Goal: Information Seeking & Learning: Learn about a topic

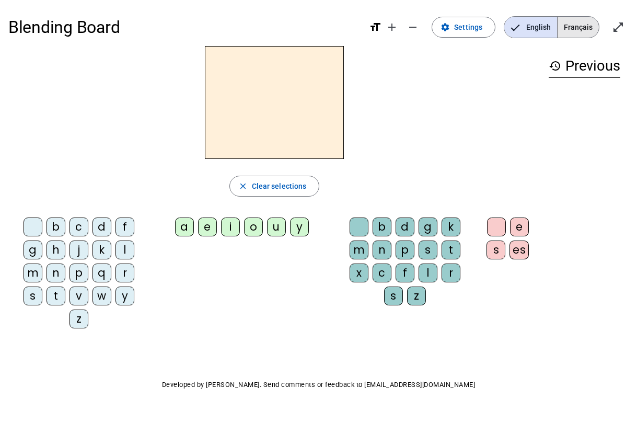
click at [569, 20] on span "Français" at bounding box center [578, 27] width 41 height 21
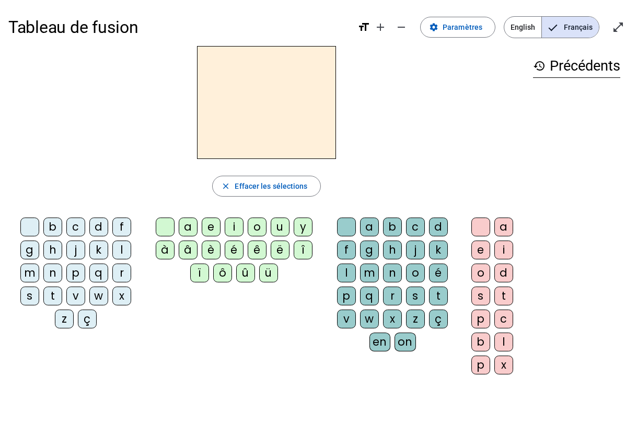
click at [522, 26] on span "English" at bounding box center [523, 27] width 37 height 21
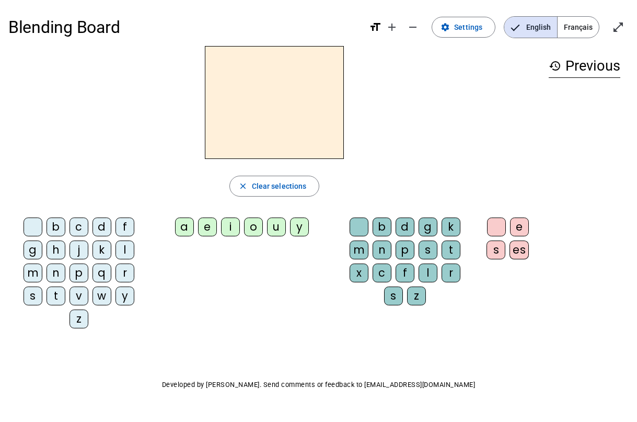
click at [538, 28] on span "English" at bounding box center [531, 27] width 53 height 21
click at [219, 213] on div "a e i o u y" at bounding box center [244, 228] width 181 height 31
drag, startPoint x: 276, startPoint y: 173, endPoint x: 276, endPoint y: 157, distance: 16.2
click at [276, 168] on div "close Clear selections b c d f g h j k l m n p q r s t v w y z a e i o u y b d …" at bounding box center [274, 191] width 532 height 291
click at [277, 133] on h2 at bounding box center [274, 102] width 139 height 113
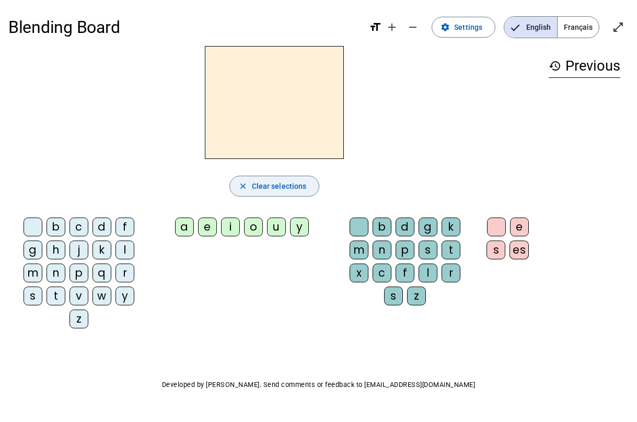
click at [272, 185] on span "Clear selections" at bounding box center [279, 186] width 55 height 13
click at [268, 138] on h2 at bounding box center [274, 102] width 139 height 113
click at [33, 277] on div "m" at bounding box center [33, 273] width 19 height 19
click at [190, 229] on div "a" at bounding box center [184, 227] width 19 height 19
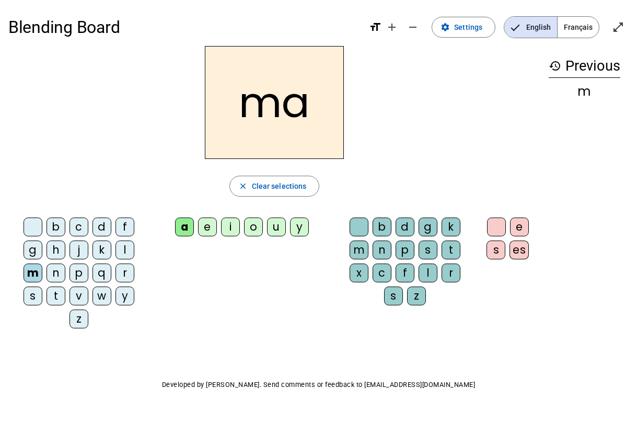
click at [404, 255] on div "p" at bounding box center [405, 250] width 19 height 19
click at [503, 249] on div "s" at bounding box center [496, 250] width 19 height 19
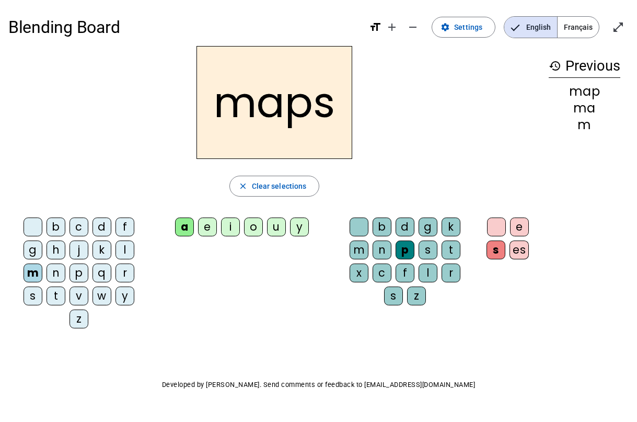
click at [505, 250] on div "s" at bounding box center [496, 250] width 19 height 19
click at [524, 247] on div "es" at bounding box center [519, 250] width 19 height 19
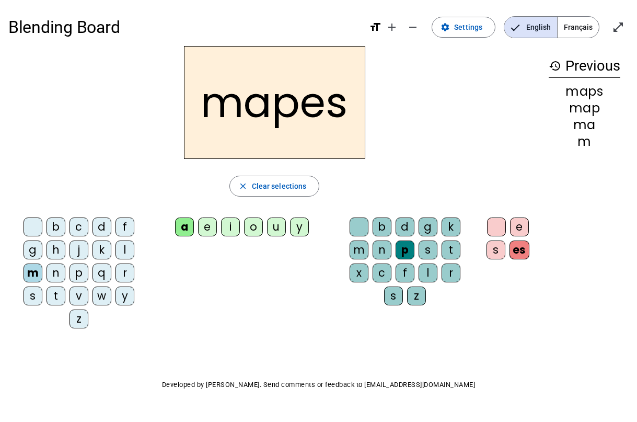
click at [407, 247] on div "p" at bounding box center [405, 250] width 19 height 19
click at [366, 261] on letter-bubble "m" at bounding box center [361, 252] width 23 height 23
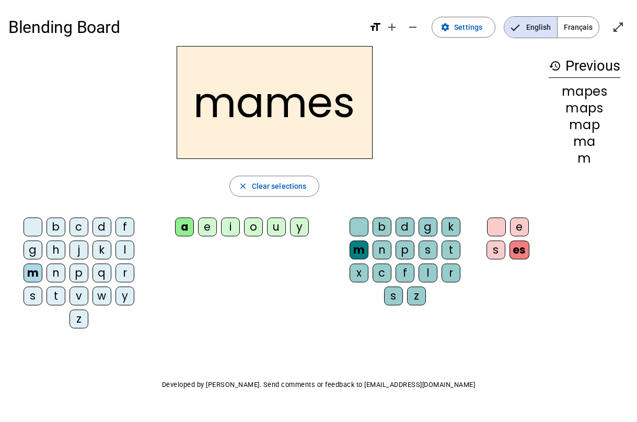
click at [239, 228] on div "i" at bounding box center [230, 227] width 19 height 19
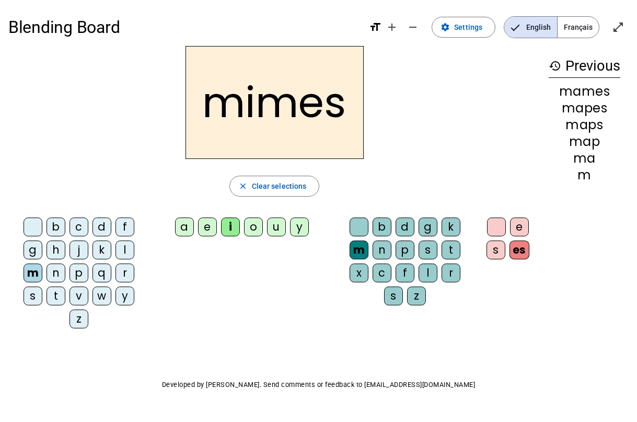
click at [83, 293] on div "v" at bounding box center [79, 296] width 19 height 19
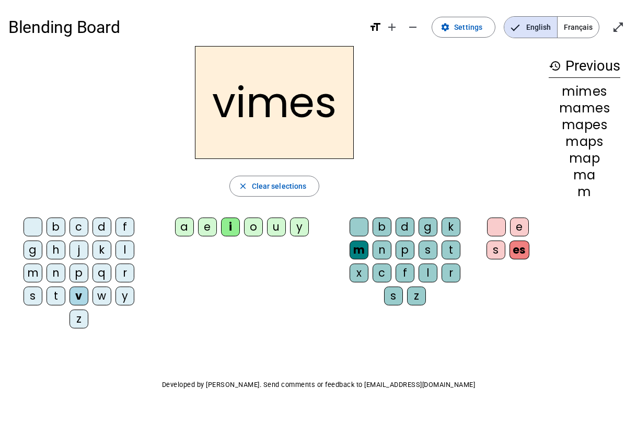
click at [84, 276] on div "p" at bounding box center [79, 273] width 19 height 19
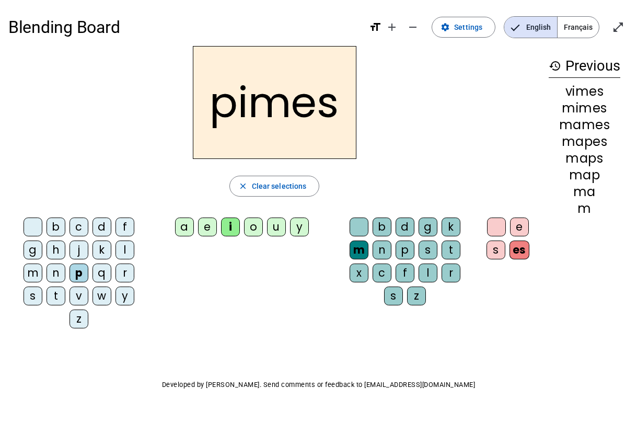
click at [84, 318] on div "z" at bounding box center [79, 319] width 19 height 19
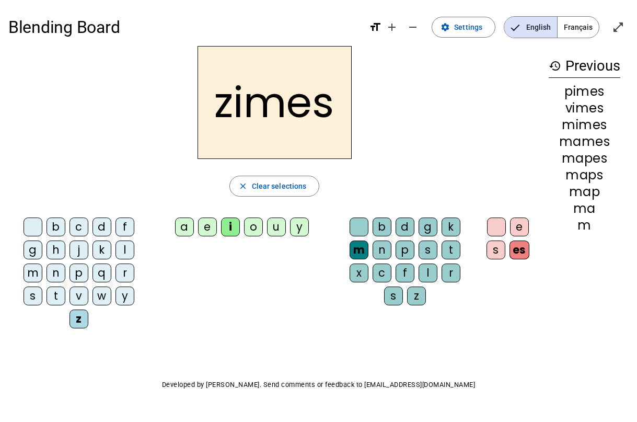
drag, startPoint x: 82, startPoint y: 267, endPoint x: 81, endPoint y: 312, distance: 44.5
click at [81, 267] on div "p" at bounding box center [79, 273] width 19 height 19
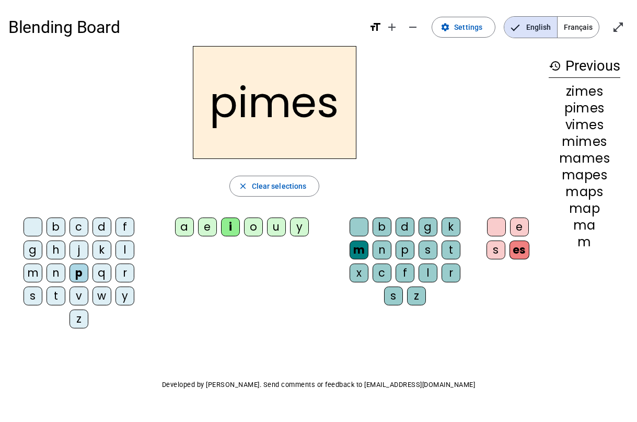
click at [81, 312] on div "z" at bounding box center [79, 319] width 19 height 19
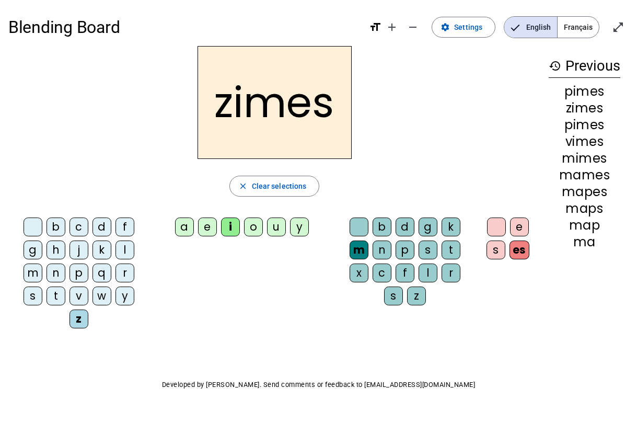
click at [72, 269] on div "p" at bounding box center [79, 273] width 19 height 19
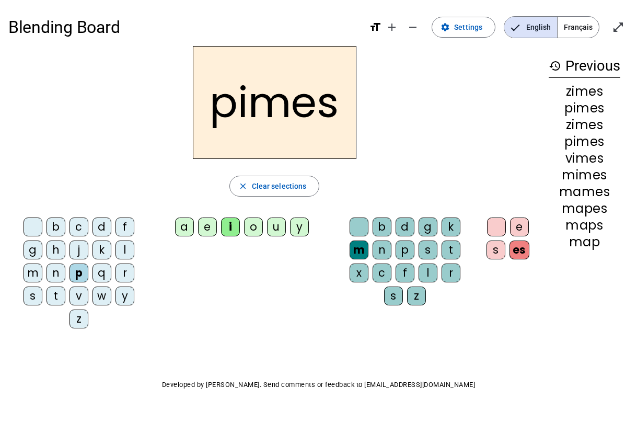
click at [68, 323] on div "b c d f g h j k l m n p q r s t v w y z" at bounding box center [81, 275] width 137 height 115
click at [71, 261] on letter-bubble "j" at bounding box center [81, 252] width 23 height 23
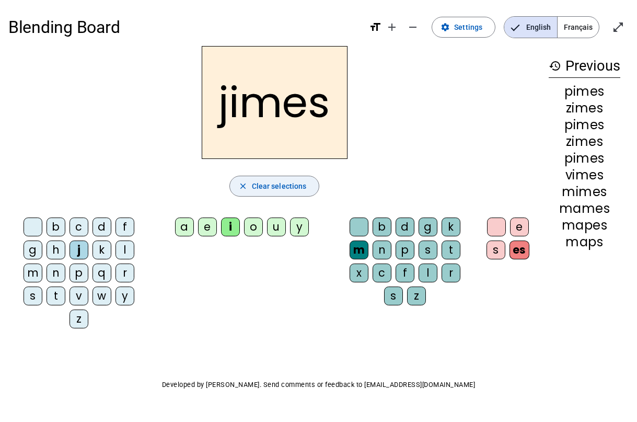
click at [290, 190] on span "Clear selections" at bounding box center [279, 186] width 55 height 13
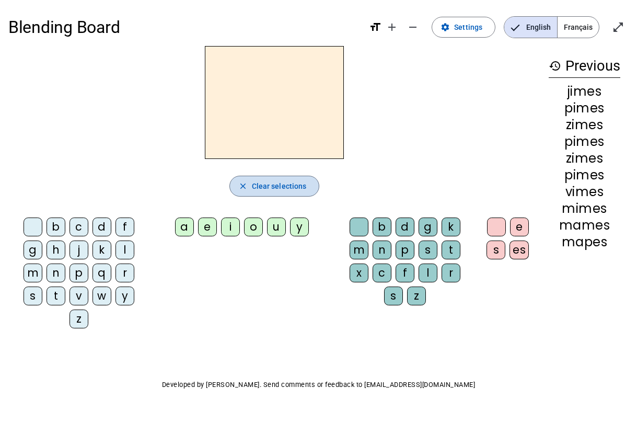
click at [290, 190] on span "Clear selections" at bounding box center [279, 186] width 55 height 13
click at [556, 65] on mat-icon "history" at bounding box center [555, 66] width 13 height 13
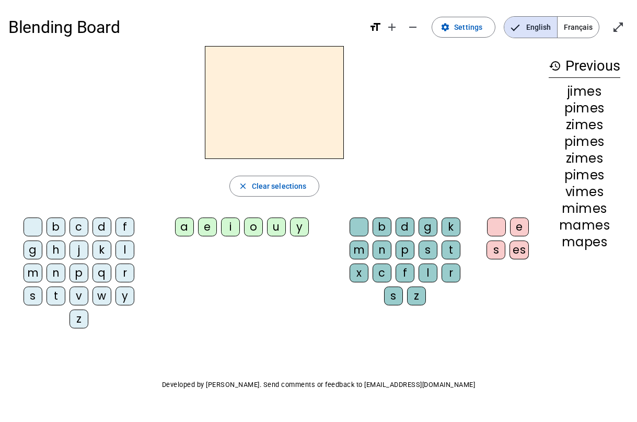
drag, startPoint x: 556, startPoint y: 65, endPoint x: 560, endPoint y: 73, distance: 8.7
click at [560, 73] on h3 "history Previous" at bounding box center [585, 66] width 72 height 24
click at [557, 95] on div "jimes" at bounding box center [585, 91] width 72 height 13
click at [552, 70] on mat-icon "history" at bounding box center [555, 66] width 13 height 13
click at [578, 22] on span "Français" at bounding box center [578, 27] width 41 height 21
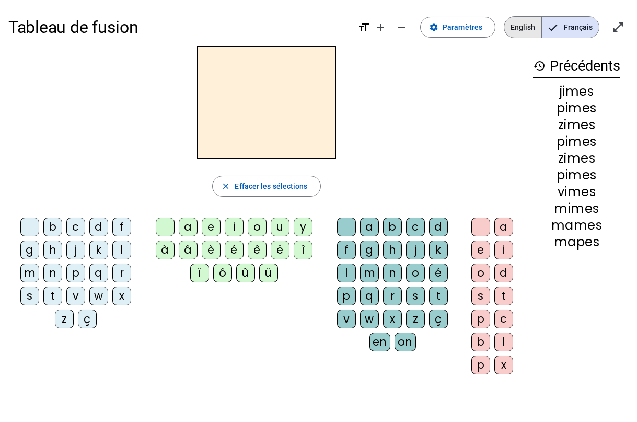
click at [523, 22] on span "English" at bounding box center [523, 27] width 37 height 21
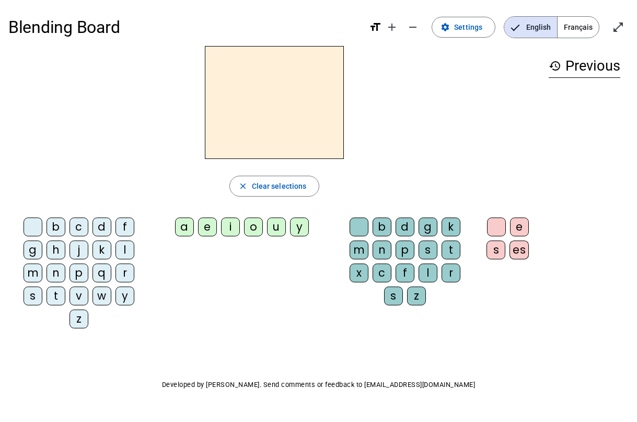
click at [186, 229] on div "a" at bounding box center [184, 227] width 19 height 19
click at [426, 231] on div "g" at bounding box center [428, 227] width 19 height 19
click at [518, 223] on div "e" at bounding box center [519, 227] width 19 height 19
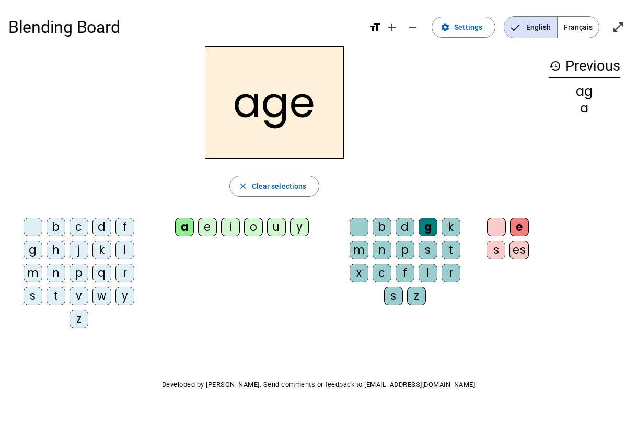
click at [591, 155] on div "history Previous ag a" at bounding box center [585, 183] width 88 height 274
click at [587, 103] on div "a" at bounding box center [585, 108] width 72 height 13
click at [83, 270] on div "p" at bounding box center [79, 273] width 19 height 19
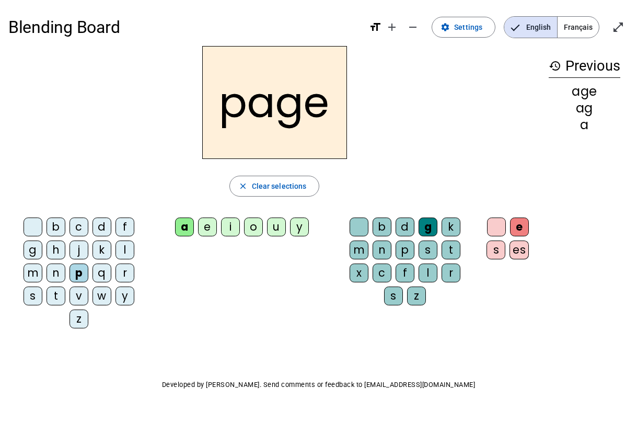
click at [31, 296] on div "s" at bounding box center [33, 296] width 19 height 19
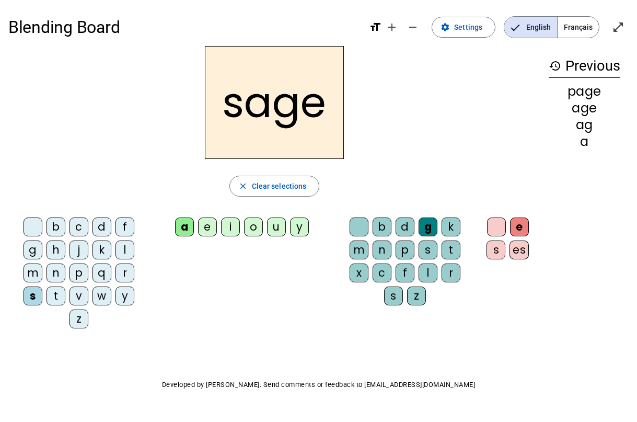
click at [43, 296] on div "b c d f g h j k l m n p q r s t v w y z" at bounding box center [81, 275] width 137 height 115
click at [54, 297] on div "t" at bounding box center [56, 296] width 19 height 19
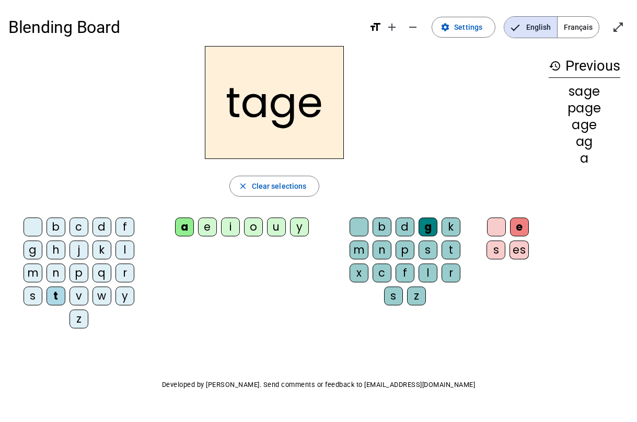
click at [77, 228] on div "c" at bounding box center [79, 227] width 19 height 19
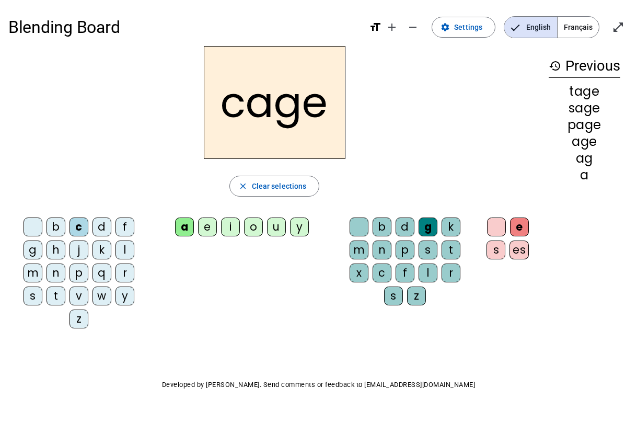
click at [407, 245] on div "p" at bounding box center [405, 250] width 19 height 19
click at [243, 234] on letter-bubble "i" at bounding box center [232, 229] width 23 height 23
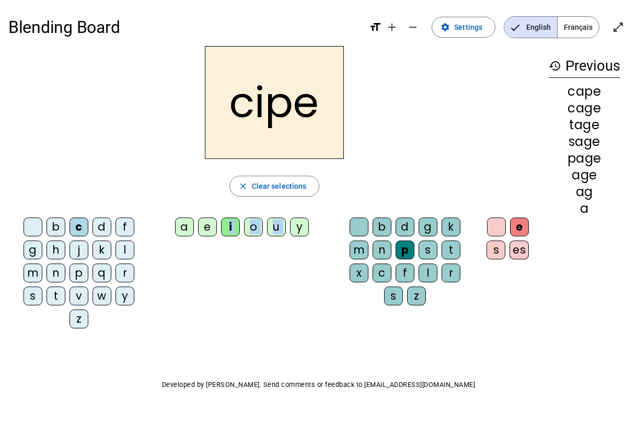
drag, startPoint x: 227, startPoint y: 225, endPoint x: 293, endPoint y: 263, distance: 75.9
click at [293, 263] on div "b c d f g h j k l m n p q r s t v w y z a e i o u y b d g k m n p s t x c f l r…" at bounding box center [274, 274] width 532 height 123
click at [291, 263] on div "b c d f g h j k l m n p q r s t v w y z a e i o u y b d g k m n p s t x c f l r…" at bounding box center [274, 274] width 532 height 123
click at [382, 249] on div "n" at bounding box center [382, 250] width 19 height 19
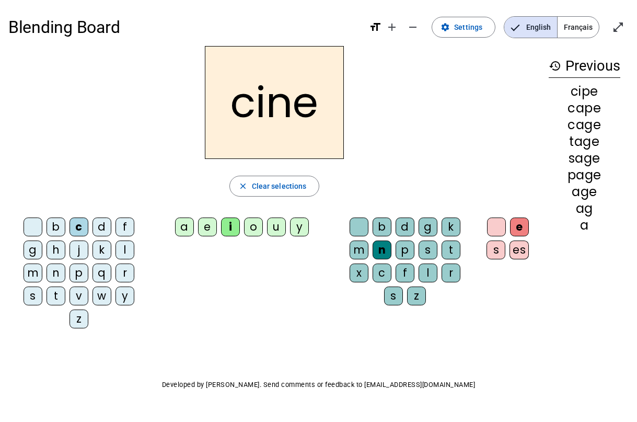
click at [187, 229] on div "a" at bounding box center [184, 227] width 19 height 19
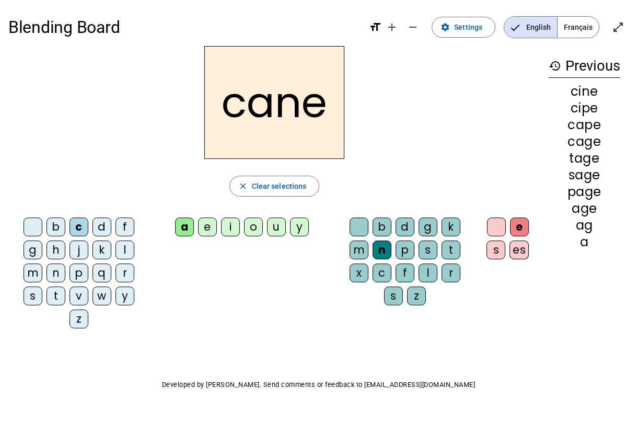
click at [39, 247] on div "g" at bounding box center [33, 250] width 19 height 19
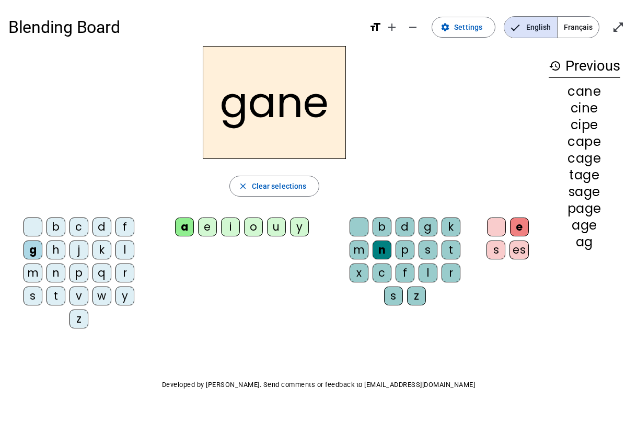
click at [119, 233] on div "f" at bounding box center [125, 227] width 19 height 19
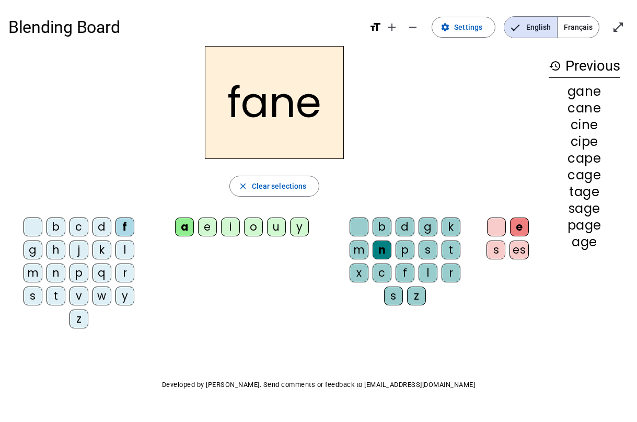
click at [358, 252] on div "m" at bounding box center [359, 250] width 19 height 19
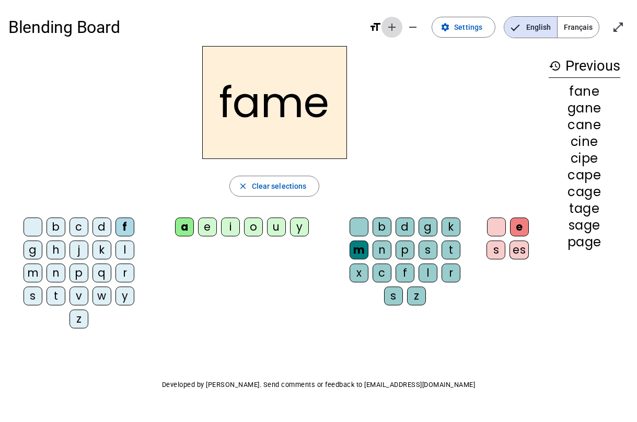
click at [402, 24] on span "Increase font size" at bounding box center [392, 27] width 25 height 25
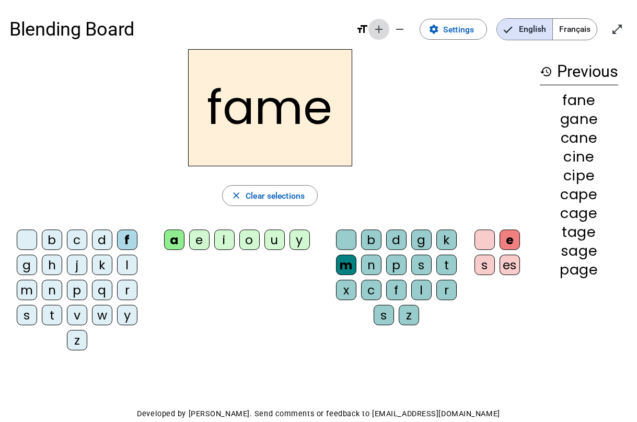
click at [386, 32] on span "Increase font size" at bounding box center [379, 29] width 25 height 25
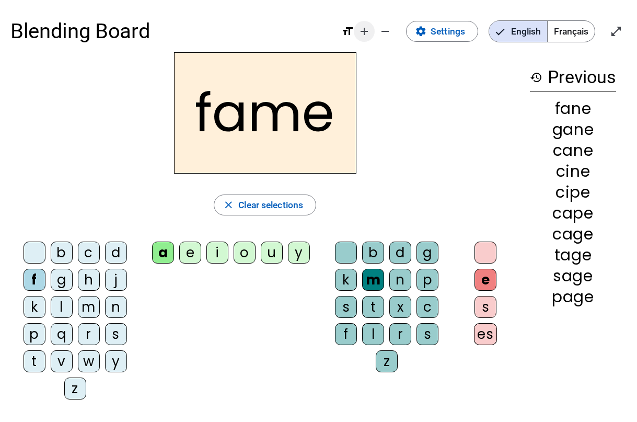
click at [386, 32] on mat-icon "remove" at bounding box center [385, 31] width 13 height 13
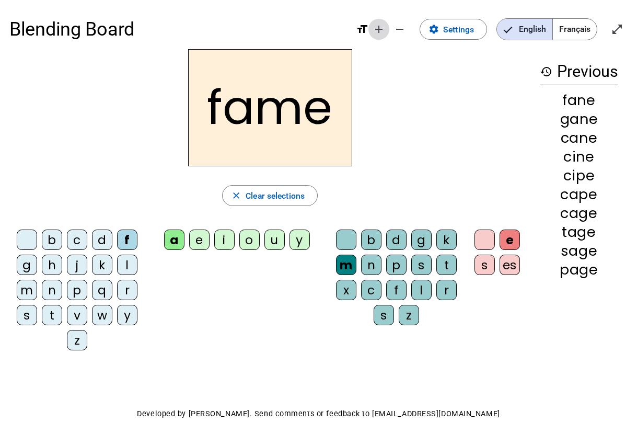
click at [386, 32] on span "Increase font size" at bounding box center [379, 29] width 25 height 25
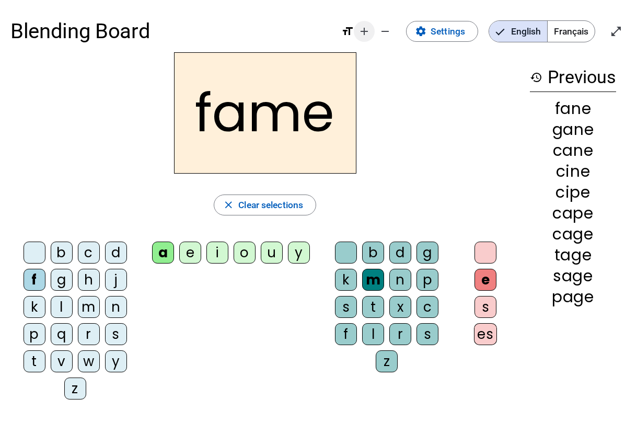
click at [386, 32] on mat-icon "remove" at bounding box center [385, 31] width 13 height 13
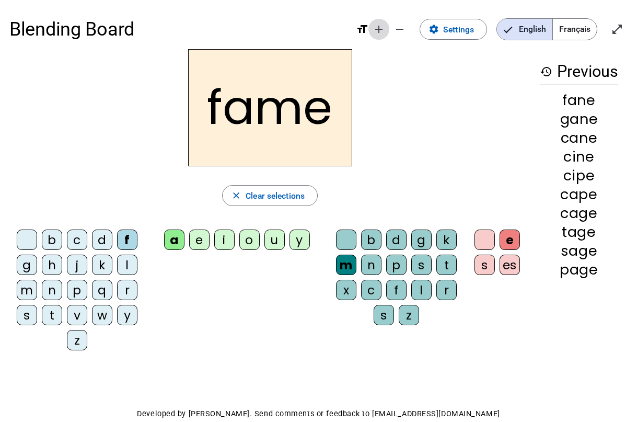
click at [386, 32] on span "Increase font size" at bounding box center [379, 29] width 25 height 25
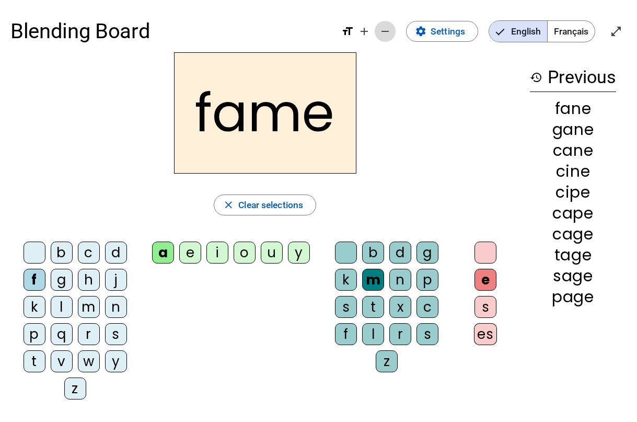
click at [391, 32] on span "Decrease font size" at bounding box center [385, 31] width 25 height 25
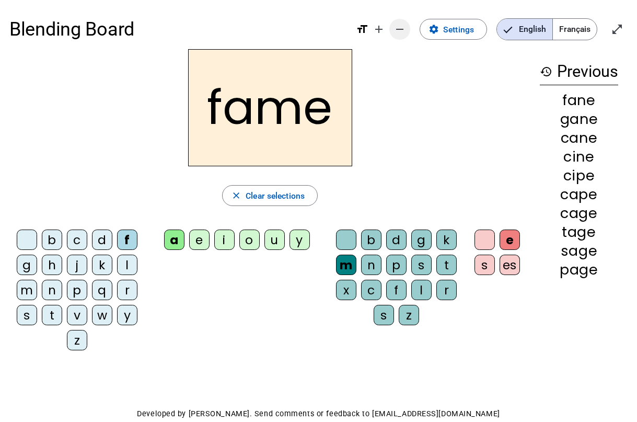
click at [400, 31] on mat-icon "remove" at bounding box center [400, 29] width 13 height 13
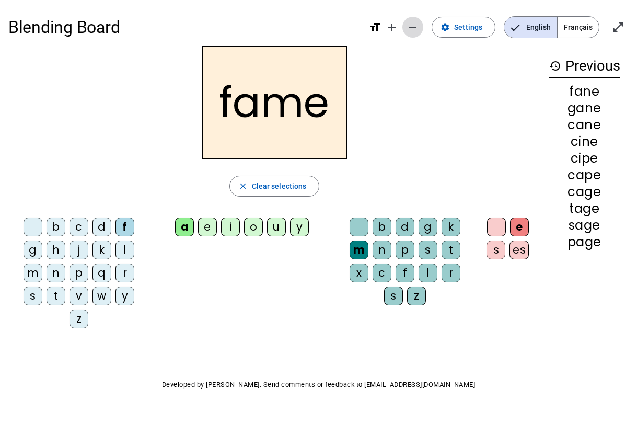
click at [410, 25] on mat-icon "remove" at bounding box center [413, 27] width 13 height 13
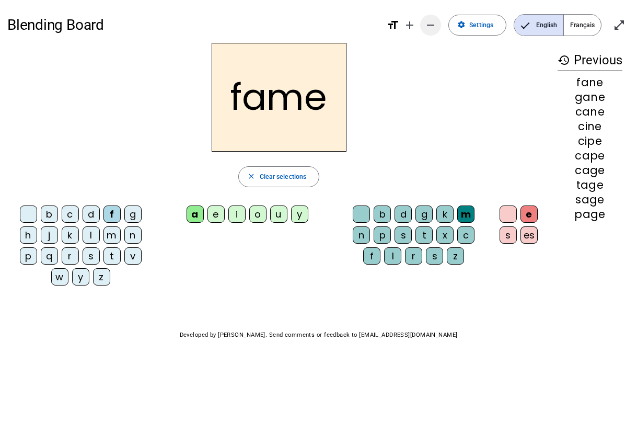
click at [438, 21] on span "Decrease font size" at bounding box center [430, 25] width 25 height 25
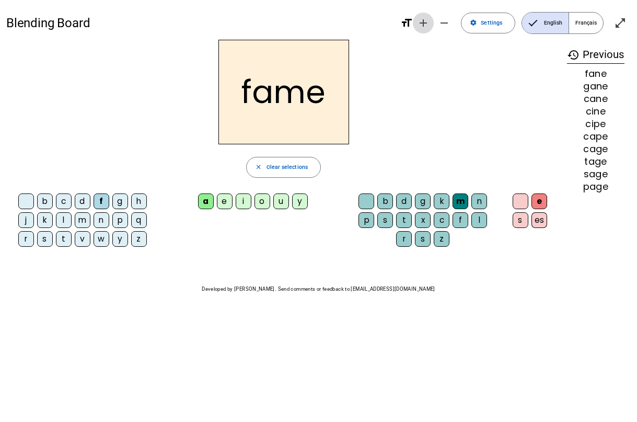
click at [413, 22] on span "Increase font size" at bounding box center [423, 22] width 25 height 25
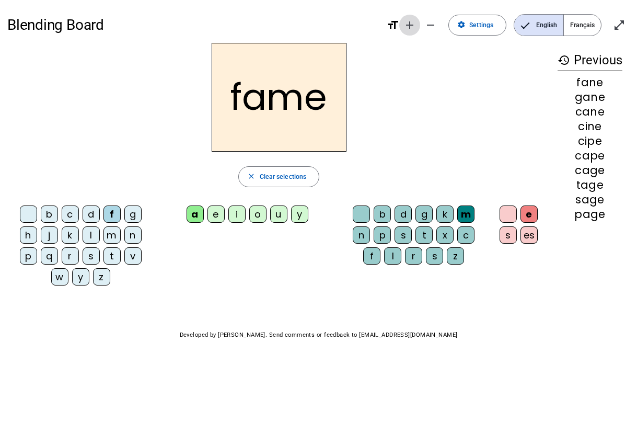
click at [406, 24] on mat-icon "add" at bounding box center [410, 25] width 13 height 13
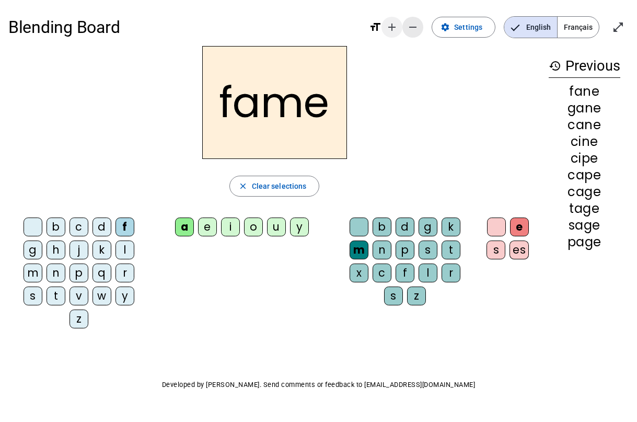
click at [406, 24] on span "Decrease font size" at bounding box center [413, 27] width 25 height 25
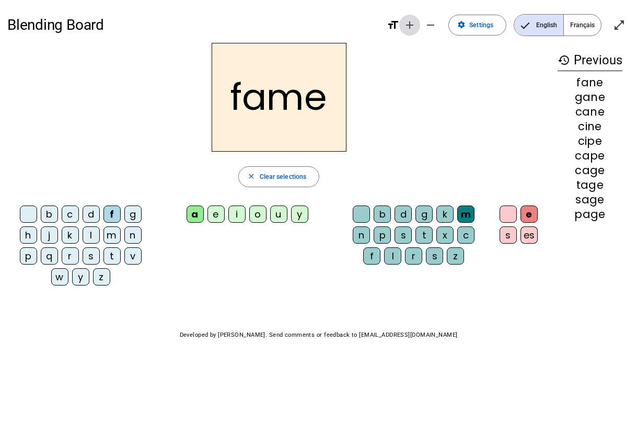
click at [406, 24] on mat-icon "add" at bounding box center [410, 25] width 13 height 13
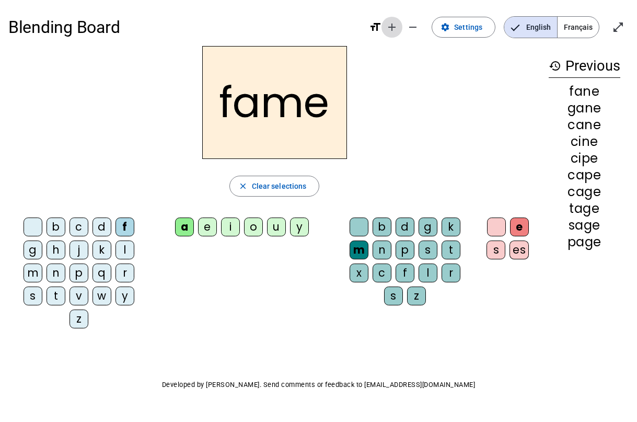
click at [395, 31] on mat-icon "add" at bounding box center [392, 27] width 13 height 13
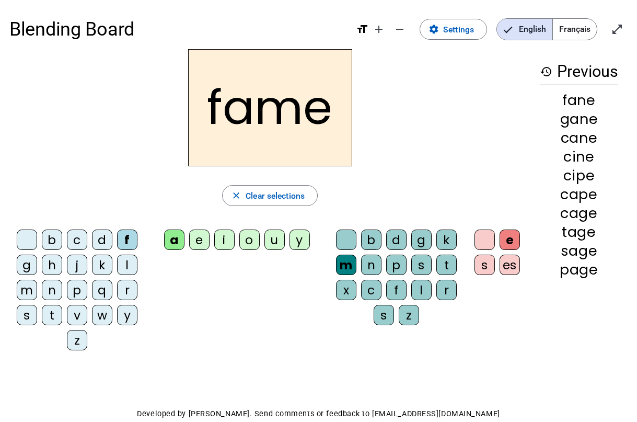
click at [34, 313] on div "s" at bounding box center [27, 315] width 20 height 20
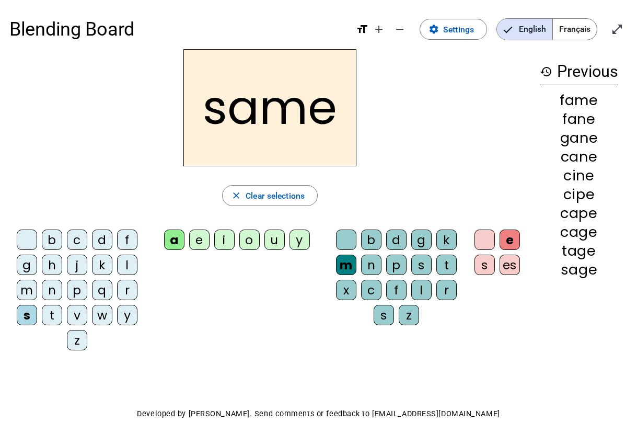
click at [253, 243] on div "o" at bounding box center [249, 240] width 20 height 20
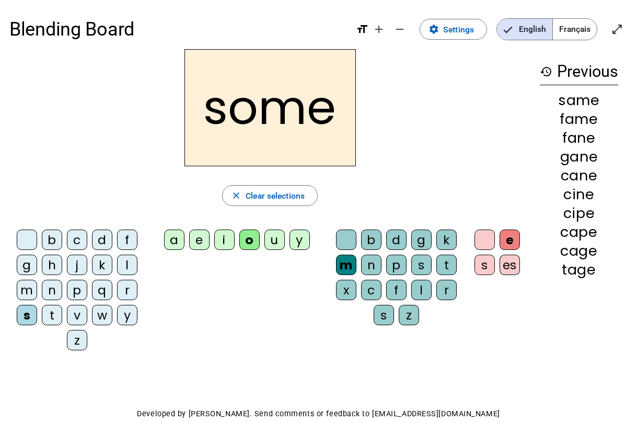
click at [77, 232] on div "c" at bounding box center [77, 240] width 20 height 20
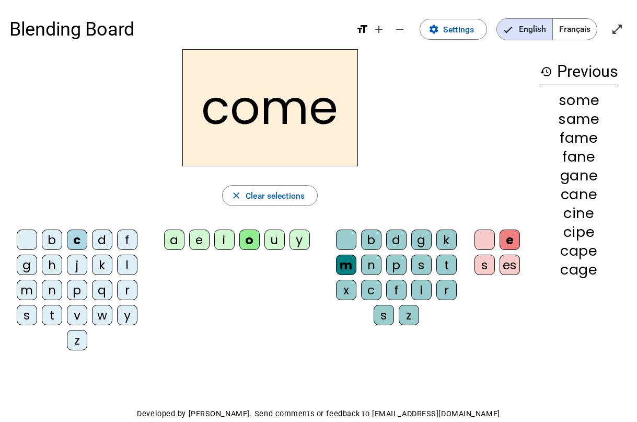
click at [84, 288] on div "p" at bounding box center [77, 290] width 20 height 20
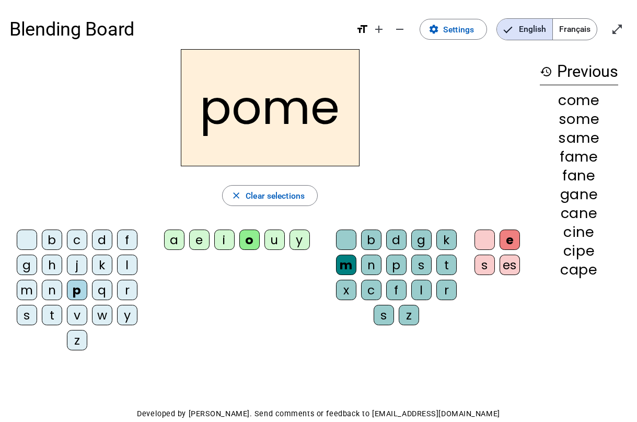
click at [276, 241] on div "u" at bounding box center [275, 240] width 20 height 20
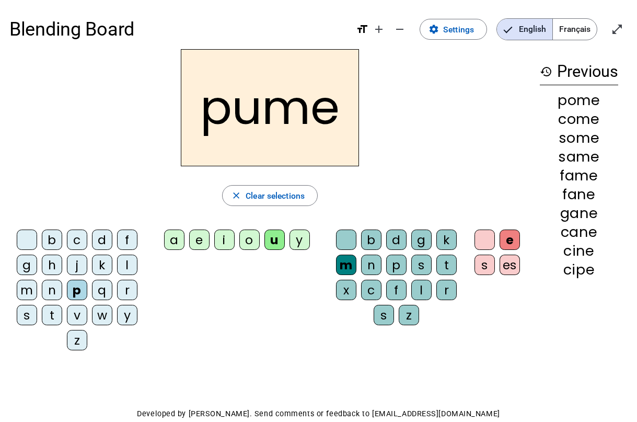
click at [56, 268] on div "h" at bounding box center [52, 265] width 20 height 20
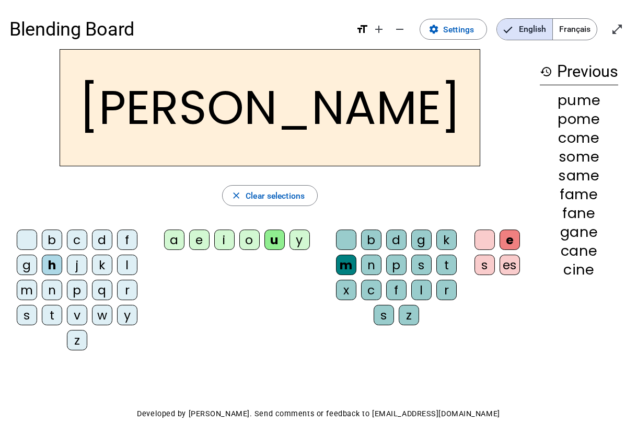
click at [477, 239] on div at bounding box center [485, 240] width 20 height 20
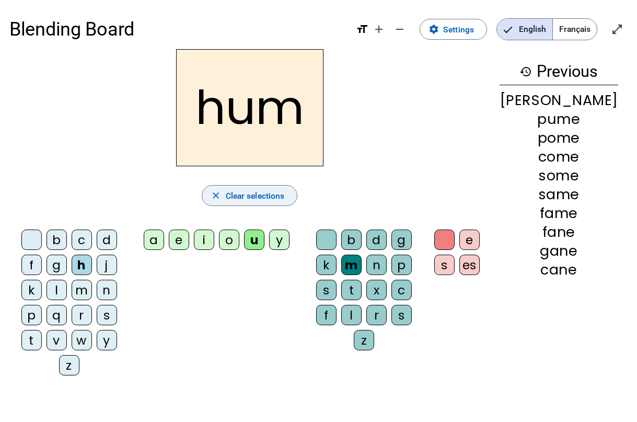
click at [258, 187] on span "button" at bounding box center [249, 195] width 95 height 25
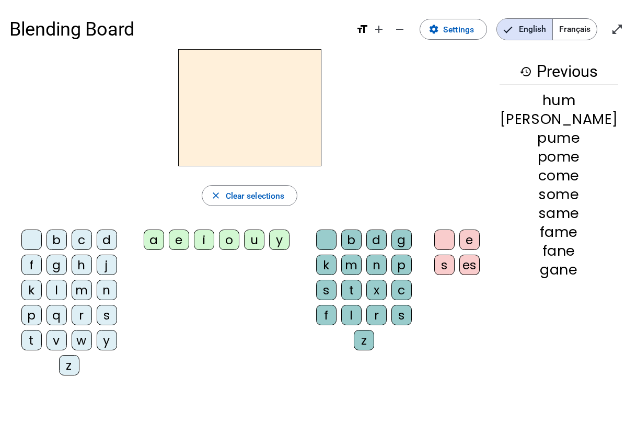
click at [42, 305] on div "p" at bounding box center [31, 315] width 20 height 20
click at [239, 238] on div "o" at bounding box center [229, 240] width 20 height 20
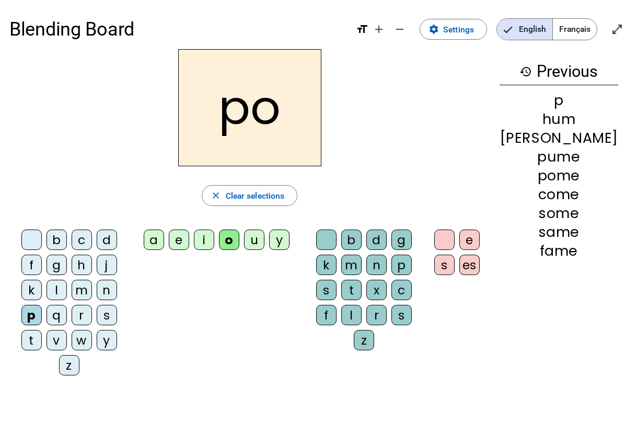
click at [393, 268] on div "p" at bounding box center [402, 265] width 20 height 20
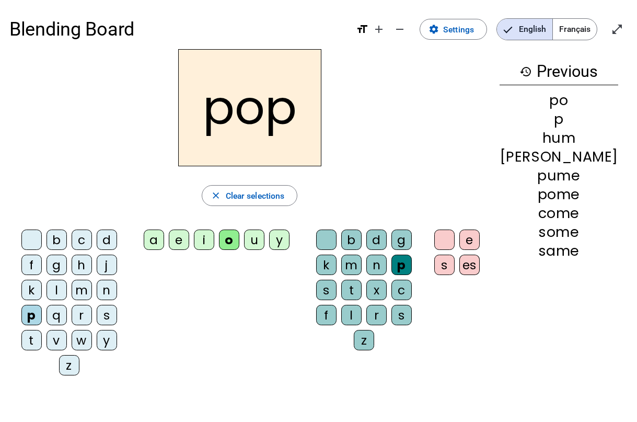
click at [480, 245] on div "e" at bounding box center [470, 240] width 20 height 20
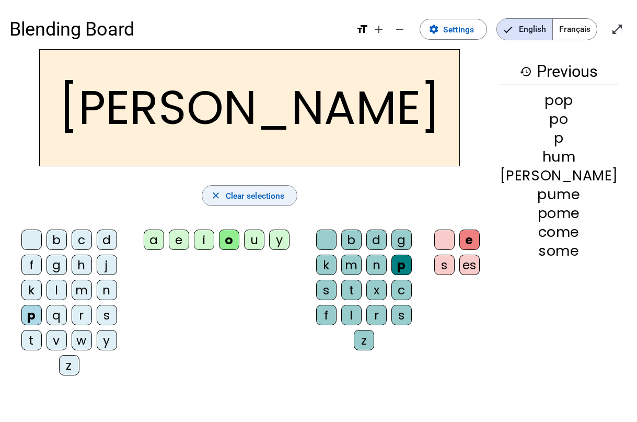
click at [271, 192] on span "Clear selections" at bounding box center [255, 196] width 59 height 14
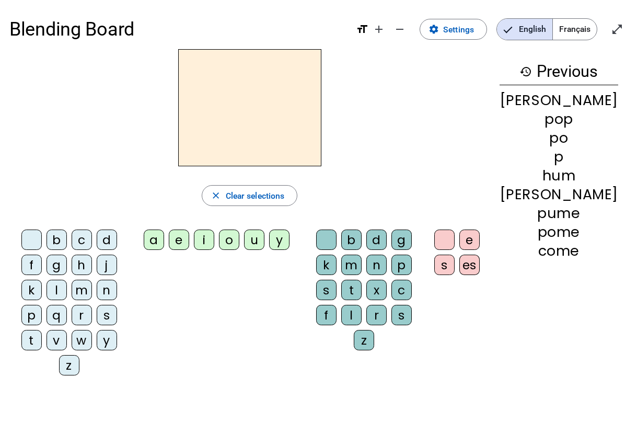
click at [42, 305] on div "p" at bounding box center [31, 315] width 20 height 20
click at [239, 239] on div "o" at bounding box center [229, 240] width 20 height 20
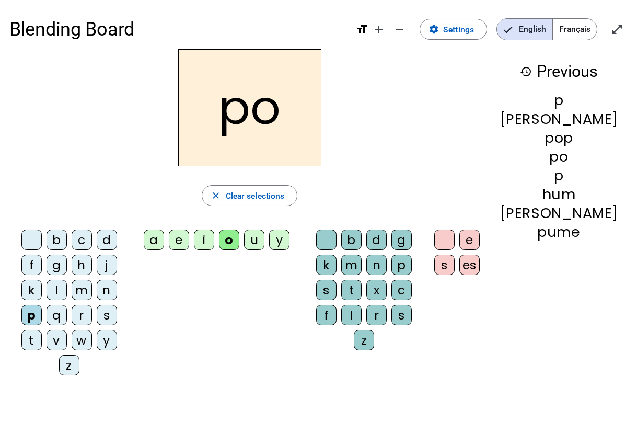
click at [239, 240] on div "o" at bounding box center [229, 240] width 20 height 20
click at [239, 244] on div "o" at bounding box center [229, 240] width 20 height 20
click at [455, 245] on div at bounding box center [445, 240] width 20 height 20
click at [337, 247] on div at bounding box center [326, 240] width 20 height 20
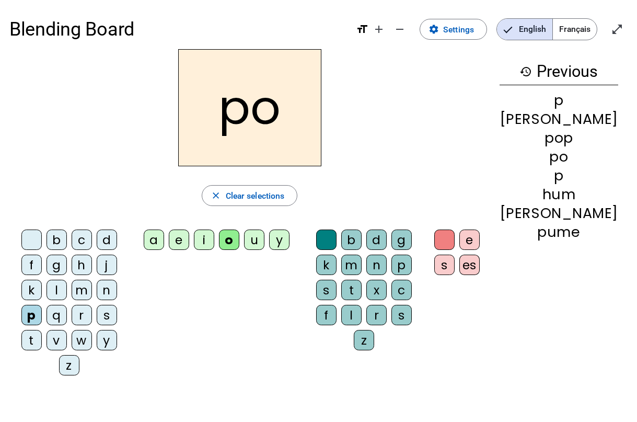
click at [460, 234] on letter-bubble at bounding box center [447, 242] width 25 height 25
click at [455, 238] on div at bounding box center [445, 240] width 20 height 20
click at [337, 247] on div at bounding box center [326, 240] width 20 height 20
click at [367, 250] on letter-bubble "b" at bounding box center [353, 242] width 25 height 25
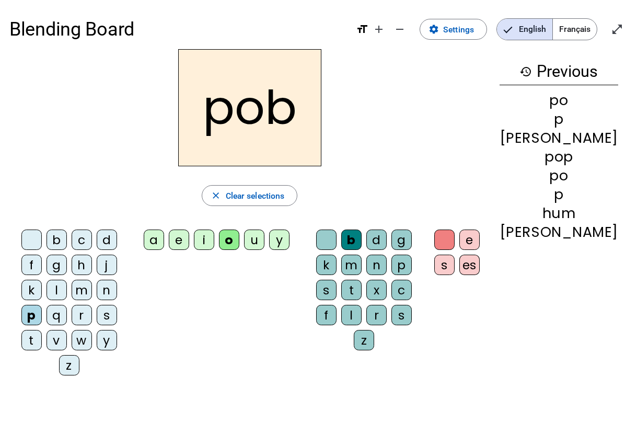
click at [362, 235] on div "b" at bounding box center [351, 240] width 20 height 20
click at [480, 241] on div "e" at bounding box center [470, 240] width 20 height 20
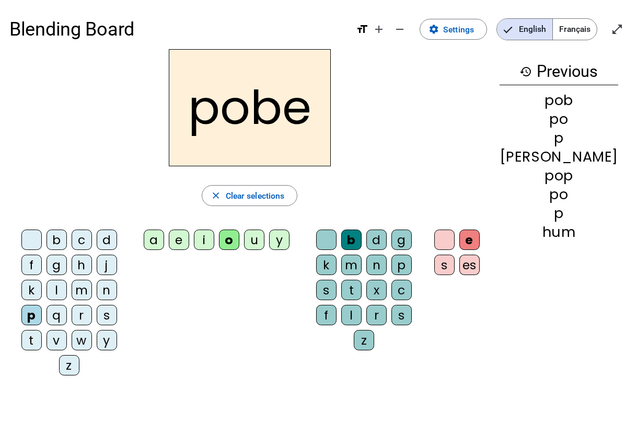
click at [392, 305] on letter-bubble "r" at bounding box center [379, 317] width 25 height 25
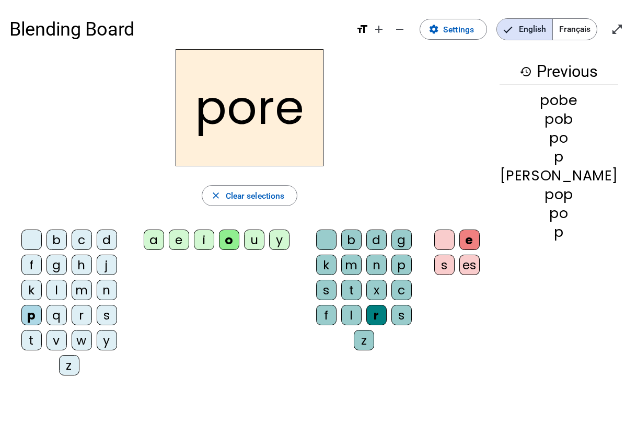
click at [480, 248] on div "e" at bounding box center [470, 240] width 20 height 20
click at [392, 275] on div "p" at bounding box center [402, 265] width 20 height 20
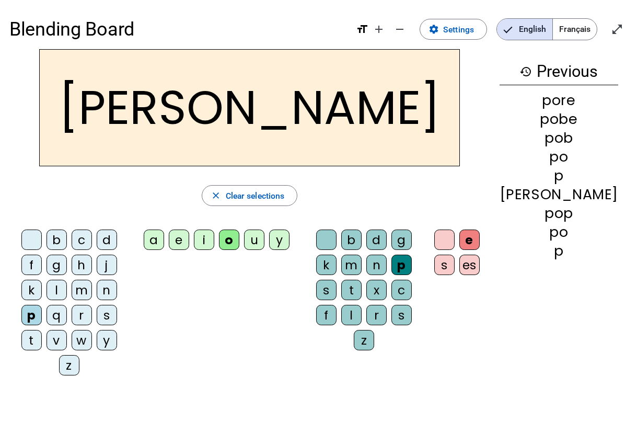
click at [362, 245] on div "b" at bounding box center [351, 240] width 20 height 20
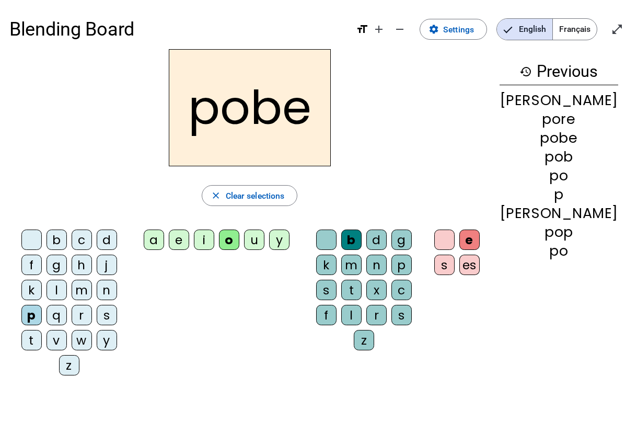
click at [392, 273] on div "p" at bounding box center [402, 265] width 20 height 20
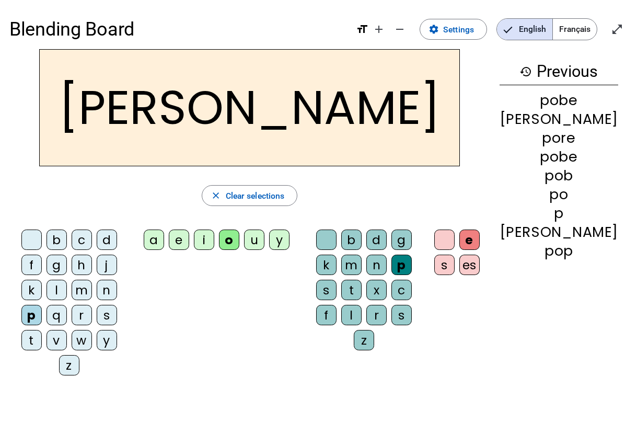
click at [412, 236] on div "g" at bounding box center [402, 240] width 20 height 20
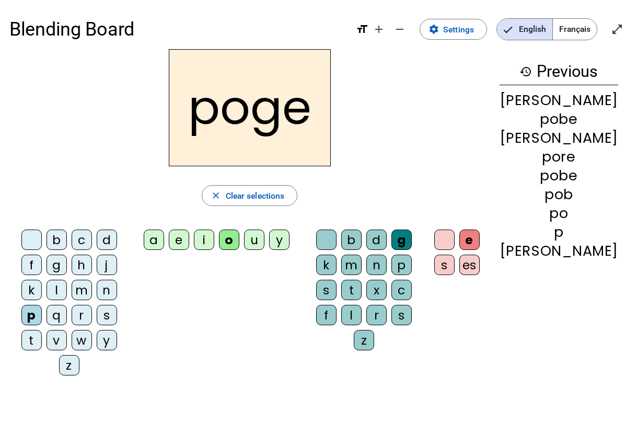
click at [337, 305] on div "f" at bounding box center [326, 315] width 20 height 20
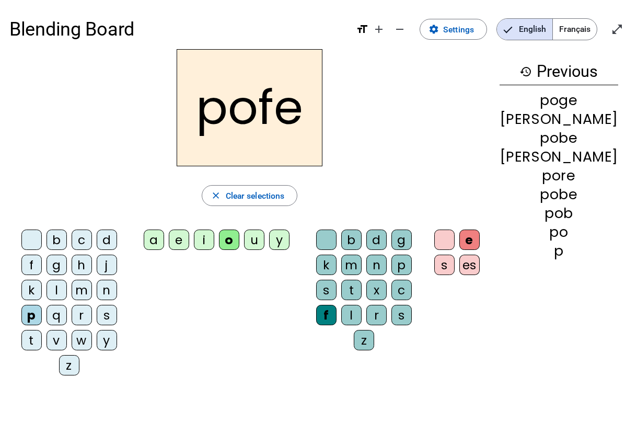
click at [341, 269] on div "m" at bounding box center [351, 265] width 20 height 20
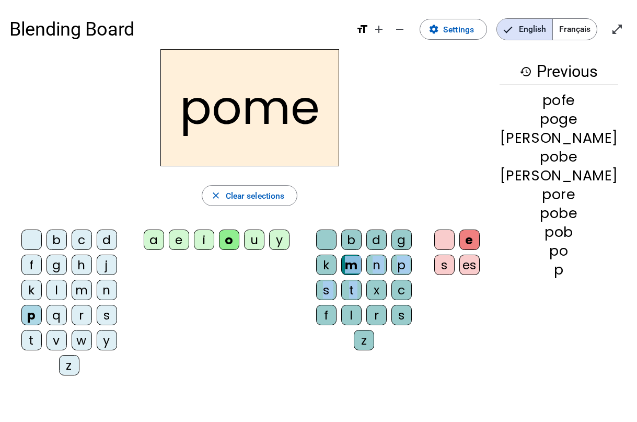
click at [316, 295] on div "b c d f g h j k l m n p q r s t v w y z a e i o u y b d g k m n p s t x c f l r…" at bounding box center [249, 305] width 481 height 160
drag, startPoint x: 242, startPoint y: 253, endPoint x: 205, endPoint y: 226, distance: 45.3
click at [211, 231] on div "a e i o u y" at bounding box center [219, 242] width 172 height 35
click at [58, 247] on div "b c d f g h j k l m n p q r s t v w y z a e i o u y b d g k m n p s t x c f l r…" at bounding box center [249, 305] width 481 height 160
drag, startPoint x: 28, startPoint y: 247, endPoint x: 67, endPoint y: 245, distance: 39.8
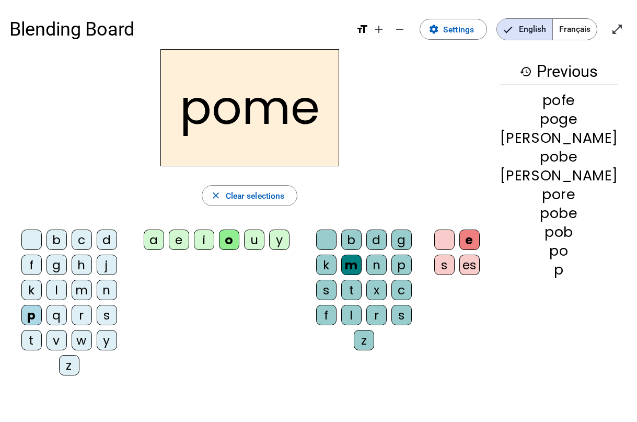
click at [47, 244] on div "b c d f g h j k l m n p q r s t v w y z" at bounding box center [71, 305] width 115 height 151
click at [97, 260] on div "j" at bounding box center [107, 265] width 20 height 20
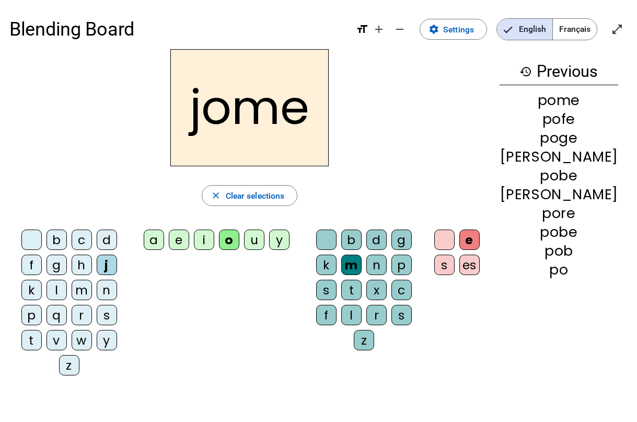
drag, startPoint x: 70, startPoint y: 260, endPoint x: 67, endPoint y: 279, distance: 19.0
click at [97, 263] on div "j" at bounding box center [107, 265] width 20 height 20
click at [42, 305] on div "p" at bounding box center [31, 315] width 20 height 20
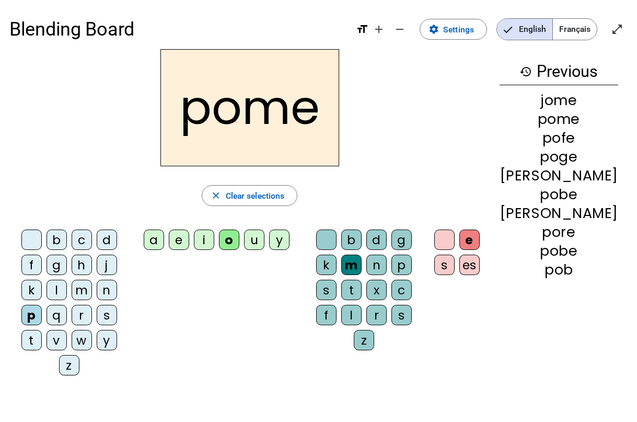
drag, startPoint x: 83, startPoint y: 275, endPoint x: 47, endPoint y: 260, distance: 39.4
click at [97, 272] on letter-bubble "j" at bounding box center [109, 267] width 25 height 25
click at [72, 261] on div "h" at bounding box center [82, 265] width 20 height 20
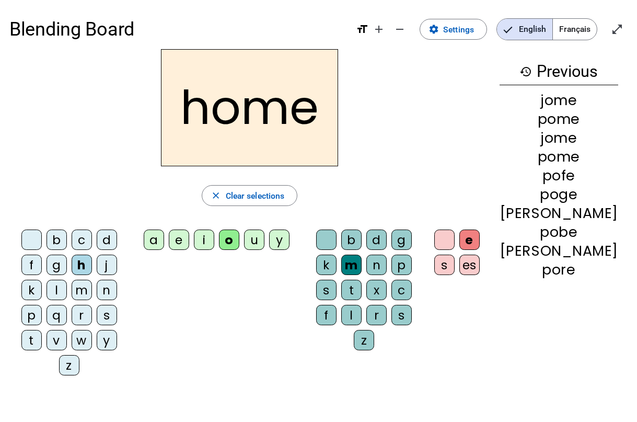
click at [97, 293] on div "n" at bounding box center [107, 290] width 20 height 20
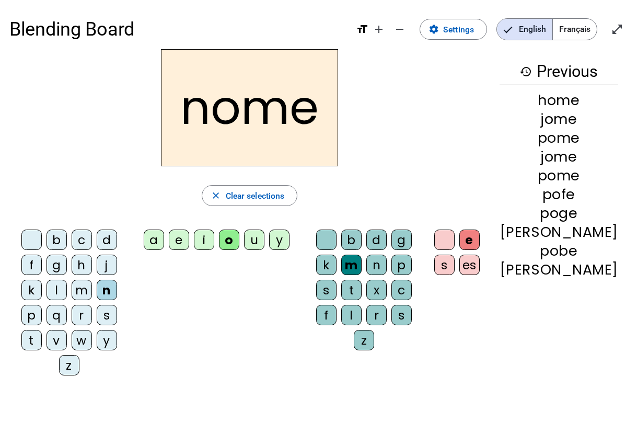
click at [42, 280] on div "k" at bounding box center [31, 290] width 20 height 20
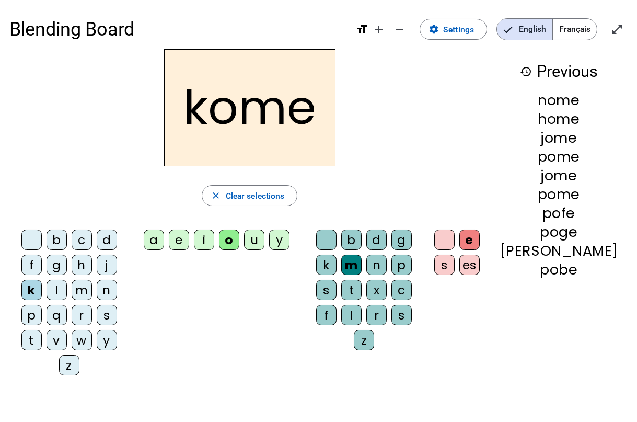
click at [47, 305] on letter-bubble "p" at bounding box center [33, 317] width 25 height 25
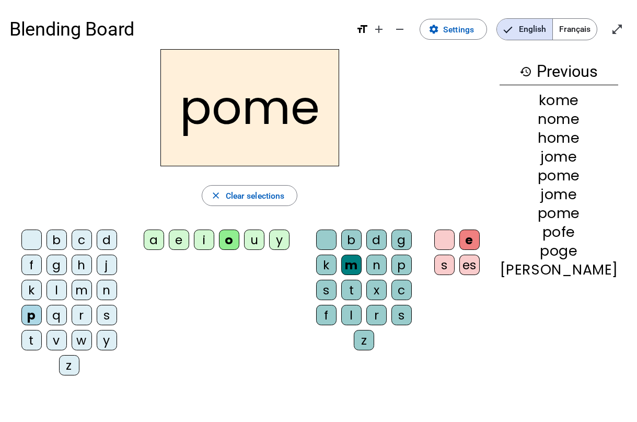
click at [42, 305] on div "p" at bounding box center [31, 315] width 20 height 20
drag, startPoint x: 85, startPoint y: 277, endPoint x: 89, endPoint y: 298, distance: 21.4
click at [90, 298] on div "b c d f g h j k l m n p q r s t v w y z" at bounding box center [71, 305] width 115 height 151
drag, startPoint x: 129, startPoint y: 291, endPoint x: 131, endPoint y: 281, distance: 10.3
click at [92, 305] on div "r" at bounding box center [82, 315] width 20 height 20
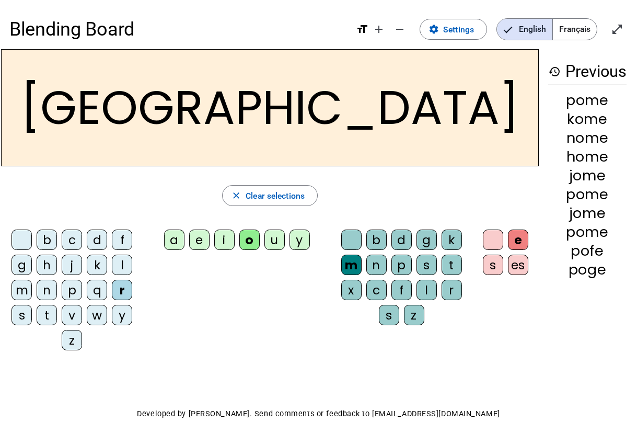
click at [102, 276] on letter-bubble "k" at bounding box center [99, 267] width 25 height 25
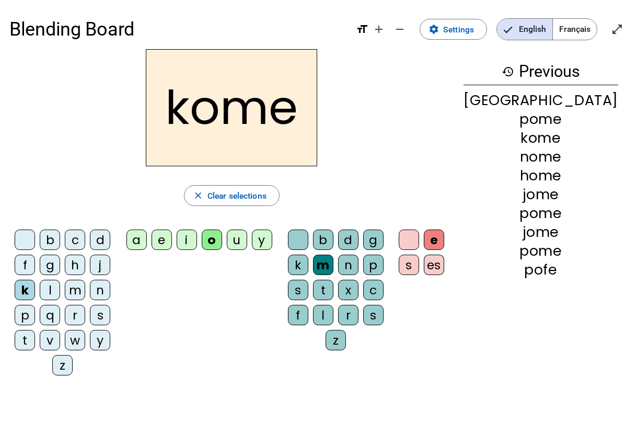
drag, startPoint x: 92, startPoint y: 300, endPoint x: 70, endPoint y: 260, distance: 45.4
click at [65, 305] on letter-bubble "q" at bounding box center [52, 317] width 25 height 25
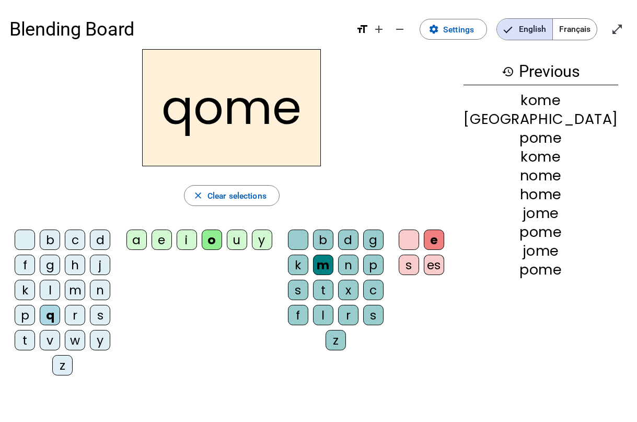
click at [90, 259] on div "j" at bounding box center [100, 265] width 20 height 20
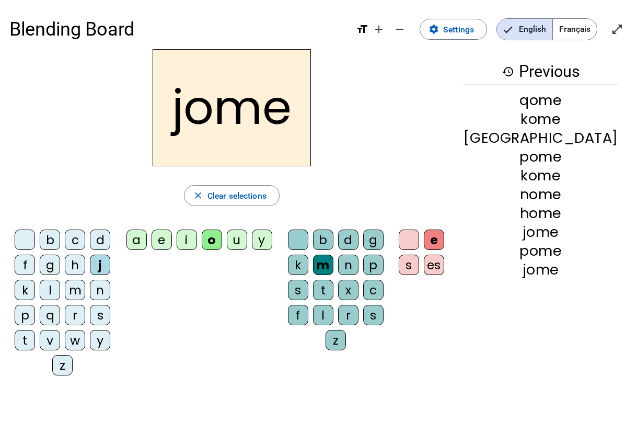
click at [40, 305] on letter-bubble "p" at bounding box center [27, 317] width 25 height 25
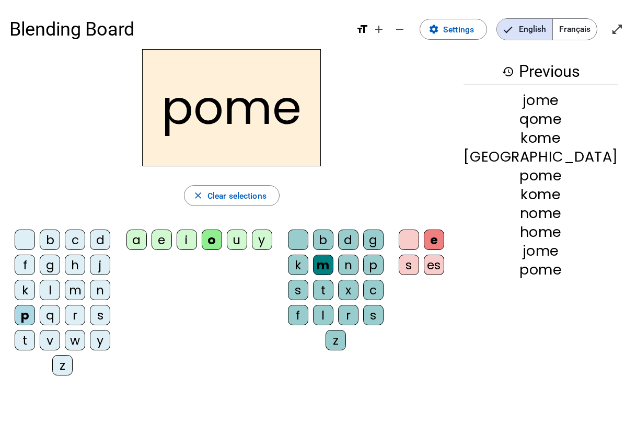
click at [35, 305] on div "p" at bounding box center [25, 315] width 20 height 20
click at [247, 246] on div "u" at bounding box center [237, 240] width 20 height 20
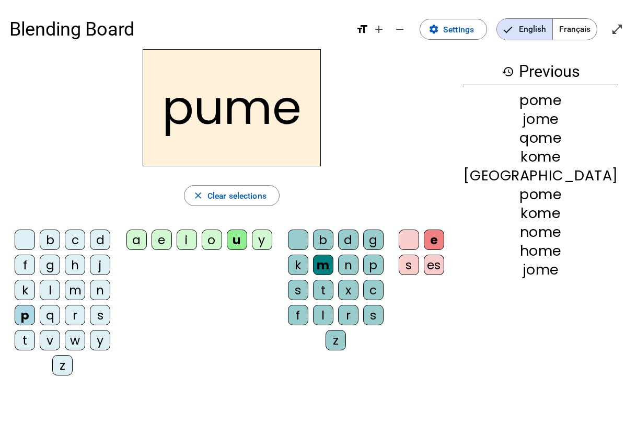
drag, startPoint x: 255, startPoint y: 245, endPoint x: 239, endPoint y: 245, distance: 15.7
click at [222, 245] on div "o" at bounding box center [212, 240] width 20 height 20
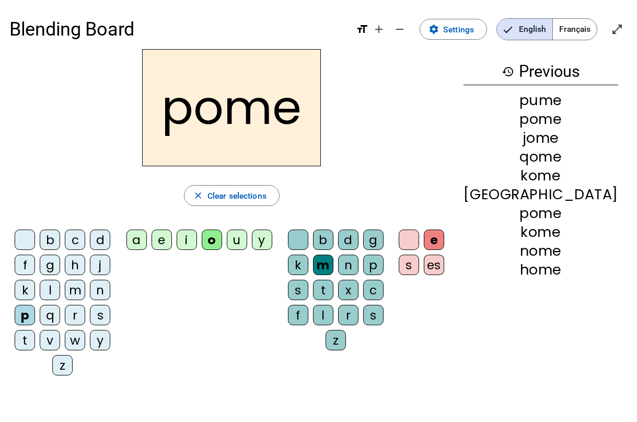
click at [197, 241] on div "i" at bounding box center [187, 240] width 20 height 20
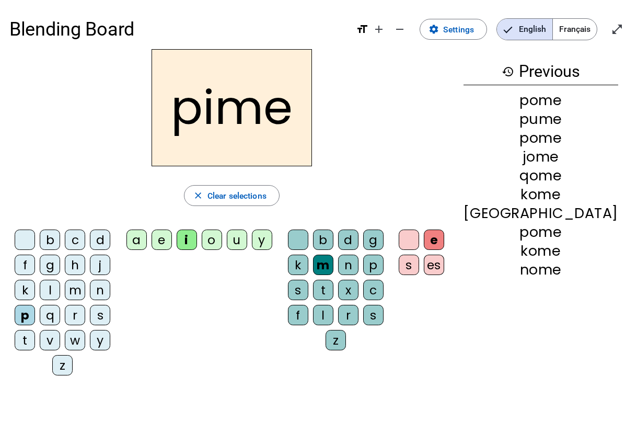
drag, startPoint x: 209, startPoint y: 238, endPoint x: 187, endPoint y: 238, distance: 22.0
click at [177, 238] on letter-bubble "e" at bounding box center [164, 242] width 25 height 25
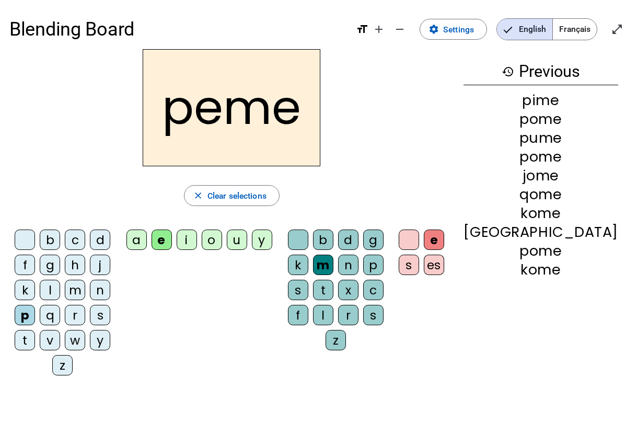
click at [147, 238] on div "a" at bounding box center [137, 240] width 20 height 20
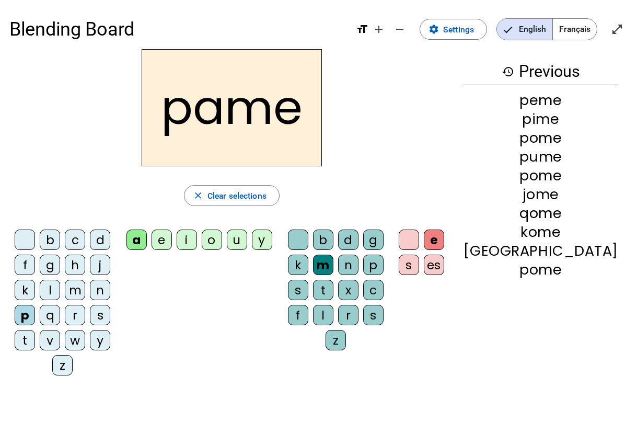
drag, startPoint x: 190, startPoint y: 238, endPoint x: 209, endPoint y: 235, distance: 18.6
click at [197, 238] on div "a e i o u y" at bounding box center [201, 242] width 153 height 25
click at [218, 235] on div "a e i o u y" at bounding box center [201, 242] width 153 height 25
drag, startPoint x: 237, startPoint y: 236, endPoint x: 258, endPoint y: 237, distance: 21.4
click at [248, 237] on div "a e i o u y" at bounding box center [201, 242] width 153 height 25
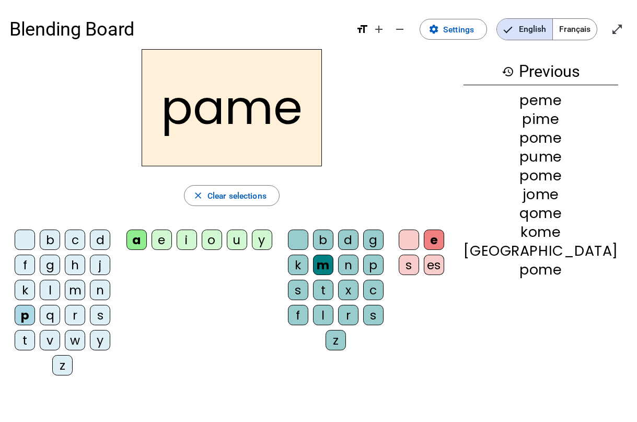
drag, startPoint x: 263, startPoint y: 237, endPoint x: 289, endPoint y: 237, distance: 26.1
click at [277, 237] on div "a e i o u y" at bounding box center [201, 242] width 153 height 25
click at [272, 237] on div "y" at bounding box center [262, 240] width 20 height 20
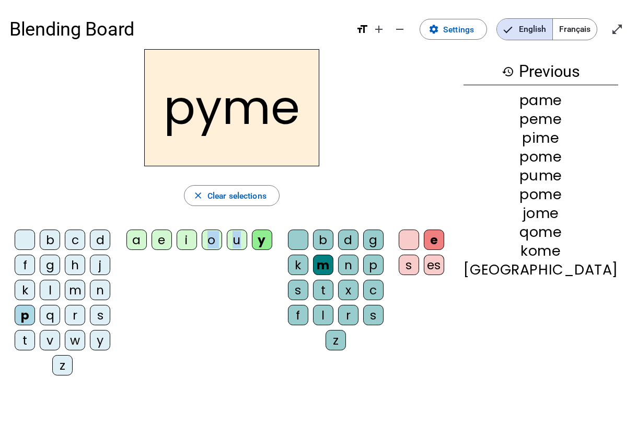
click at [230, 246] on div "a e i o u y" at bounding box center [201, 242] width 153 height 25
click at [222, 246] on div "o" at bounding box center [212, 240] width 20 height 20
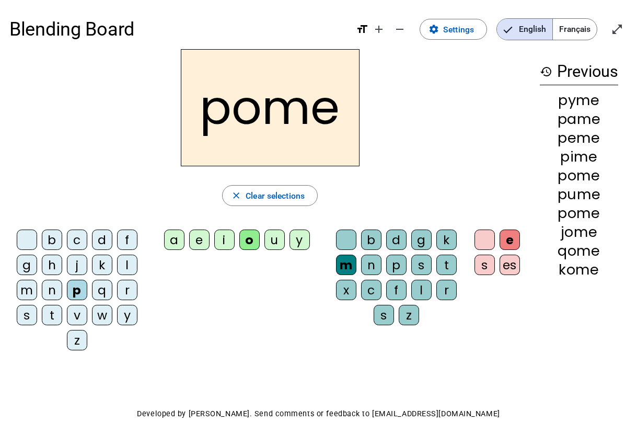
click at [269, 244] on div "u" at bounding box center [275, 240] width 20 height 20
drag, startPoint x: 269, startPoint y: 244, endPoint x: 242, endPoint y: 244, distance: 27.7
click at [253, 244] on div "a e i o u y" at bounding box center [239, 242] width 170 height 25
click at [236, 244] on letter-bubble "i" at bounding box center [226, 242] width 25 height 25
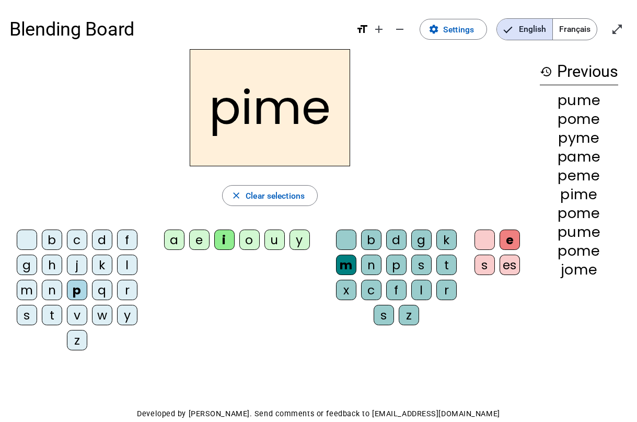
click at [230, 243] on div "i" at bounding box center [224, 240] width 20 height 20
click at [233, 244] on div "i" at bounding box center [224, 240] width 20 height 20
drag, startPoint x: 315, startPoint y: 254, endPoint x: 330, endPoint y: 255, distance: 15.2
click at [330, 255] on div "b c d f g h j k l m n p q r s t v w y z a e i o u y b d g k m n p s t x c f l r…" at bounding box center [269, 292] width 521 height 135
drag, startPoint x: 391, startPoint y: 261, endPoint x: 392, endPoint y: 280, distance: 18.9
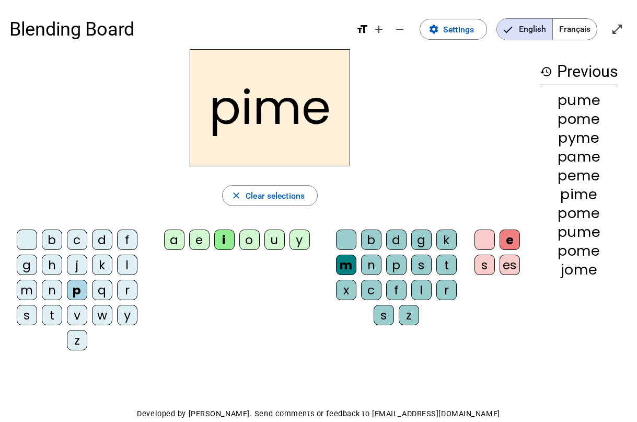
click at [392, 263] on div "p" at bounding box center [396, 265] width 20 height 20
click at [393, 292] on div "f" at bounding box center [396, 290] width 20 height 20
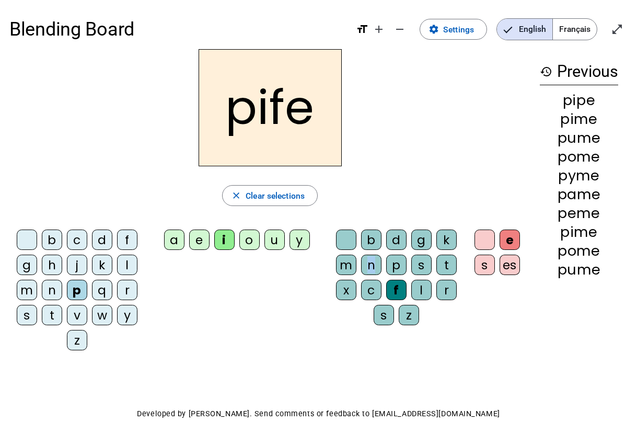
drag, startPoint x: 374, startPoint y: 264, endPoint x: 368, endPoint y: 260, distance: 7.3
click at [369, 261] on div "n" at bounding box center [371, 265] width 20 height 20
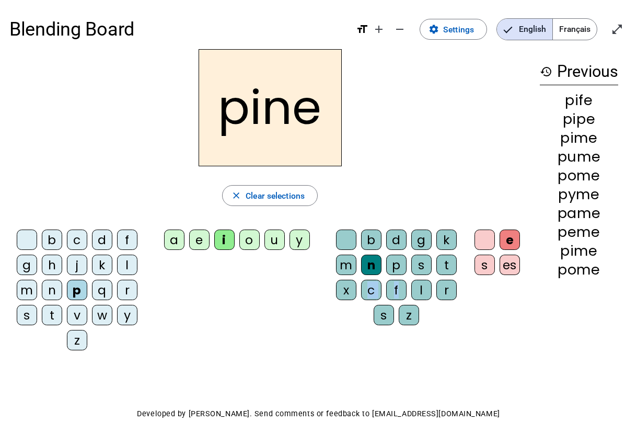
drag, startPoint x: 374, startPoint y: 294, endPoint x: 431, endPoint y: 282, distance: 58.7
click at [413, 285] on div "b d g k m n p s t x c f l r s z" at bounding box center [399, 280] width 131 height 100
drag, startPoint x: 431, startPoint y: 282, endPoint x: 426, endPoint y: 321, distance: 38.5
click at [431, 309] on div "b d g k m n p s t x c f l r s z" at bounding box center [399, 280] width 131 height 100
drag, startPoint x: 413, startPoint y: 339, endPoint x: 402, endPoint y: 315, distance: 26.9
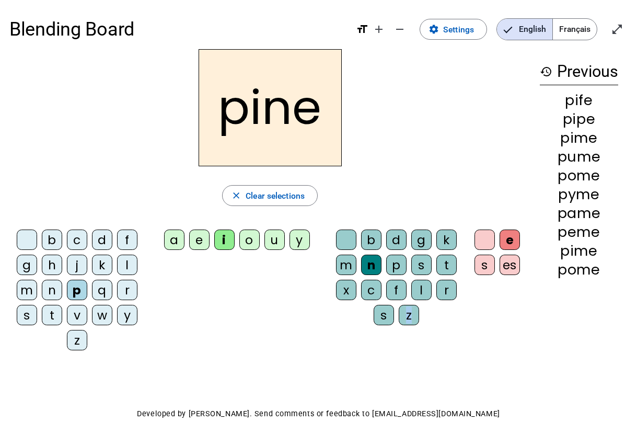
click at [403, 313] on div "b c d f g h j k l m n p q r s t v w y z a e i o u y b d g k m n p s t x c f l r…" at bounding box center [269, 292] width 521 height 135
click at [402, 313] on div "z" at bounding box center [409, 315] width 20 height 20
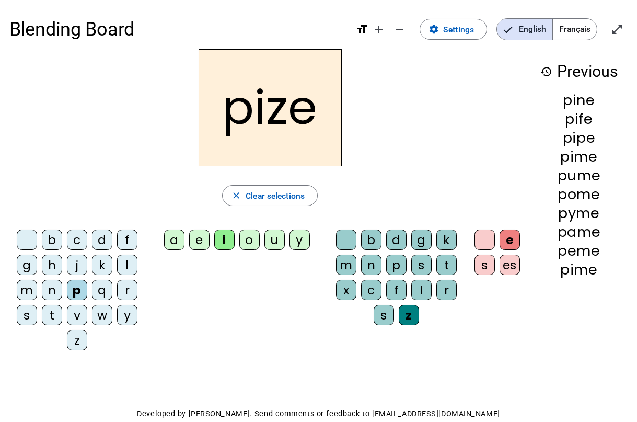
drag, startPoint x: 395, startPoint y: 314, endPoint x: 390, endPoint y: 315, distance: 5.3
click at [392, 313] on letter-bubble "s" at bounding box center [386, 317] width 25 height 25
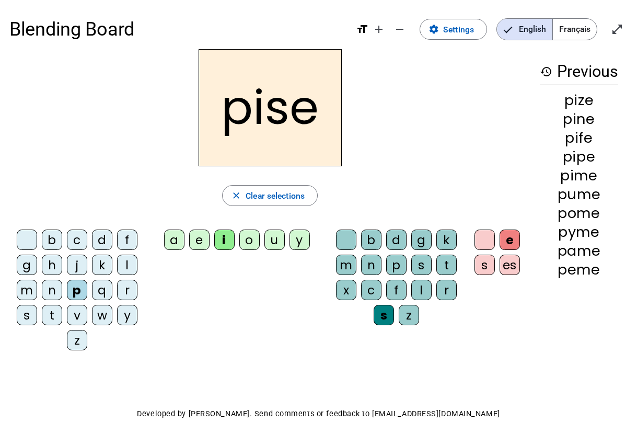
drag, startPoint x: 390, startPoint y: 315, endPoint x: 399, endPoint y: 311, distance: 10.3
click at [390, 313] on div "s" at bounding box center [384, 315] width 20 height 20
click at [463, 277] on div "b d g k m n p s t x c f l r s z" at bounding box center [399, 280] width 131 height 100
click at [396, 266] on div "p" at bounding box center [396, 265] width 20 height 20
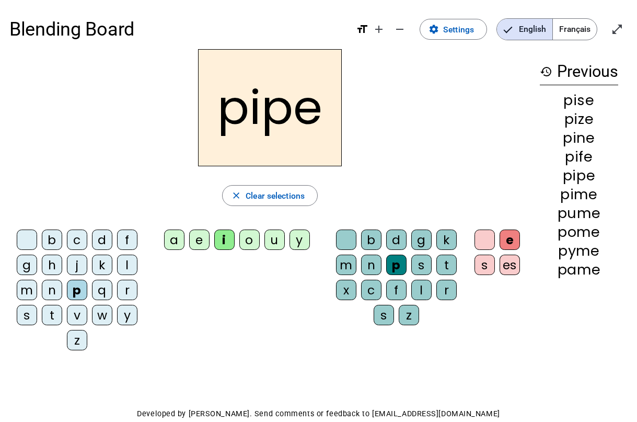
click at [404, 265] on div "p" at bounding box center [396, 265] width 20 height 20
click at [416, 269] on div "s" at bounding box center [422, 265] width 20 height 20
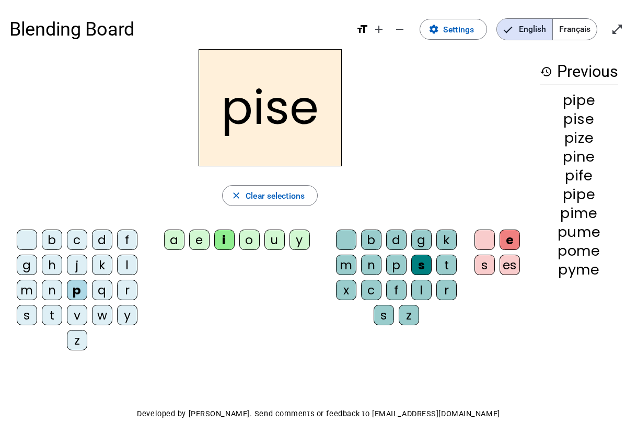
click at [416, 296] on div "l" at bounding box center [422, 290] width 20 height 20
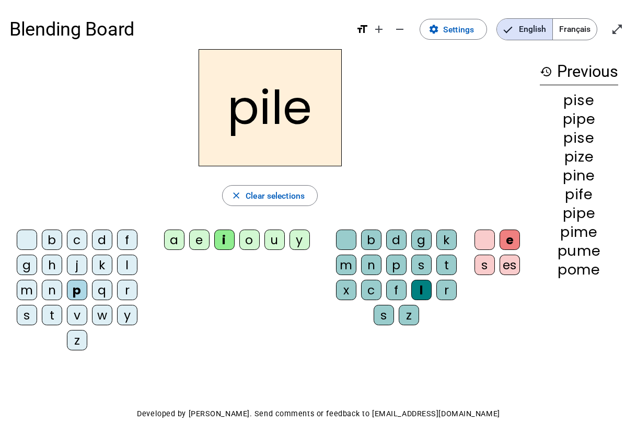
click at [414, 292] on div "l" at bounding box center [422, 290] width 20 height 20
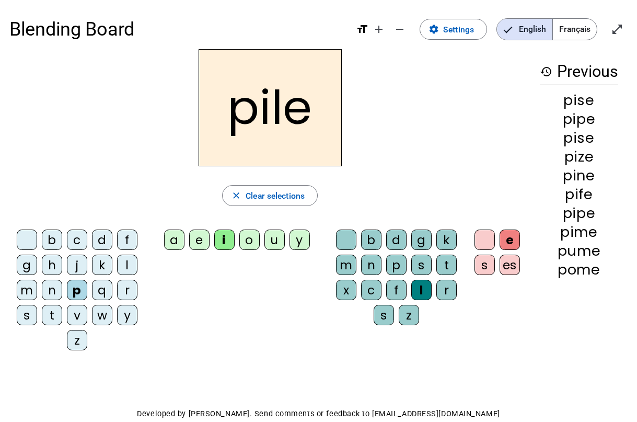
click at [395, 290] on div "f" at bounding box center [396, 290] width 20 height 20
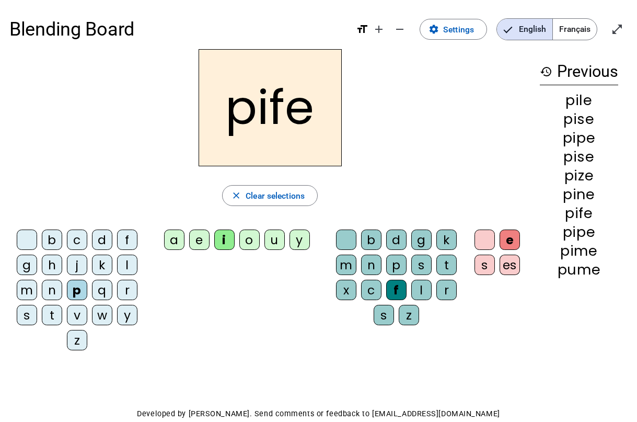
click at [414, 285] on div "l" at bounding box center [422, 290] width 20 height 20
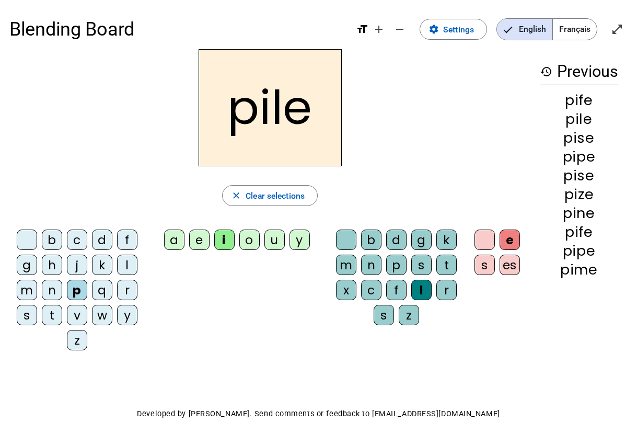
click at [395, 285] on div "f" at bounding box center [396, 290] width 20 height 20
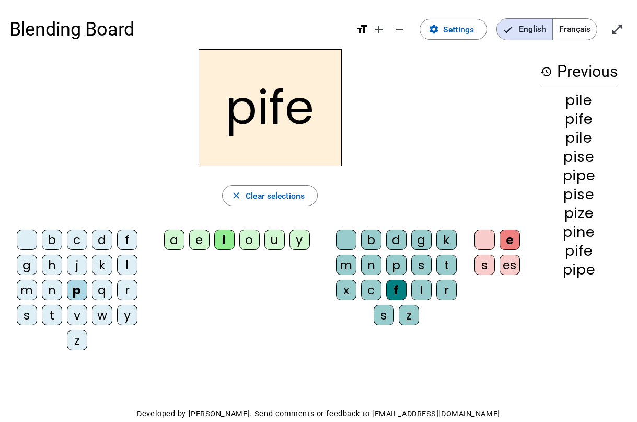
drag, startPoint x: 416, startPoint y: 286, endPoint x: 407, endPoint y: 286, distance: 9.4
click at [415, 286] on div "l" at bounding box center [422, 290] width 20 height 20
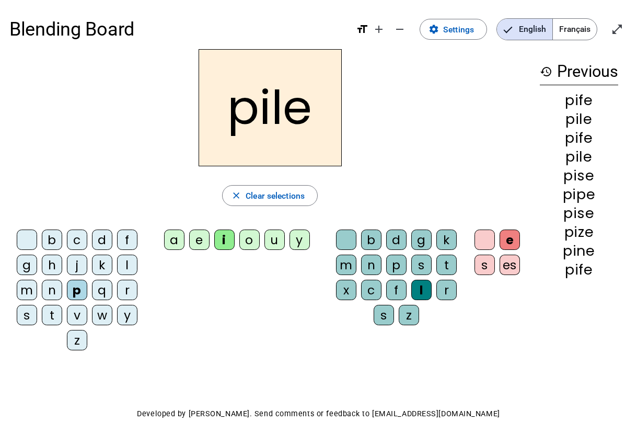
click at [392, 288] on div "f" at bounding box center [396, 290] width 20 height 20
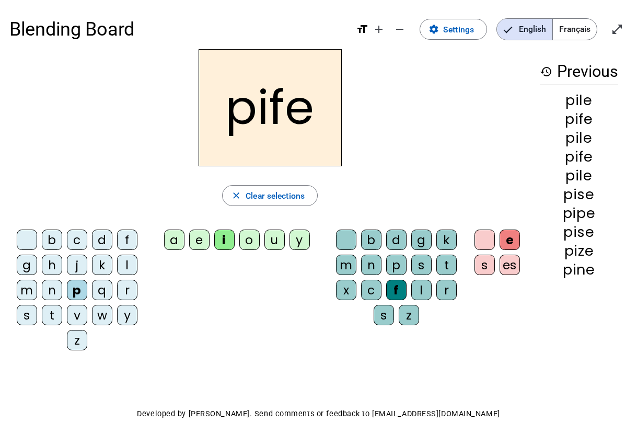
click at [411, 288] on div "b d g k m n p s t x c f l r s z" at bounding box center [399, 280] width 131 height 100
click at [395, 293] on div "f" at bounding box center [396, 290] width 20 height 20
click at [427, 294] on div "l" at bounding box center [422, 290] width 20 height 20
click at [379, 308] on div "s" at bounding box center [384, 315] width 20 height 20
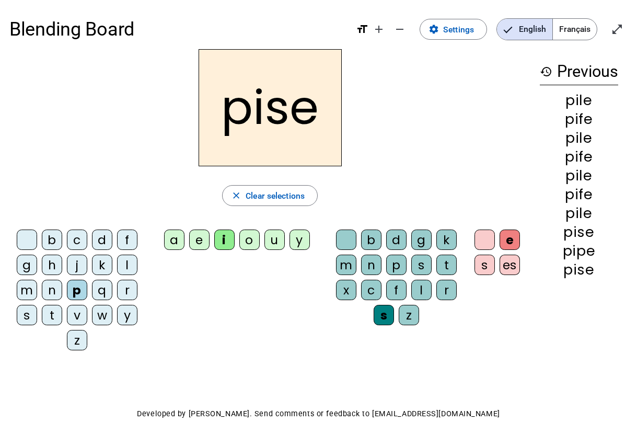
drag, startPoint x: 419, startPoint y: 303, endPoint x: 334, endPoint y: 284, distance: 87.3
click at [364, 294] on div "b d g k m n p s t x c f l r s z" at bounding box center [399, 280] width 131 height 100
drag, startPoint x: 334, startPoint y: 284, endPoint x: 410, endPoint y: 276, distance: 76.7
click at [384, 289] on div "b d g k m n p s t x c f l r s z" at bounding box center [399, 280] width 131 height 100
click at [384, 254] on div "b d g k m n p s t x c f l r s z" at bounding box center [399, 280] width 131 height 100
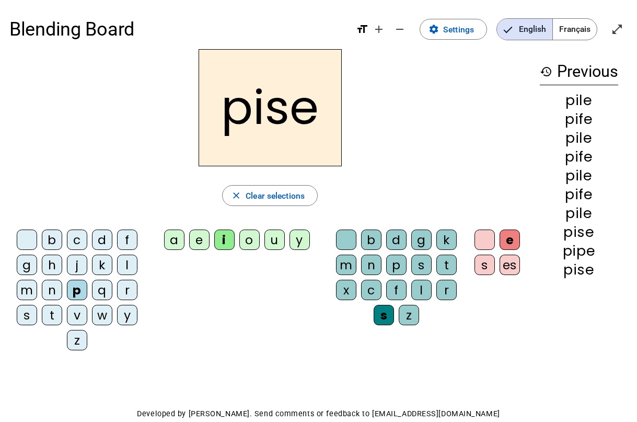
drag, startPoint x: 366, startPoint y: 244, endPoint x: 382, endPoint y: 241, distance: 15.9
click at [367, 244] on div "b" at bounding box center [371, 240] width 20 height 20
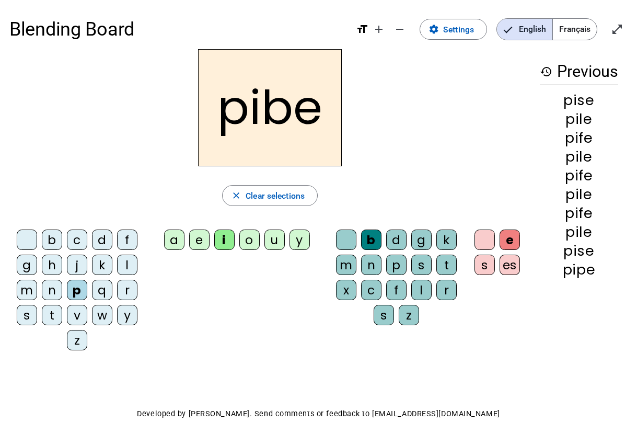
click at [418, 236] on div "g" at bounding box center [422, 240] width 20 height 20
drag, startPoint x: 383, startPoint y: 239, endPoint x: 397, endPoint y: 239, distance: 13.6
click at [397, 239] on div "b d g k m n p s t x c f l r s z" at bounding box center [399, 280] width 131 height 100
click at [421, 238] on div "g" at bounding box center [422, 240] width 20 height 20
click at [435, 273] on letter-bubble "s" at bounding box center [424, 267] width 25 height 25
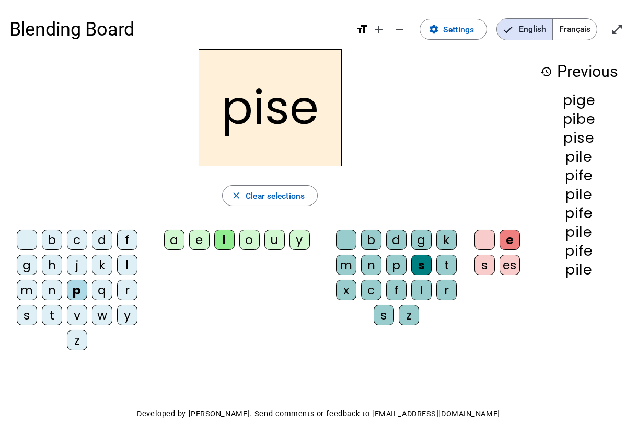
click at [370, 266] on div "n" at bounding box center [371, 265] width 20 height 20
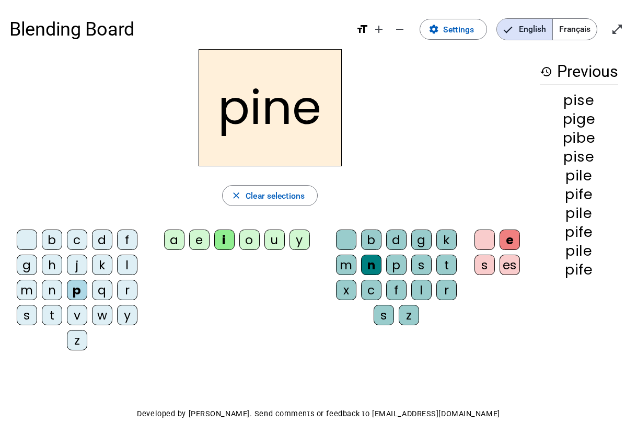
click at [386, 258] on div "p" at bounding box center [396, 265] width 20 height 20
drag, startPoint x: 386, startPoint y: 258, endPoint x: 356, endPoint y: 276, distance: 35.2
click at [382, 260] on div "b d g k m n p s t x c f l r s z" at bounding box center [399, 280] width 131 height 100
click at [356, 276] on letter-bubble "m" at bounding box center [348, 267] width 25 height 25
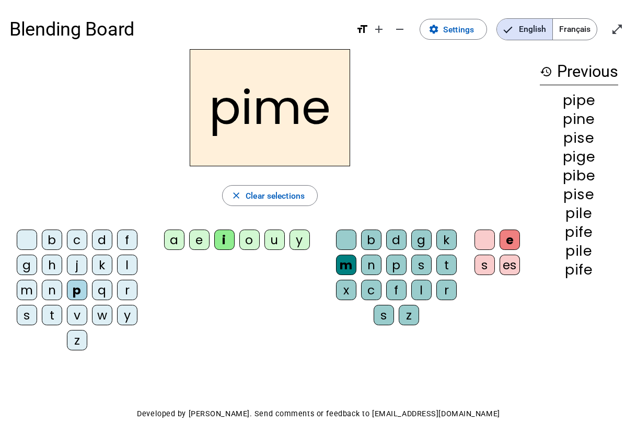
drag, startPoint x: 399, startPoint y: 290, endPoint x: 394, endPoint y: 243, distance: 47.4
click at [400, 286] on div "f" at bounding box center [396, 290] width 20 height 20
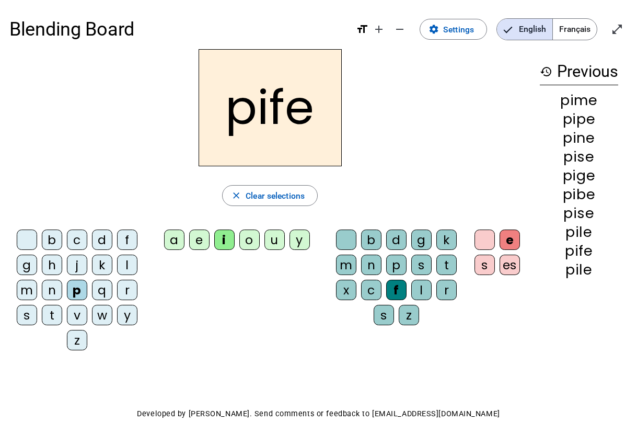
click at [393, 242] on div "d" at bounding box center [396, 240] width 20 height 20
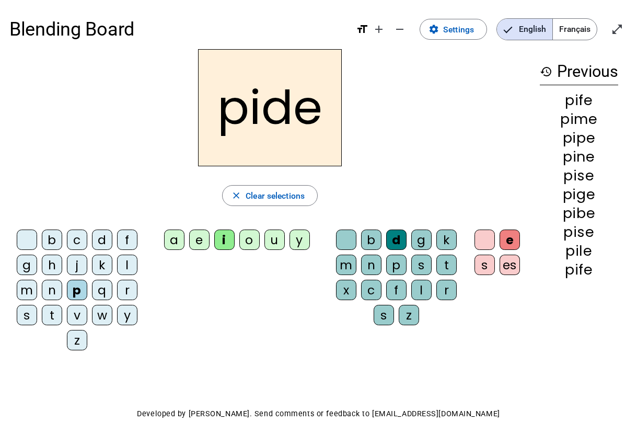
click at [430, 268] on div "s" at bounding box center [422, 265] width 20 height 20
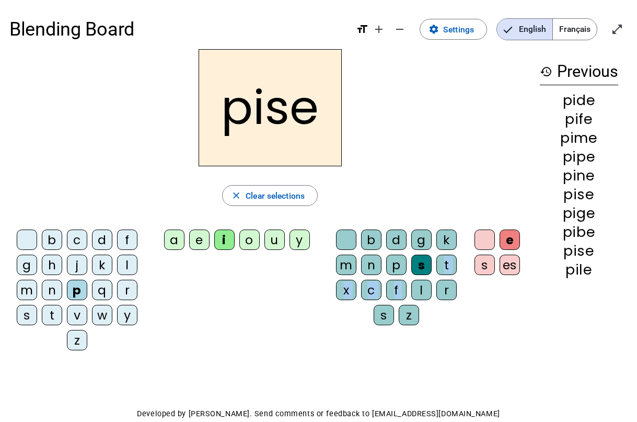
click at [416, 281] on div "b d g k m n p s t x c f l r s z" at bounding box center [399, 280] width 131 height 100
click at [358, 267] on letter-bubble "m" at bounding box center [348, 267] width 25 height 25
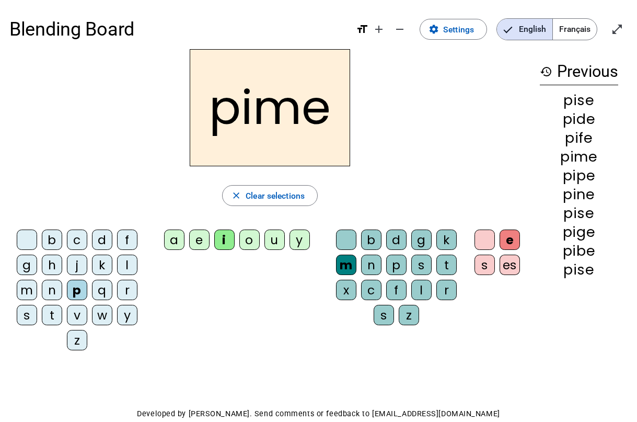
drag, startPoint x: 382, startPoint y: 240, endPoint x: 422, endPoint y: 222, distance: 43.5
click at [383, 239] on letter-bubble "b" at bounding box center [373, 242] width 25 height 25
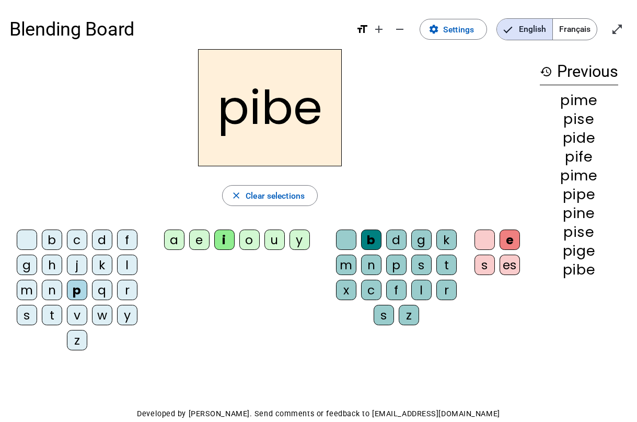
drag, startPoint x: 422, startPoint y: 222, endPoint x: 420, endPoint y: 251, distance: 28.8
click at [423, 244] on div "pibe close Clear selections b c d f g h j k l m n p q r s t v w y z a e i o u y…" at bounding box center [269, 204] width 521 height 311
click at [420, 255] on div "s" at bounding box center [422, 265] width 20 height 20
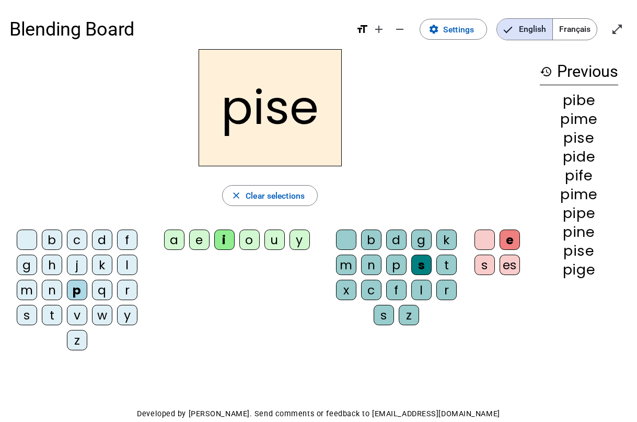
drag
click at [410, 284] on div "b d g k m n p s t x c f l r s z" at bounding box center [399, 280] width 131 height 100
click at [349, 277] on letter-bubble "m" at bounding box center [348, 267] width 25 height 25
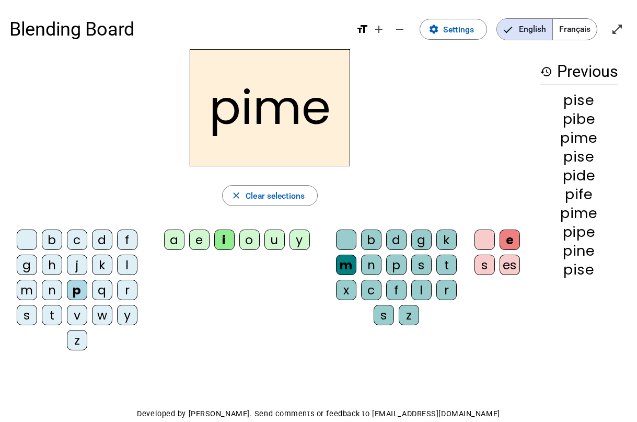
click at [341, 242] on div at bounding box center [346, 240] width 20 height 20
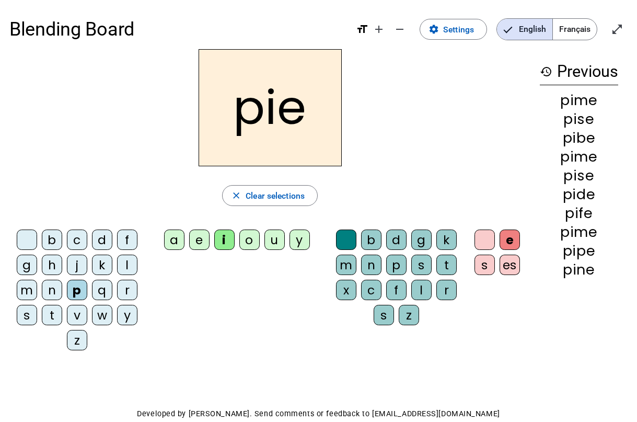
click at [414, 240] on div "pie close Clear selections b c d f g h j k l m n p q r s t v w y z a e i o u y …" at bounding box center [269, 204] width 521 height 311
click at [400, 286] on div "b d g k m n p s t x c f l r s z" at bounding box center [399, 280] width 131 height 100
click at [363, 250] on div "b d g k m n p s t x c f l r s z" at bounding box center [399, 280] width 131 height 100
click at [486, 237] on div at bounding box center [485, 240] width 20 height 20
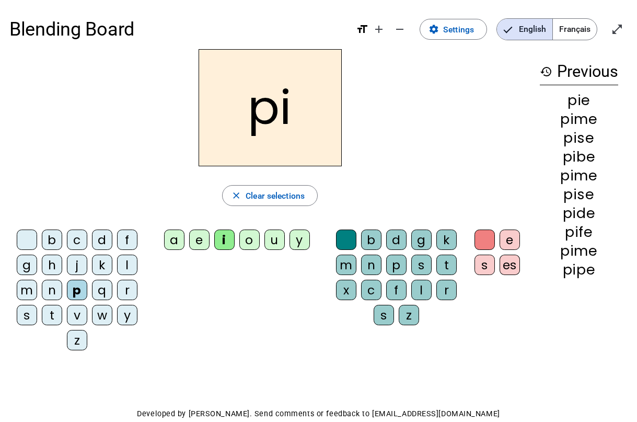
click at [48, 263] on div "h" at bounding box center [52, 265] width 20 height 20
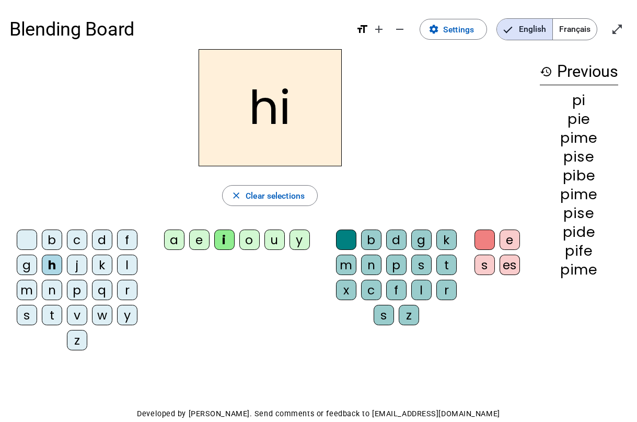
click at [103, 265] on div "k" at bounding box center [102, 265] width 20 height 20
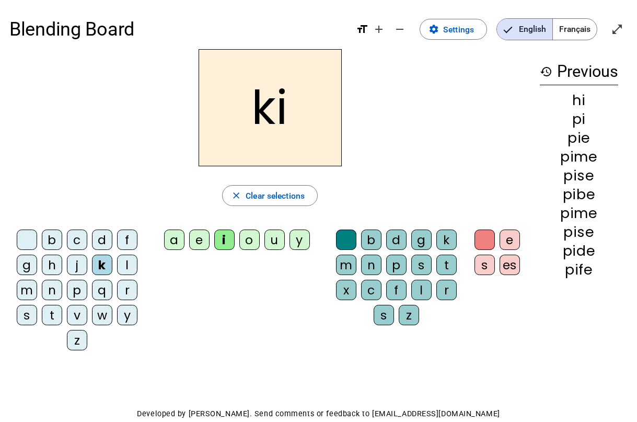
click at [423, 292] on div "l" at bounding box center [422, 290] width 20 height 20
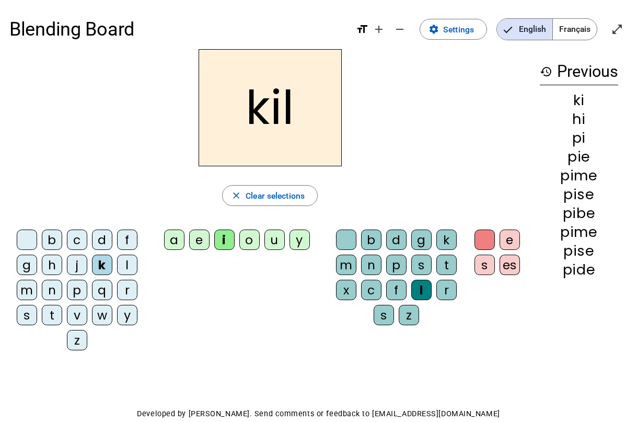
click at [512, 242] on div "e" at bounding box center [510, 240] width 20 height 20
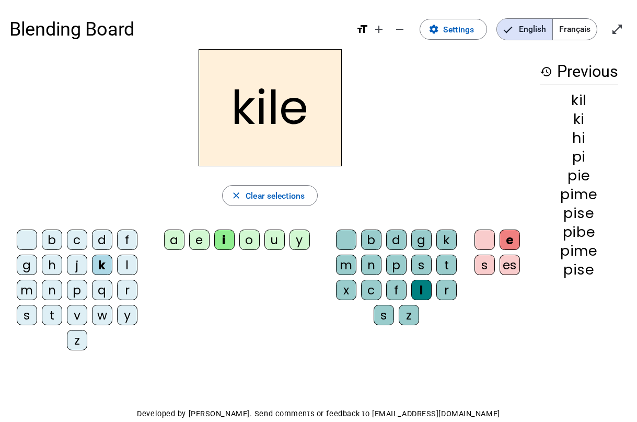
click at [511, 245] on div "e" at bounding box center [510, 240] width 20 height 20
click at [451, 267] on div "t" at bounding box center [447, 265] width 20 height 20
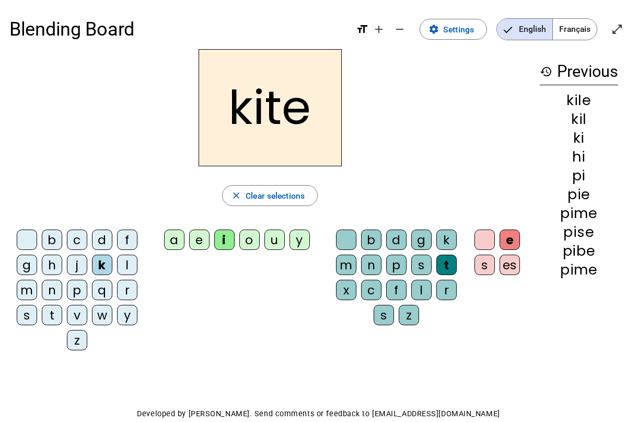
click at [98, 308] on div "w" at bounding box center [102, 315] width 20 height 20
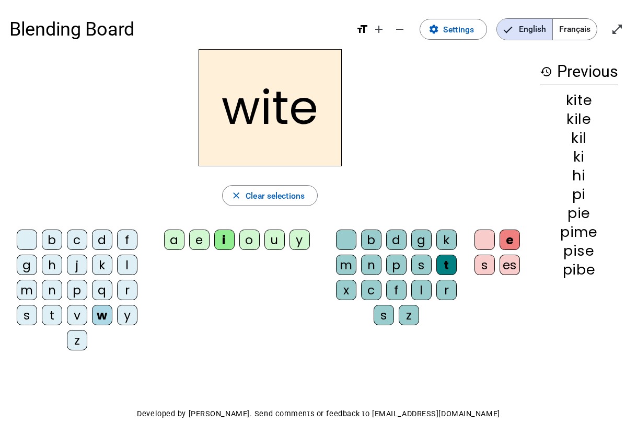
click at [29, 295] on div "m" at bounding box center [27, 290] width 20 height 20
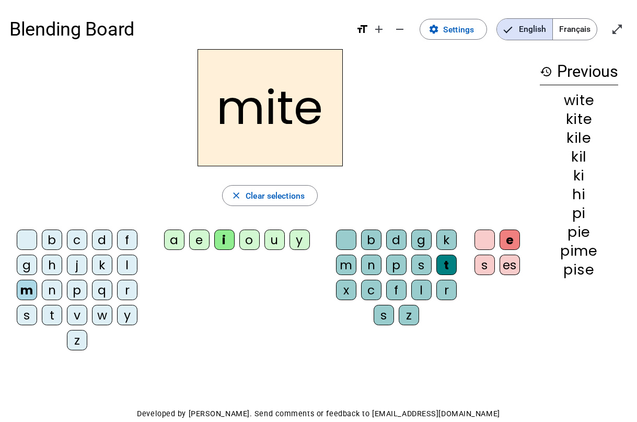
click at [128, 242] on div "f" at bounding box center [127, 240] width 20 height 20
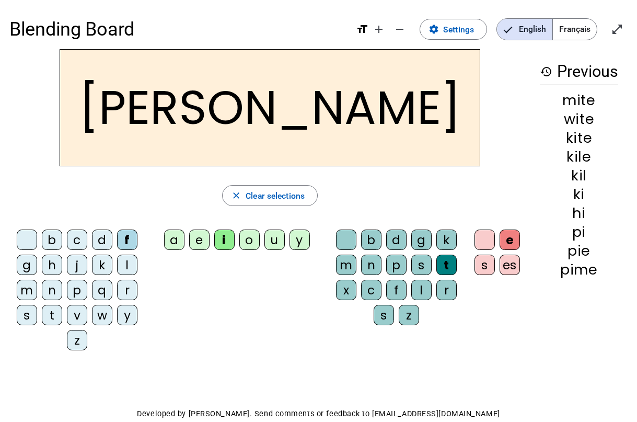
click at [122, 268] on div "l" at bounding box center [127, 265] width 20 height 20
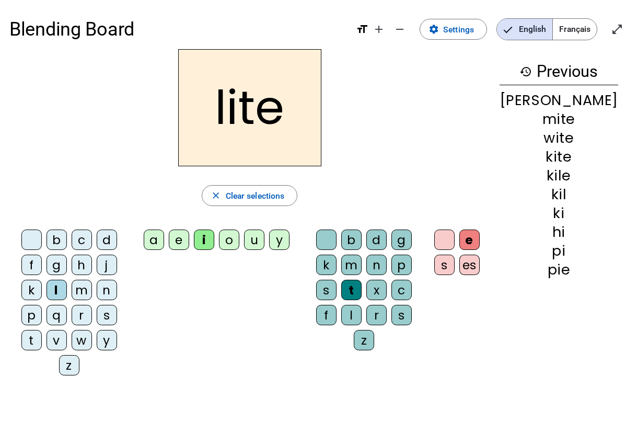
click at [92, 305] on div "r" at bounding box center [82, 315] width 20 height 20
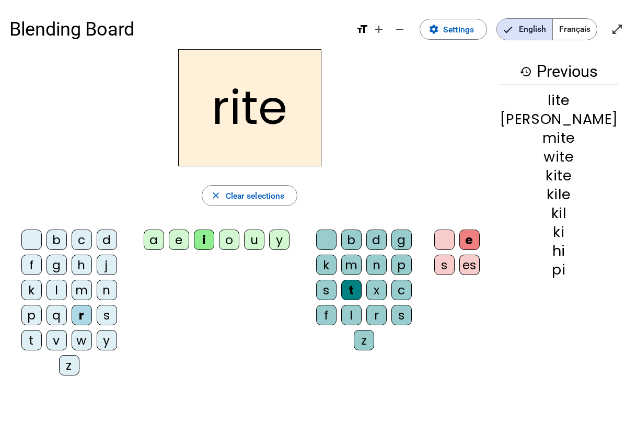
click at [92, 313] on div "w" at bounding box center [82, 340] width 20 height 20
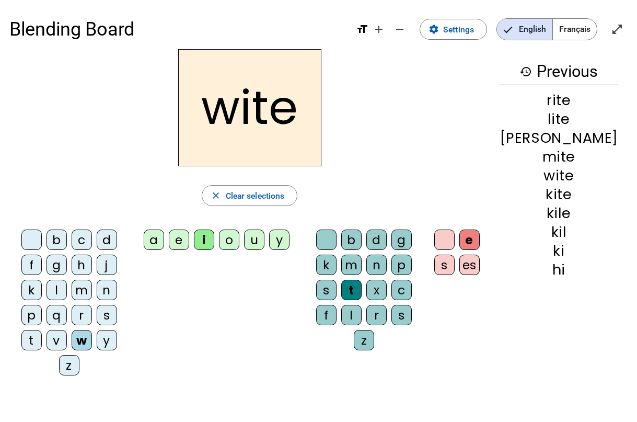
click at [54, 232] on div "b" at bounding box center [57, 240] width 20 height 20
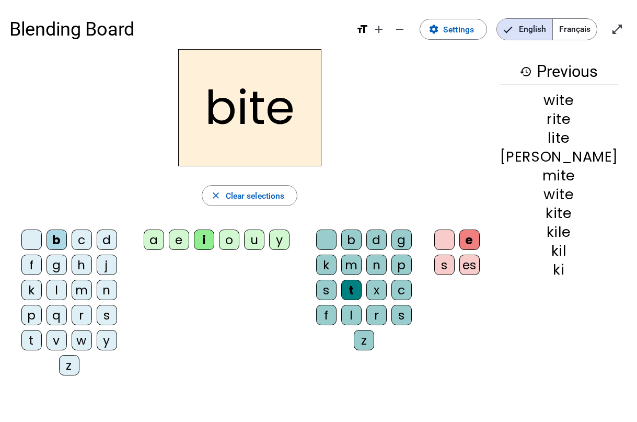
click at [72, 265] on div "h" at bounding box center [82, 265] width 20 height 20
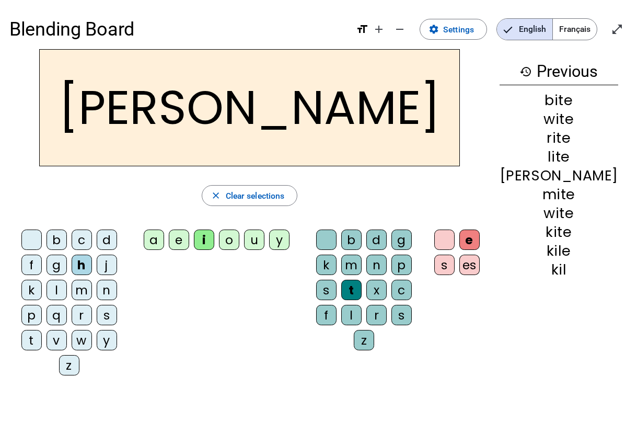
click at [67, 280] on div "l" at bounding box center [57, 290] width 20 height 20
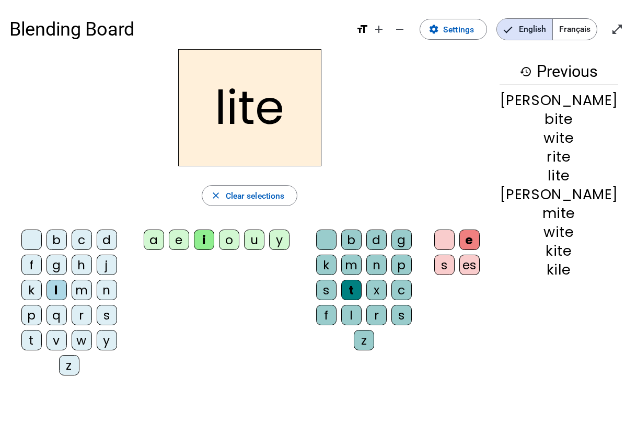
click at [97, 313] on div "s" at bounding box center [107, 315] width 20 height 20
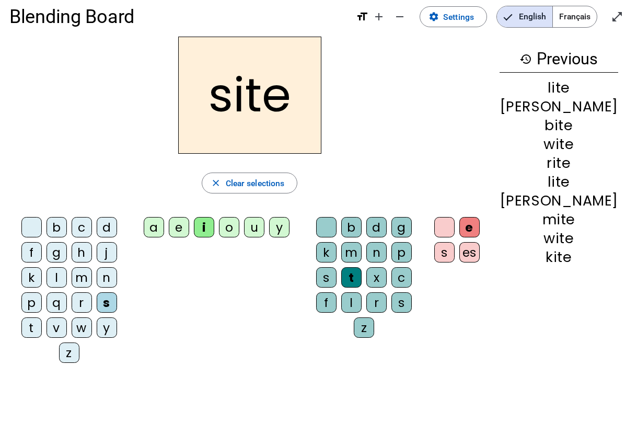
scroll to position [8, 0]
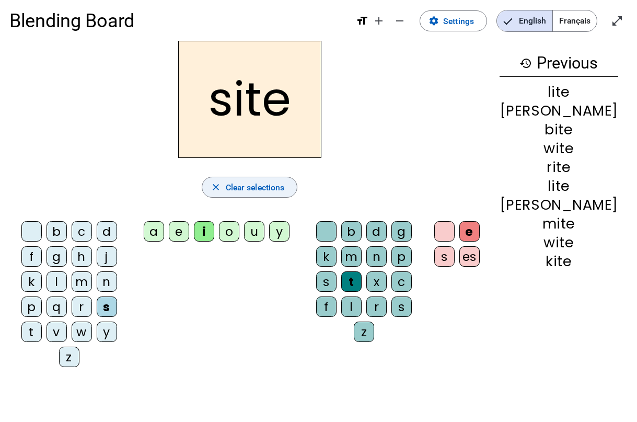
click at [275, 197] on span "button" at bounding box center [249, 187] width 95 height 25
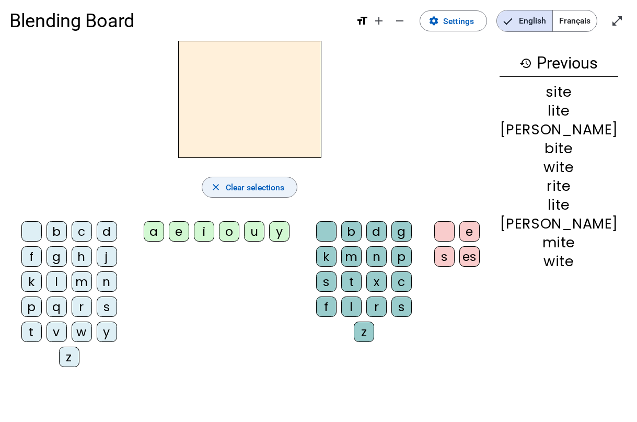
click at [267, 184] on span "Clear selections" at bounding box center [255, 187] width 59 height 14
click at [341, 246] on letter-bubble "k" at bounding box center [328, 258] width 25 height 25
click at [42, 271] on div "k" at bounding box center [31, 281] width 20 height 20
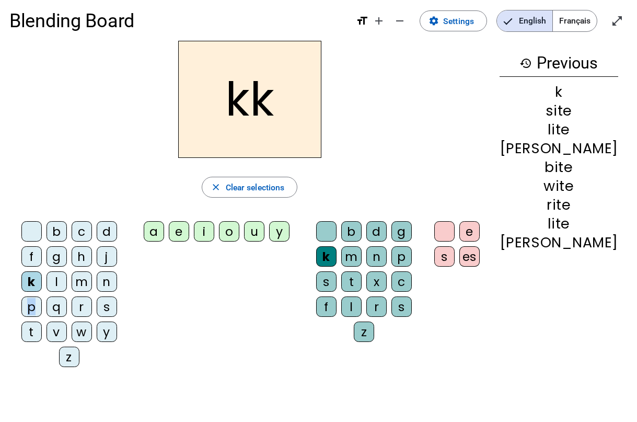
drag, startPoint x: 77, startPoint y: 283, endPoint x: 78, endPoint y: 326, distance: 42.4
click at [78, 313] on div "b c d f g h j k l m n p q r s t v w y z" at bounding box center [71, 296] width 115 height 151
click at [42, 296] on div "p" at bounding box center [31, 306] width 20 height 20
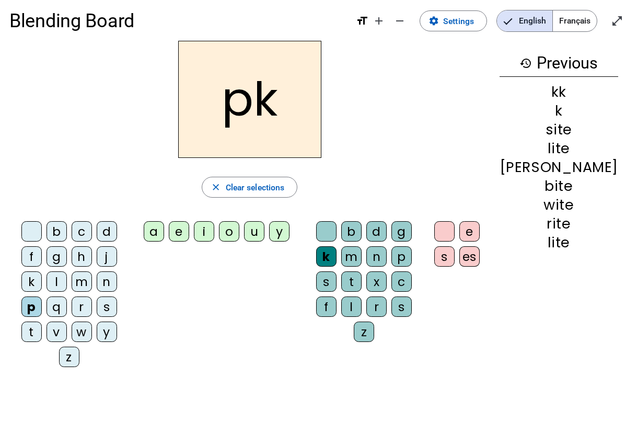
click at [239, 236] on div "o" at bounding box center [229, 231] width 20 height 20
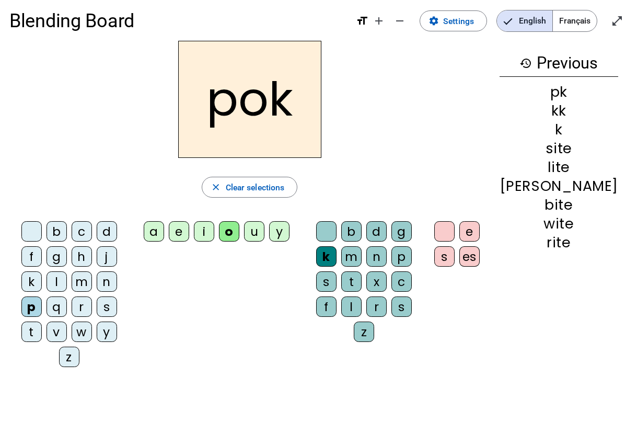
click at [402, 259] on div "p" at bounding box center [402, 256] width 20 height 20
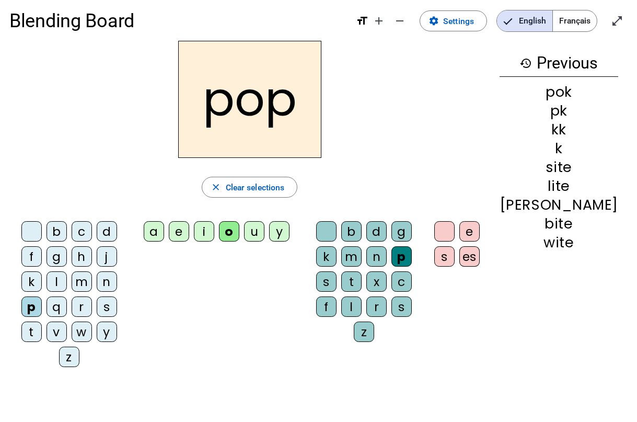
click at [97, 259] on div "j" at bounding box center [107, 256] width 20 height 20
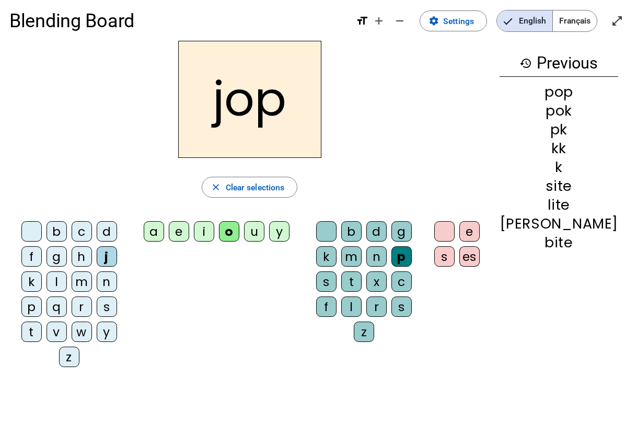
click at [265, 224] on div "u" at bounding box center [254, 231] width 20 height 20
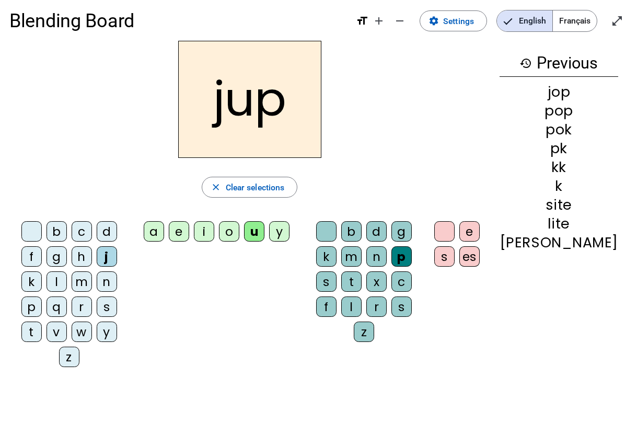
click at [392, 284] on div "c" at bounding box center [402, 281] width 20 height 20
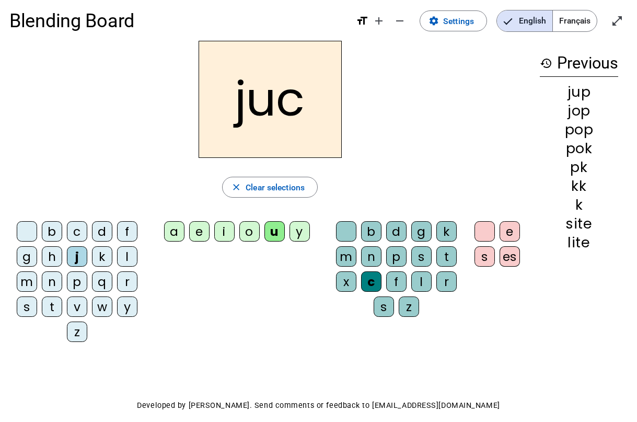
click at [362, 261] on div "n" at bounding box center [371, 256] width 20 height 20
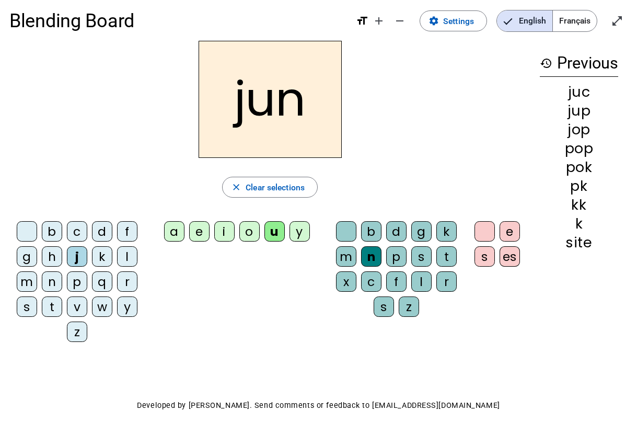
click at [483, 224] on div at bounding box center [485, 231] width 20 height 20
click at [347, 229] on div at bounding box center [346, 231] width 20 height 20
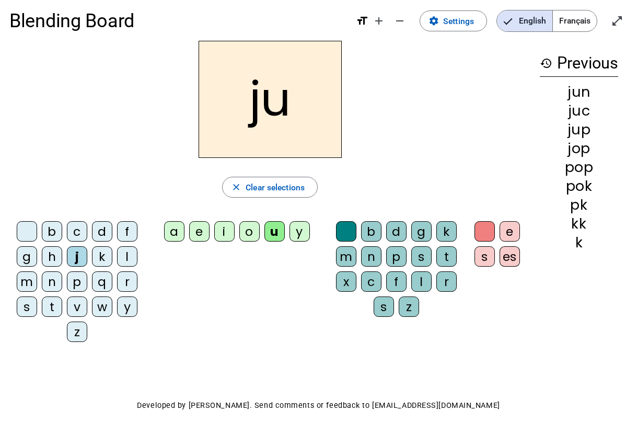
click at [282, 230] on div "u" at bounding box center [275, 231] width 20 height 20
click at [249, 177] on span "button" at bounding box center [270, 187] width 95 height 25
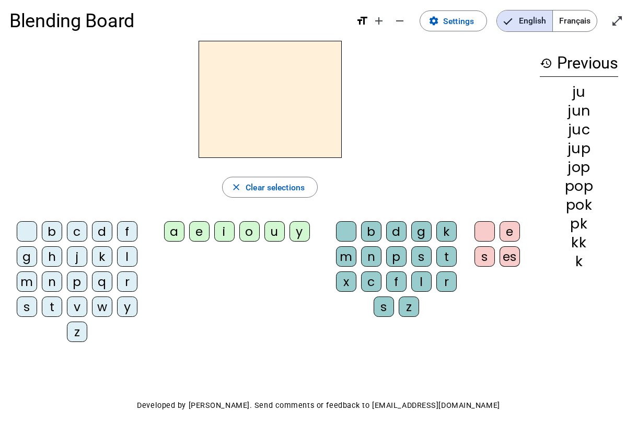
click at [67, 265] on letter-bubble "j" at bounding box center [79, 258] width 25 height 25
click at [415, 281] on div "l" at bounding box center [422, 281] width 20 height 20
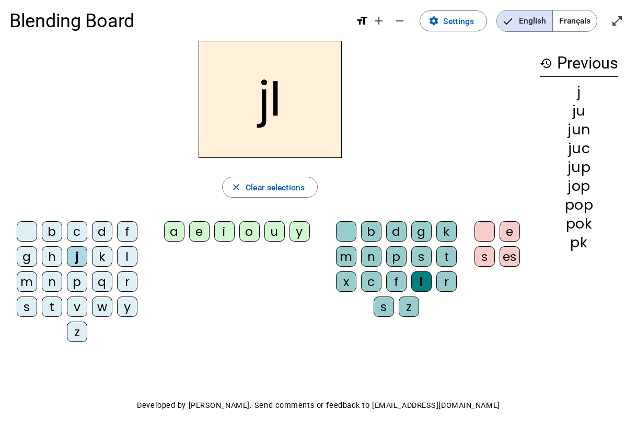
click at [376, 281] on div "c" at bounding box center [371, 281] width 20 height 20
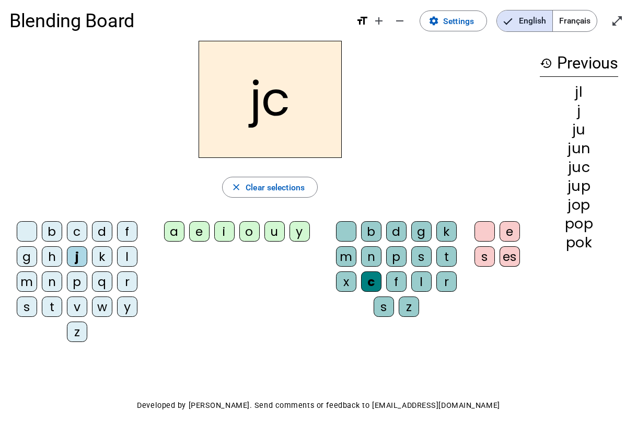
click at [424, 263] on div "s" at bounding box center [422, 256] width 20 height 20
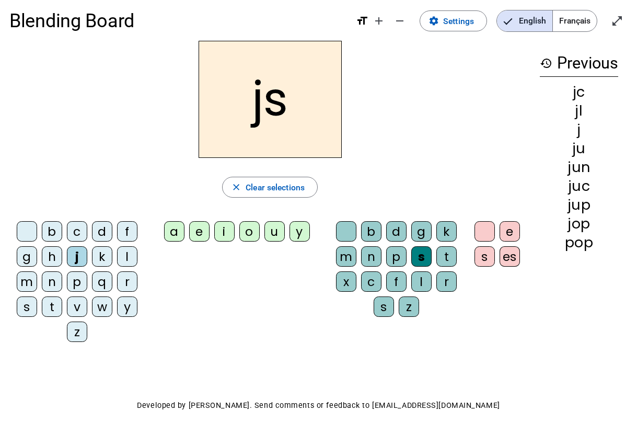
click at [488, 261] on div "s" at bounding box center [485, 256] width 20 height 20
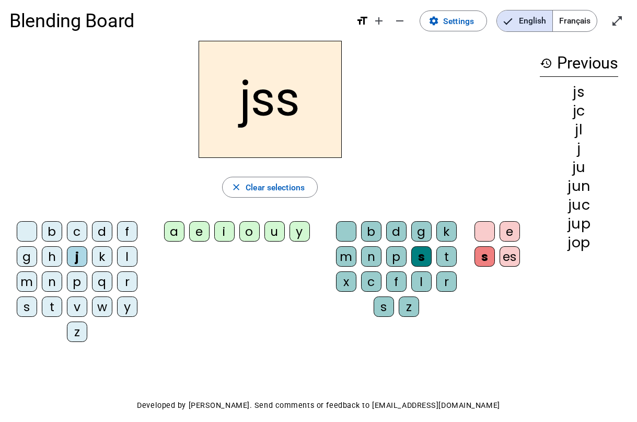
click at [35, 310] on div "s" at bounding box center [27, 306] width 20 height 20
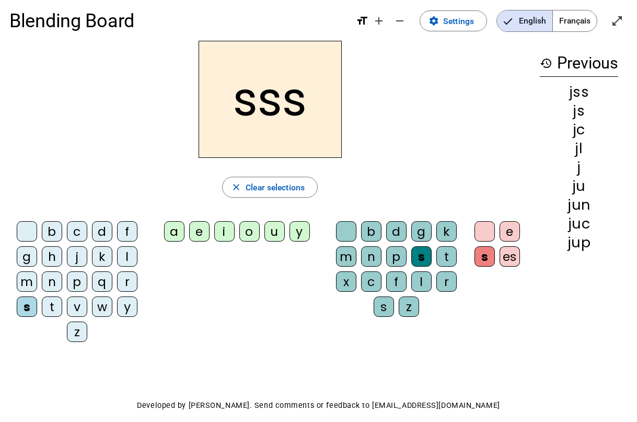
click at [78, 284] on div "p" at bounding box center [77, 281] width 20 height 20
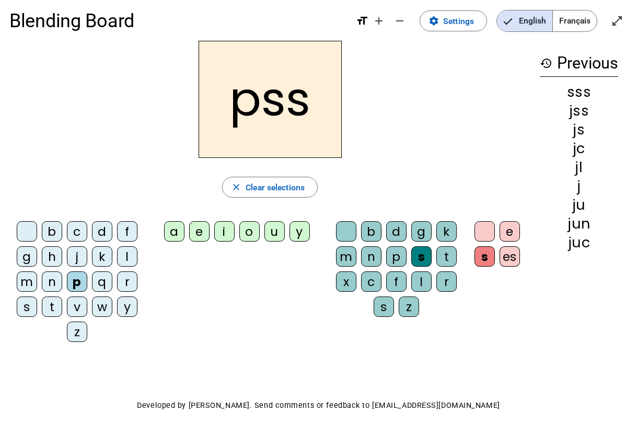
click at [202, 229] on div "e" at bounding box center [199, 231] width 20 height 20
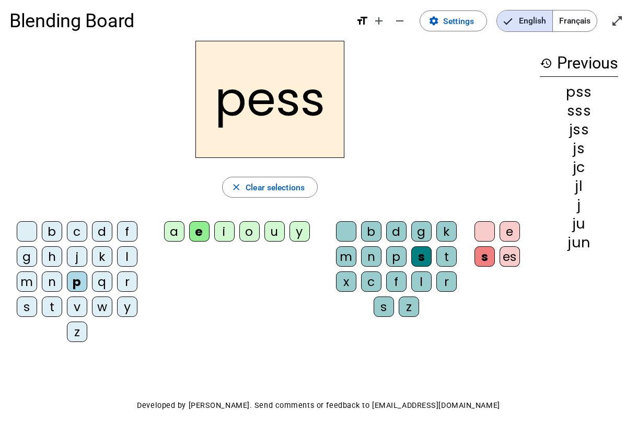
click at [351, 237] on div at bounding box center [346, 231] width 20 height 20
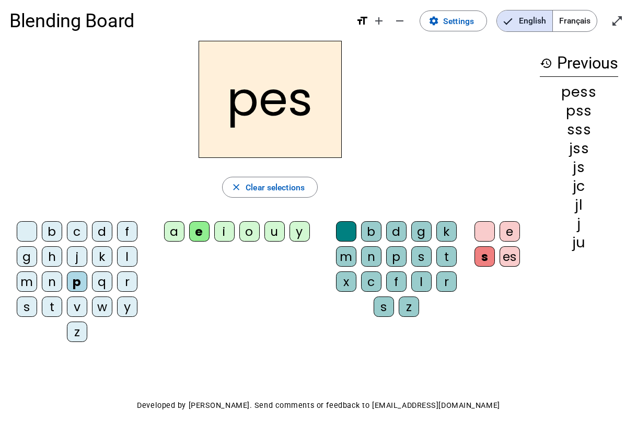
click at [487, 225] on div at bounding box center [485, 231] width 20 height 20
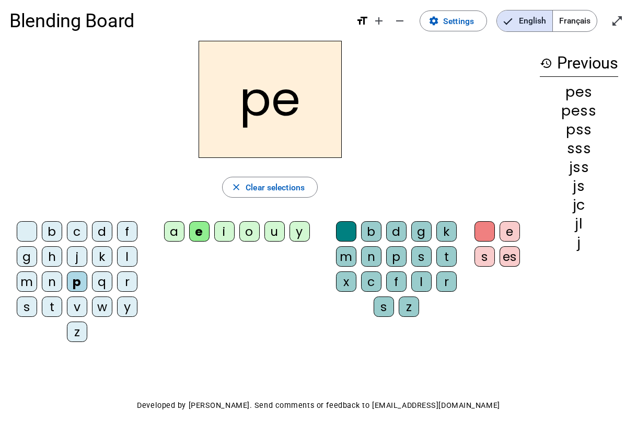
click at [509, 227] on div "e" at bounding box center [510, 231] width 20 height 20
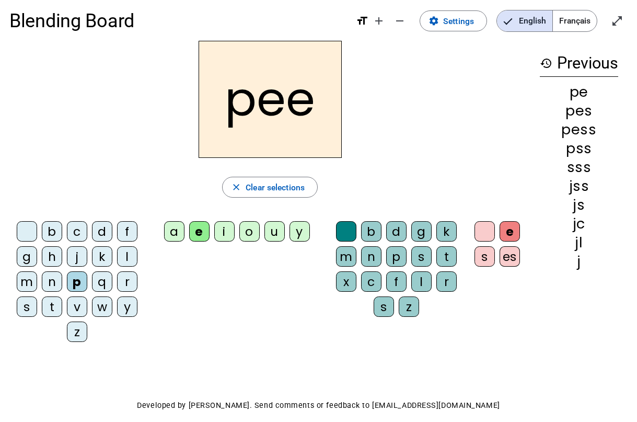
click at [249, 227] on div "o" at bounding box center [249, 231] width 20 height 20
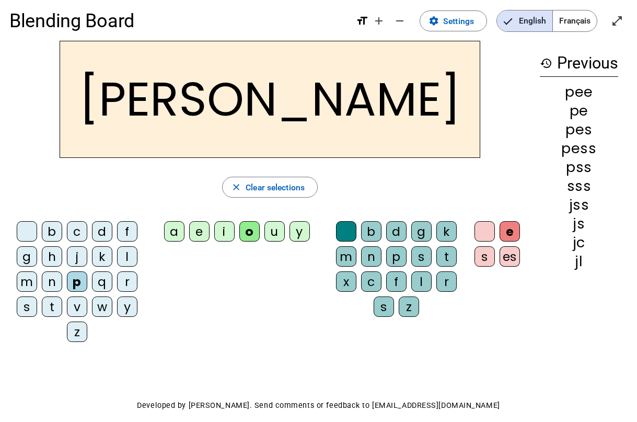
click at [204, 226] on div "e" at bounding box center [199, 231] width 20 height 20
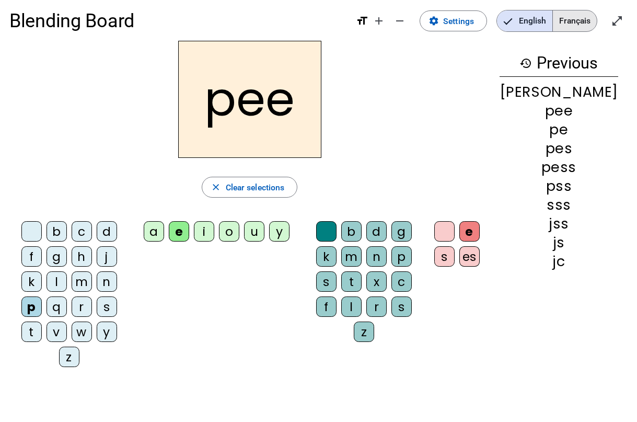
click at [567, 19] on span "Français" at bounding box center [575, 20] width 44 height 21
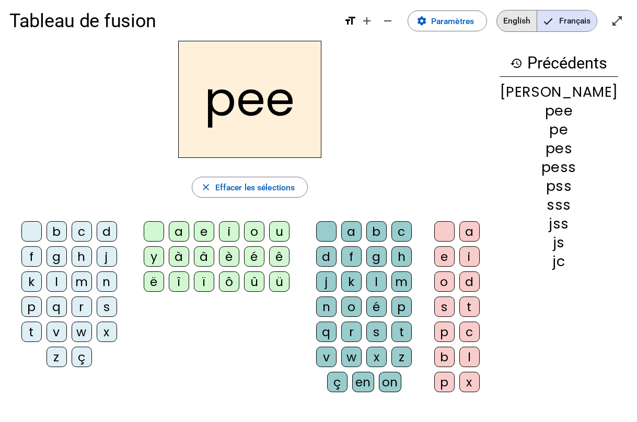
click at [504, 15] on span "English" at bounding box center [517, 20] width 40 height 21
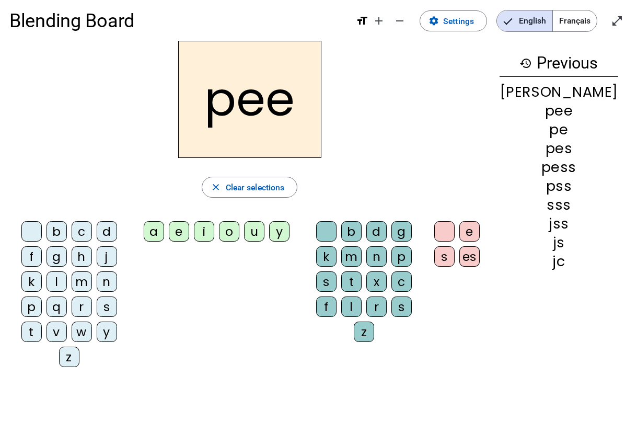
click at [38, 239] on letter-bubble at bounding box center [33, 233] width 25 height 25
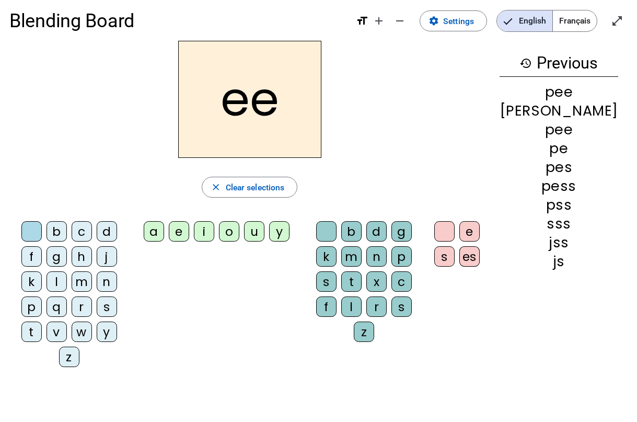
click at [32, 237] on div at bounding box center [31, 231] width 20 height 20
click at [32, 226] on div at bounding box center [31, 231] width 20 height 20
click at [337, 232] on div at bounding box center [326, 231] width 20 height 20
click at [455, 227] on div at bounding box center [445, 231] width 20 height 20
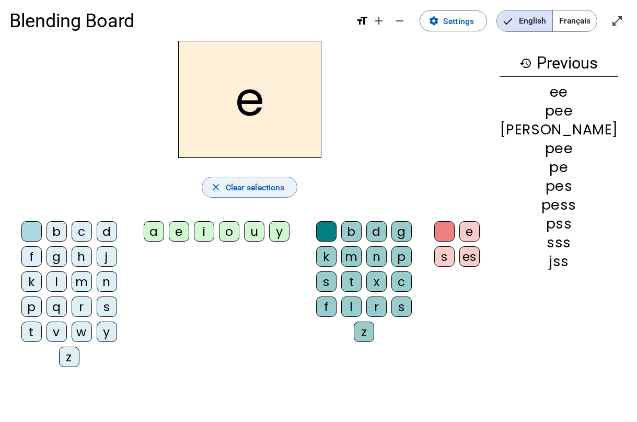
click at [268, 195] on span "button" at bounding box center [249, 187] width 95 height 25
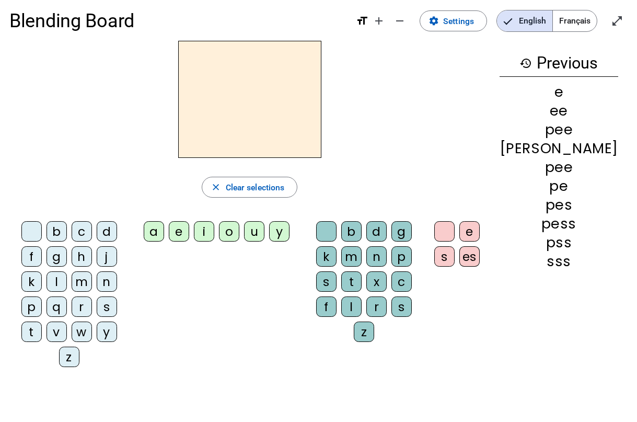
click at [21, 239] on div at bounding box center [31, 231] width 20 height 20
click at [337, 231] on div at bounding box center [326, 231] width 20 height 20
click at [455, 236] on div at bounding box center [445, 231] width 20 height 20
click at [33, 230] on div at bounding box center [31, 231] width 20 height 20
click at [72, 246] on div "h" at bounding box center [82, 256] width 20 height 20
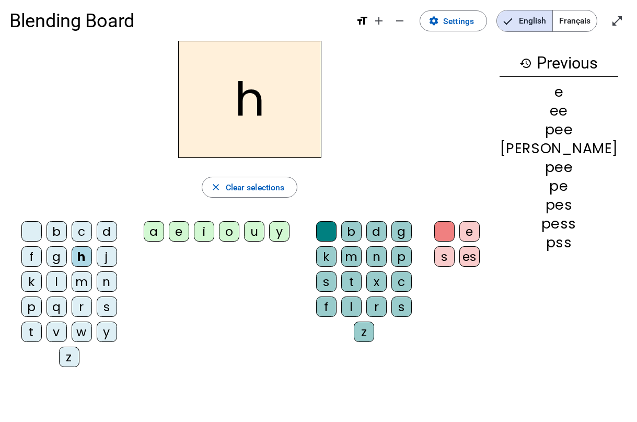
click at [37, 233] on letter-bubble at bounding box center [33, 233] width 25 height 25
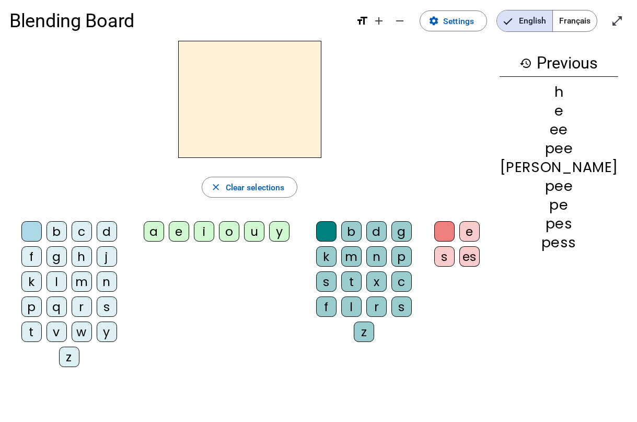
click at [72, 253] on div "h" at bounding box center [82, 256] width 20 height 20
click at [21, 227] on div at bounding box center [31, 231] width 20 height 20
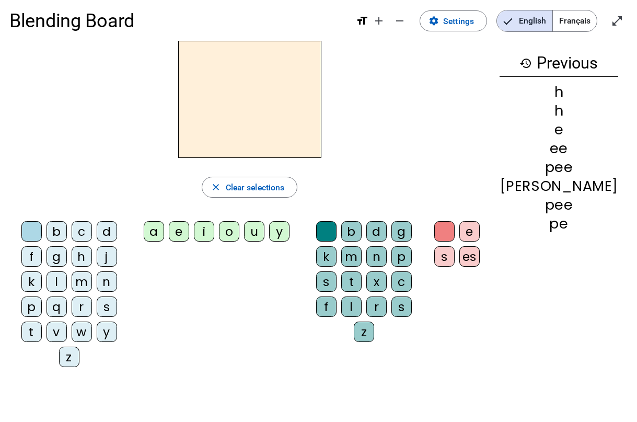
click at [189, 231] on div "e" at bounding box center [179, 231] width 20 height 20
click at [455, 224] on div at bounding box center [445, 231] width 20 height 20
click at [480, 236] on div "e" at bounding box center [470, 231] width 20 height 20
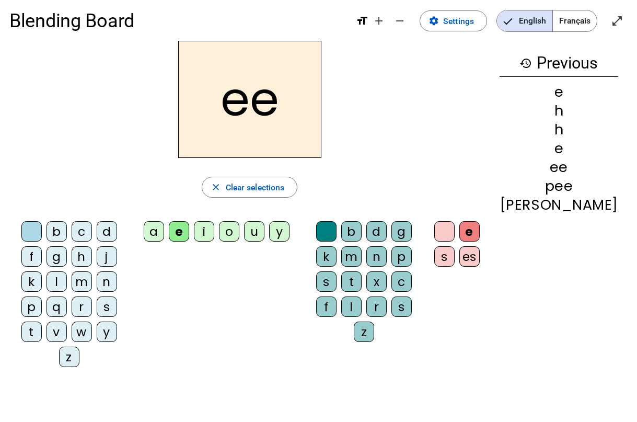
click at [164, 231] on div "a" at bounding box center [154, 231] width 20 height 20
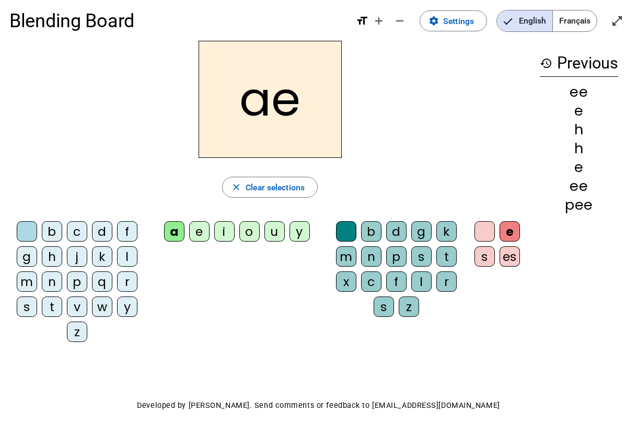
click at [193, 231] on div "e" at bounding box center [199, 231] width 20 height 20
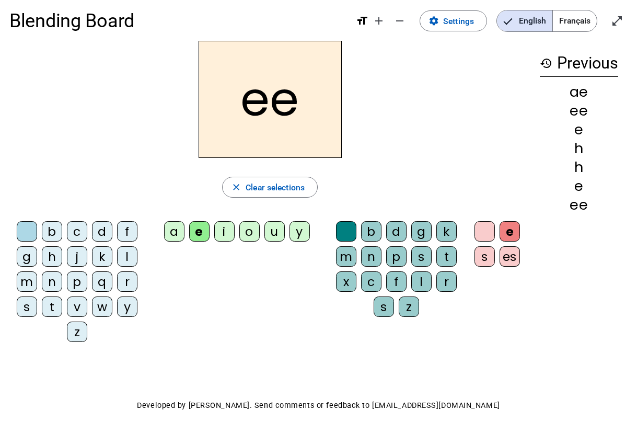
click at [175, 223] on div "a" at bounding box center [174, 231] width 20 height 20
click at [192, 223] on div "e" at bounding box center [199, 231] width 20 height 20
click at [172, 223] on div "a" at bounding box center [174, 231] width 20 height 20
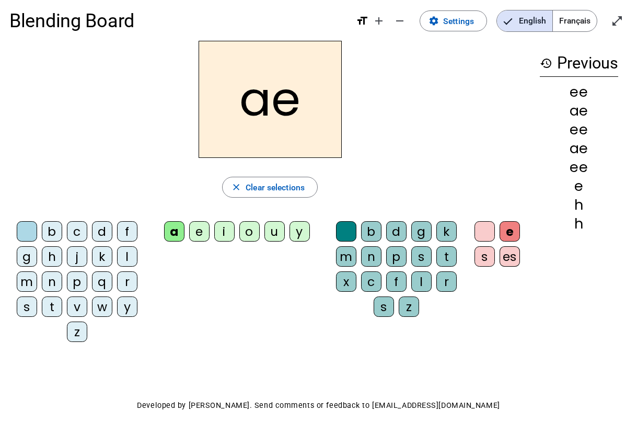
click at [197, 225] on div "e" at bounding box center [199, 231] width 20 height 20
click at [178, 226] on div "a" at bounding box center [174, 231] width 20 height 20
click at [58, 254] on div "h" at bounding box center [52, 256] width 20 height 20
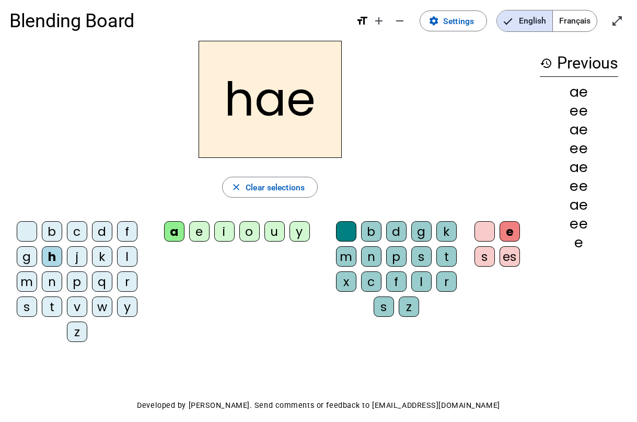
click at [220, 239] on div "i" at bounding box center [224, 231] width 20 height 20
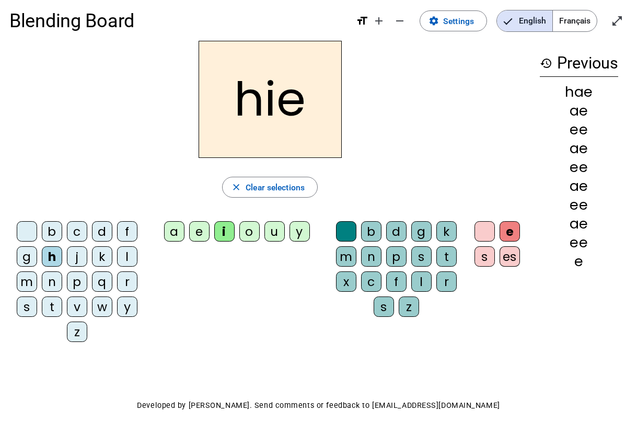
click at [448, 262] on div "t" at bounding box center [447, 256] width 20 height 20
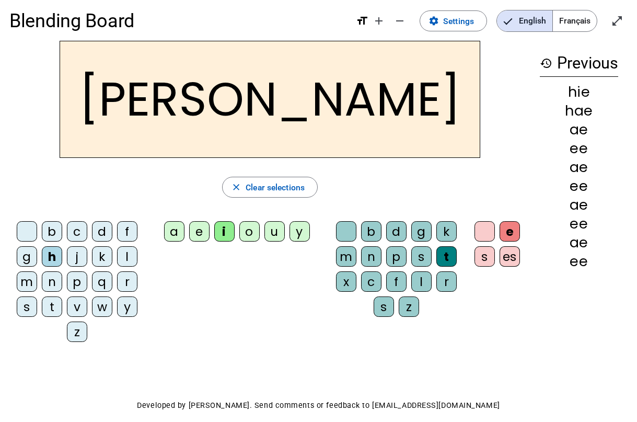
click at [507, 236] on div "e" at bounding box center [510, 231] width 20 height 20
click at [482, 236] on div at bounding box center [485, 231] width 20 height 20
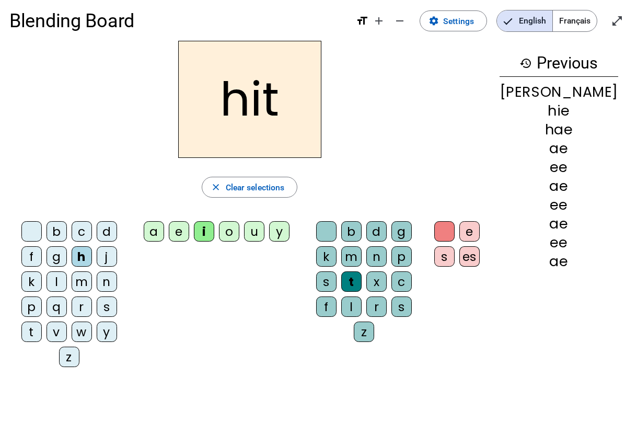
click at [337, 229] on div at bounding box center [326, 231] width 20 height 20
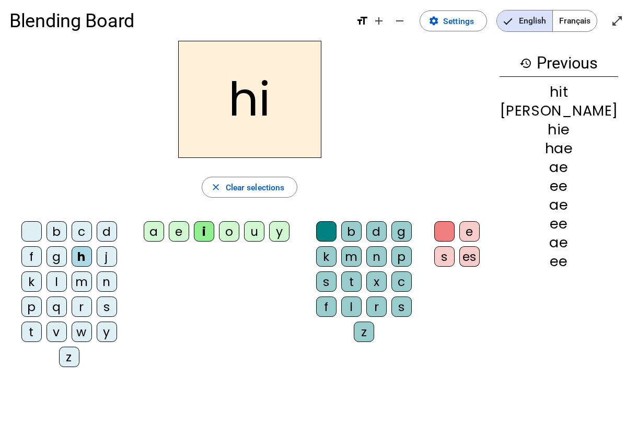
click at [362, 271] on div "t" at bounding box center [351, 281] width 20 height 20
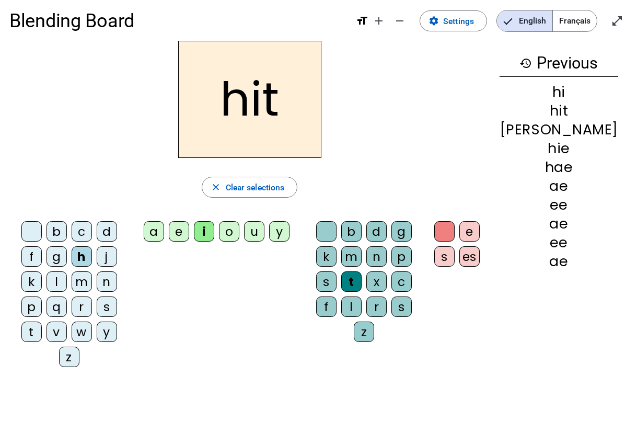
click at [337, 231] on div at bounding box center [326, 231] width 20 height 20
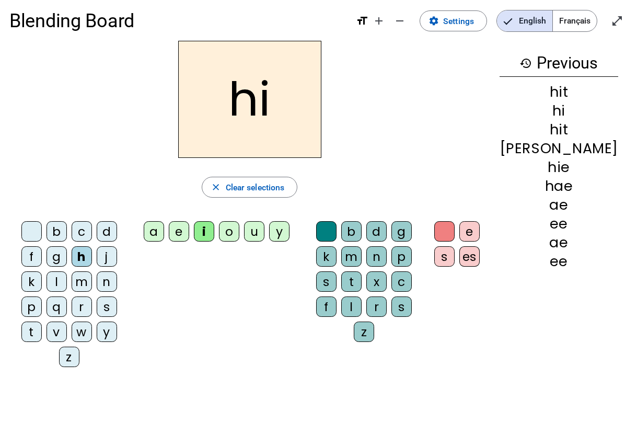
click at [72, 257] on div "h" at bounding box center [82, 256] width 20 height 20
click at [248, 186] on span "Clear selections" at bounding box center [255, 187] width 59 height 14
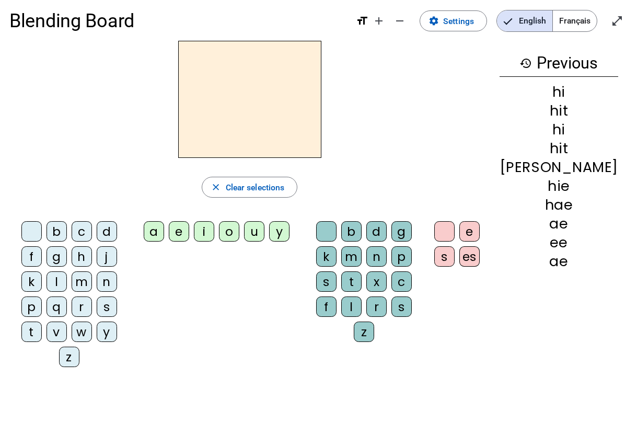
click at [72, 253] on div "h" at bounding box center [82, 256] width 20 height 20
click at [74, 233] on div "c" at bounding box center [82, 231] width 20 height 20
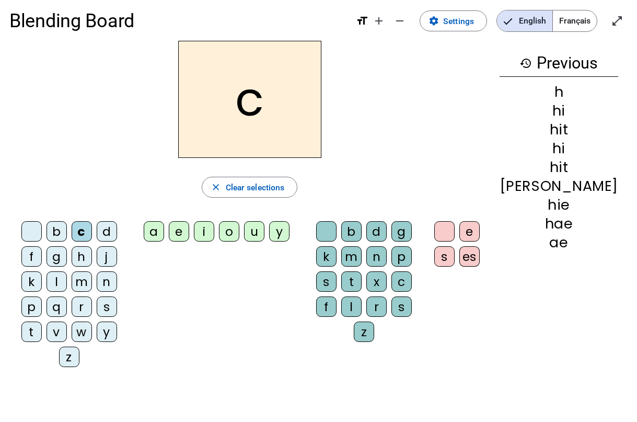
click at [28, 233] on div at bounding box center [31, 231] width 20 height 20
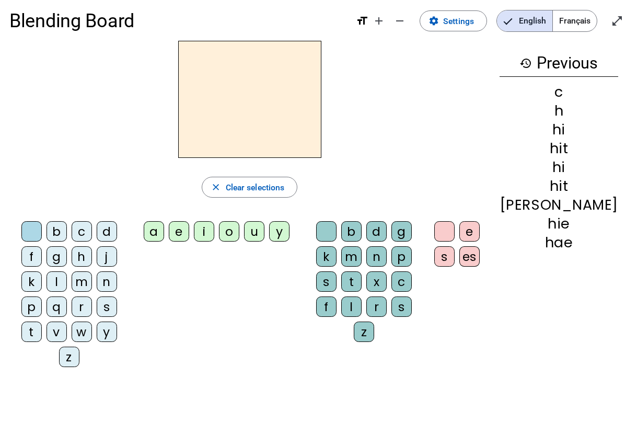
click at [74, 229] on div "c" at bounding box center [82, 231] width 20 height 20
click at [23, 227] on div at bounding box center [31, 231] width 20 height 20
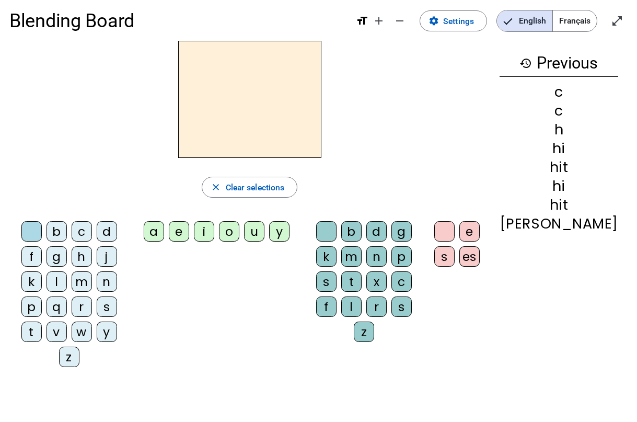
drag, startPoint x: 78, startPoint y: 232, endPoint x: 56, endPoint y: 234, distance: 21.5
click at [77, 232] on div "c" at bounding box center [82, 231] width 20 height 20
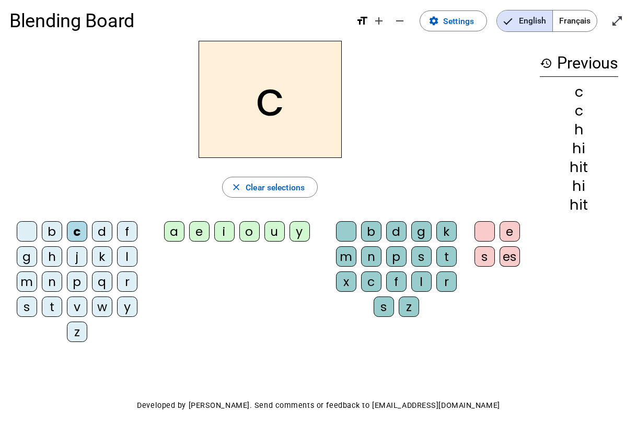
click at [37, 233] on letter-bubble at bounding box center [29, 233] width 25 height 25
click at [33, 232] on div at bounding box center [27, 231] width 20 height 20
click at [73, 233] on div "c" at bounding box center [77, 231] width 20 height 20
click at [33, 234] on div at bounding box center [27, 231] width 20 height 20
click at [74, 235] on div "c" at bounding box center [77, 231] width 20 height 20
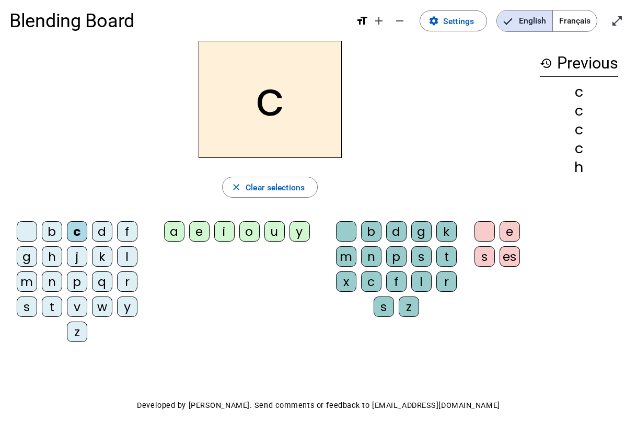
click at [25, 235] on div at bounding box center [27, 231] width 20 height 20
click at [70, 234] on div "c" at bounding box center [77, 231] width 20 height 20
click at [57, 231] on div "b" at bounding box center [52, 231] width 20 height 20
click at [28, 231] on div at bounding box center [27, 231] width 20 height 20
click at [67, 223] on div "c" at bounding box center [77, 231] width 20 height 20
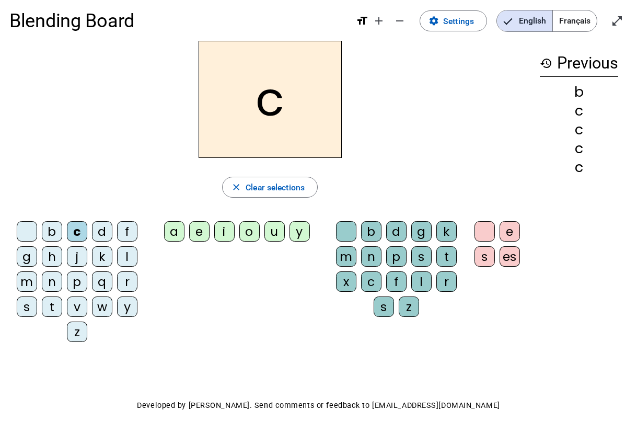
click at [12, 224] on div "b c d f g h j k l m n p q r s t v w y z" at bounding box center [79, 283] width 140 height 135
click at [20, 231] on div at bounding box center [27, 231] width 20 height 20
click at [71, 237] on div "c" at bounding box center [77, 231] width 20 height 20
click at [22, 228] on div at bounding box center [27, 231] width 20 height 20
click at [55, 238] on div "b" at bounding box center [52, 231] width 20 height 20
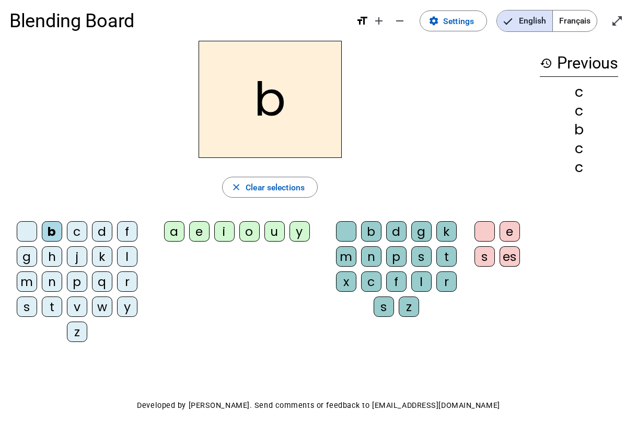
click at [51, 246] on div "h" at bounding box center [52, 256] width 20 height 20
click at [62, 292] on letter-bubble "n" at bounding box center [54, 283] width 25 height 25
drag, startPoint x: 86, startPoint y: 287, endPoint x: 97, endPoint y: 254, distance: 34.7
click at [98, 261] on div "b c d f g h j k l m n p q r s t v w y z" at bounding box center [79, 283] width 131 height 125
click at [86, 308] on div "v" at bounding box center [77, 306] width 20 height 20
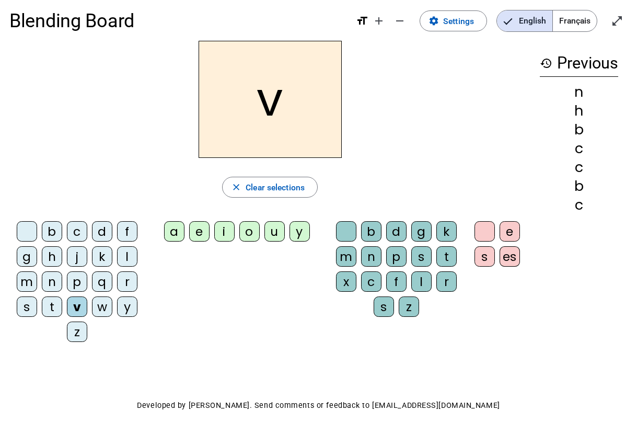
drag, startPoint x: 94, startPoint y: 275, endPoint x: 99, endPoint y: 267, distance: 9.7
click at [99, 267] on div "b c d f g h j k l m n p q r s t v w y z" at bounding box center [79, 283] width 131 height 125
click at [86, 278] on div "p" at bounding box center [77, 281] width 20 height 20
click at [86, 266] on letter-bubble "j" at bounding box center [79, 258] width 25 height 25
click at [74, 260] on div "j" at bounding box center [77, 256] width 20 height 20
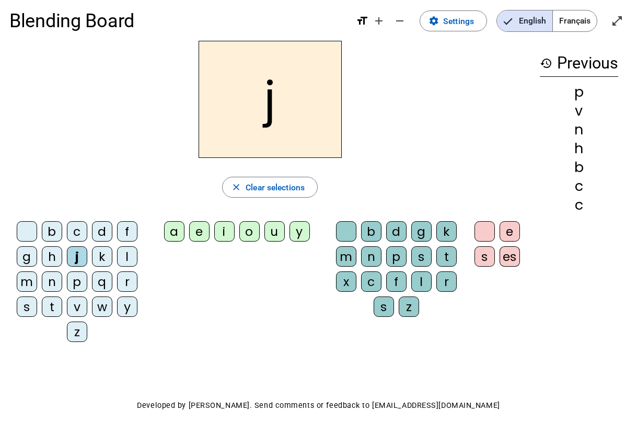
click at [72, 260] on div "j" at bounding box center [77, 256] width 20 height 20
click at [81, 284] on div "p" at bounding box center [77, 281] width 20 height 20
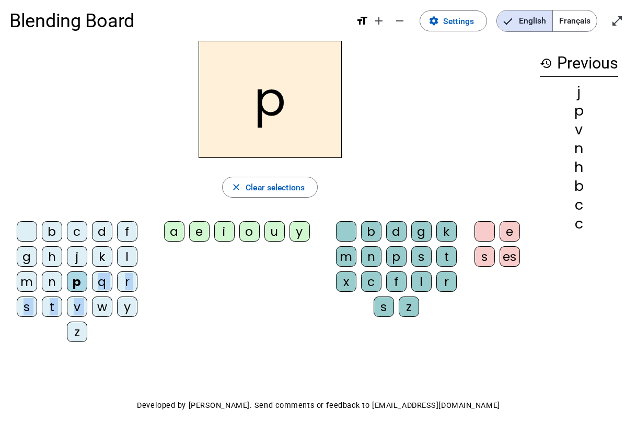
click at [92, 297] on div "b c d f g h j k l m n p q r s t v w y z" at bounding box center [79, 283] width 131 height 125
click at [93, 297] on div "w" at bounding box center [102, 306] width 20 height 20
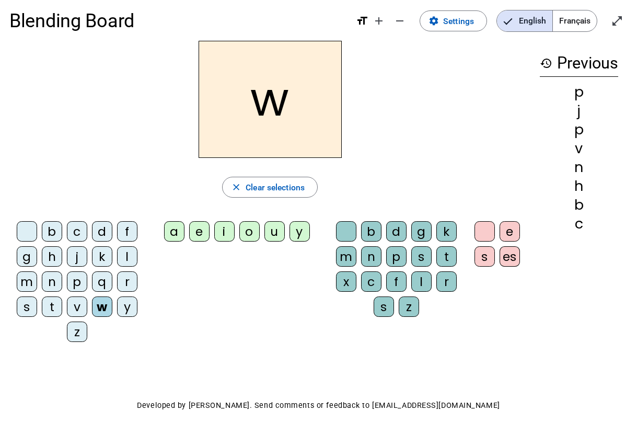
click at [98, 285] on div "q" at bounding box center [102, 281] width 20 height 20
click at [97, 283] on div "q" at bounding box center [102, 281] width 20 height 20
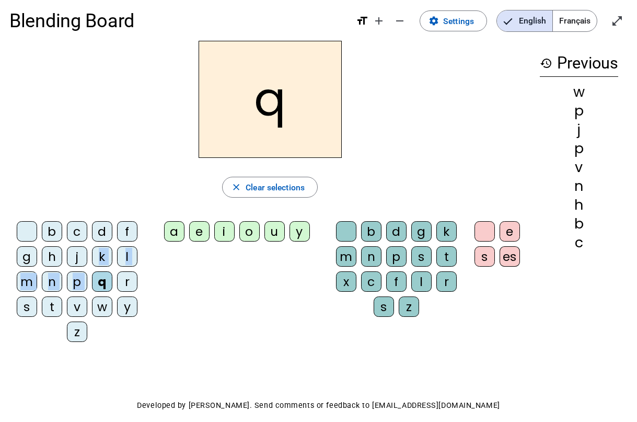
drag, startPoint x: 88, startPoint y: 274, endPoint x: 69, endPoint y: 261, distance: 22.6
click at [78, 268] on div "b c d f g h j k l m n p q r s t v w y z" at bounding box center [79, 283] width 131 height 125
click at [69, 261] on div "j" at bounding box center [77, 256] width 20 height 20
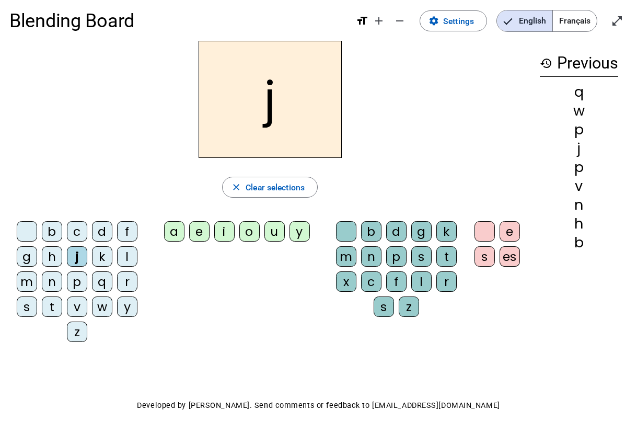
drag, startPoint x: 37, startPoint y: 249, endPoint x: 21, endPoint y: 262, distance: 20.8
click at [26, 258] on div "g" at bounding box center [27, 256] width 20 height 20
drag, startPoint x: 162, startPoint y: 255, endPoint x: 177, endPoint y: 233, distance: 27.4
click at [176, 236] on div "b c d f g h j k l m n p q r s t v w y z a e i o u y b d g k m n p s t x c f l r…" at bounding box center [269, 283] width 521 height 135
drag, startPoint x: 204, startPoint y: 227, endPoint x: 249, endPoint y: 227, distance: 45.5
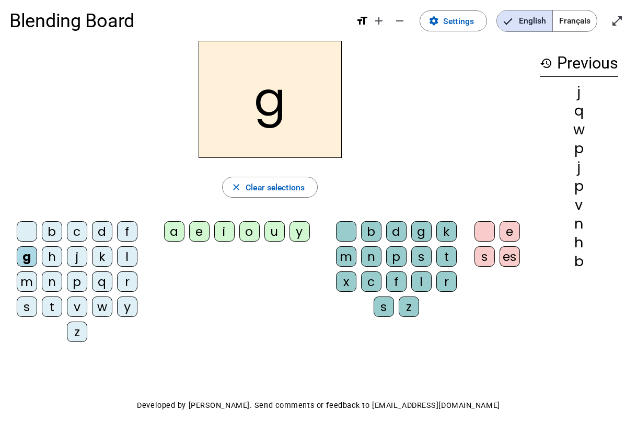
click at [231, 227] on div "a e i o u y" at bounding box center [239, 233] width 170 height 25
drag, startPoint x: 254, startPoint y: 227, endPoint x: 261, endPoint y: 227, distance: 7.8
click at [260, 227] on letter-bubble "o" at bounding box center [251, 233] width 25 height 25
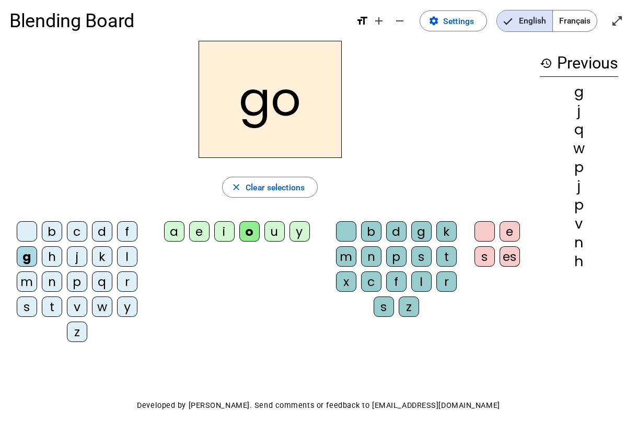
drag, startPoint x: 278, startPoint y: 227, endPoint x: 308, endPoint y: 230, distance: 30.0
click at [302, 230] on div "a e i o u y" at bounding box center [239, 233] width 170 height 25
drag, startPoint x: 330, startPoint y: 234, endPoint x: 376, endPoint y: 256, distance: 50.7
click at [367, 252] on div "b d g k m n p s t x c f l r s z" at bounding box center [399, 271] width 140 height 110
drag, startPoint x: 398, startPoint y: 264, endPoint x: 409, endPoint y: 246, distance: 21.3
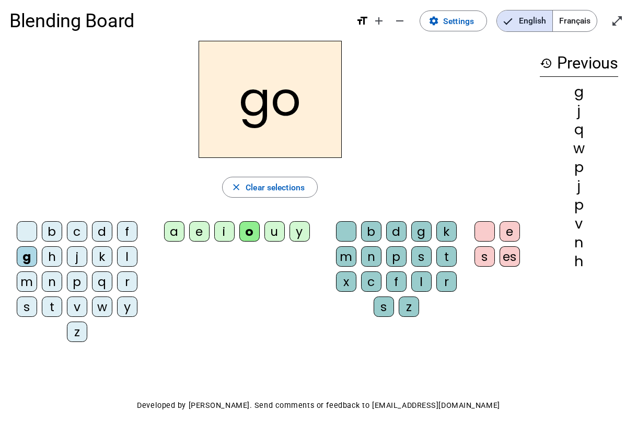
click at [399, 264] on div "p" at bounding box center [396, 256] width 20 height 20
drag, startPoint x: 409, startPoint y: 246, endPoint x: 415, endPoint y: 237, distance: 9.9
click at [415, 237] on div "b d g k m n p s t x c f l r s z" at bounding box center [399, 271] width 131 height 100
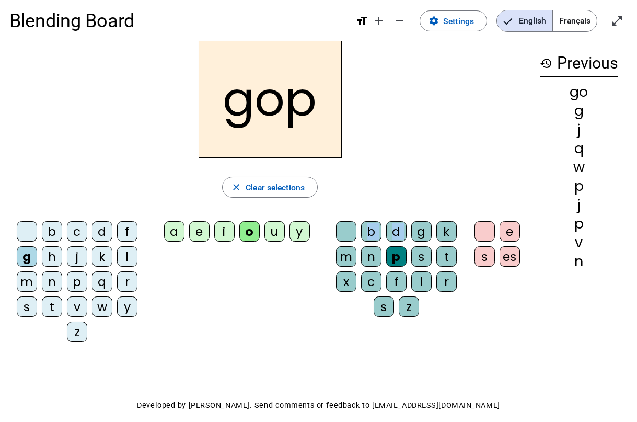
drag, startPoint x: 415, startPoint y: 237, endPoint x: 354, endPoint y: 239, distance: 60.7
click at [354, 239] on div "b d g k m n p s t x c f l r s z" at bounding box center [399, 271] width 131 height 100
drag, startPoint x: 379, startPoint y: 258, endPoint x: 394, endPoint y: 275, distance: 22.6
click at [391, 271] on div "b d g k m n p s t x c f l r s z" at bounding box center [399, 271] width 131 height 100
click at [461, 257] on div "b d g k m n p s t x c f l r s z" at bounding box center [399, 271] width 131 height 100
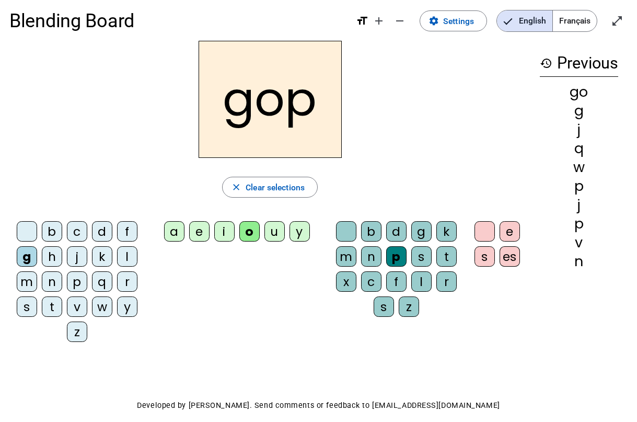
drag, startPoint x: 455, startPoint y: 256, endPoint x: 442, endPoint y: 257, distance: 13.1
click at [448, 257] on letter-bubble "t" at bounding box center [449, 258] width 25 height 25
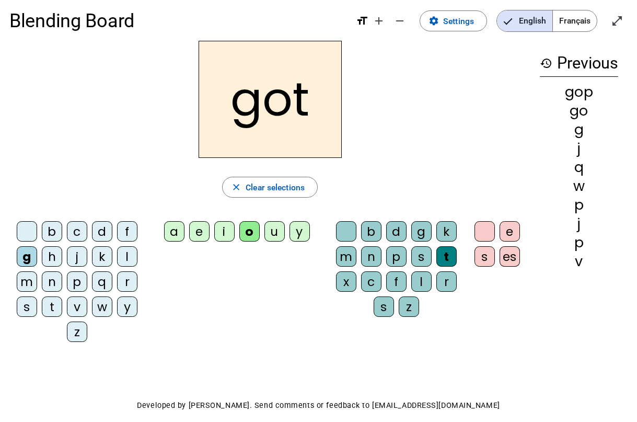
click at [439, 257] on div "t" at bounding box center [447, 256] width 20 height 20
click at [429, 256] on letter-bubble "s" at bounding box center [424, 258] width 25 height 25
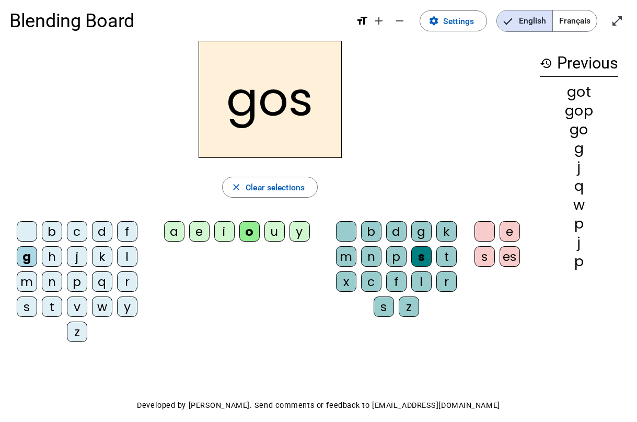
click at [425, 256] on div "s" at bounding box center [422, 256] width 20 height 20
click at [407, 227] on letter-bubble "d" at bounding box center [398, 233] width 25 height 25
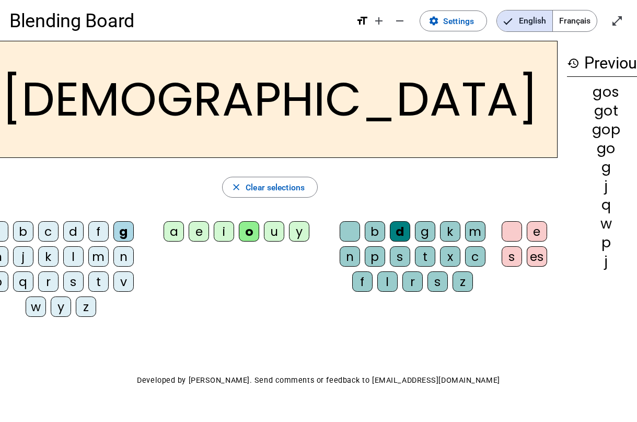
click at [393, 239] on div "d" at bounding box center [400, 231] width 20 height 20
click at [385, 265] on div "p" at bounding box center [375, 256] width 20 height 20
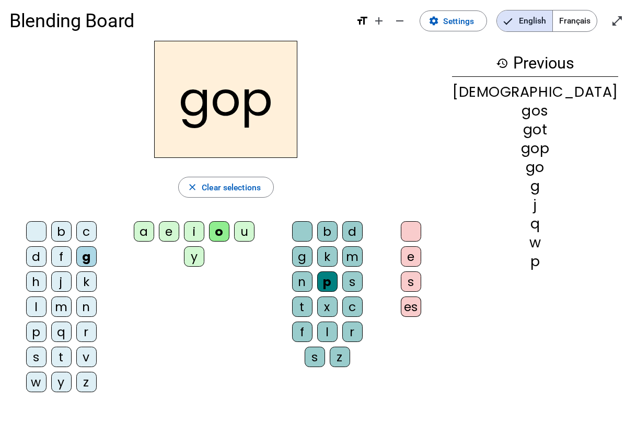
click at [338, 271] on div "p" at bounding box center [327, 281] width 20 height 20
click at [313, 271] on div "n" at bounding box center [302, 281] width 20 height 20
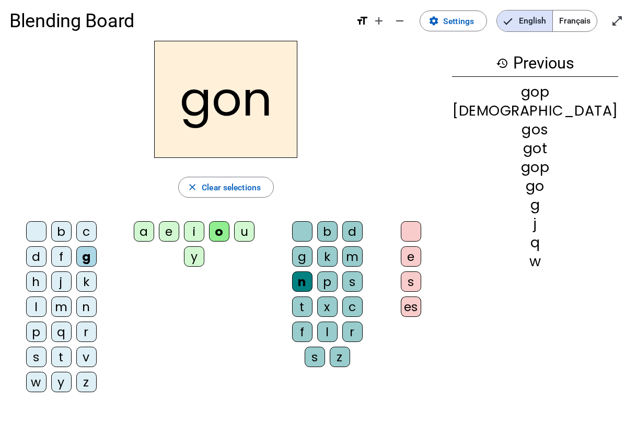
click at [363, 296] on div "c" at bounding box center [352, 306] width 20 height 20
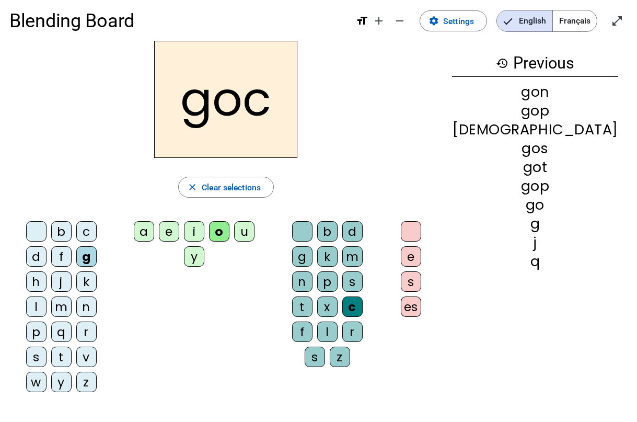
click at [317, 296] on letter-bubble "t" at bounding box center [304, 308] width 25 height 25
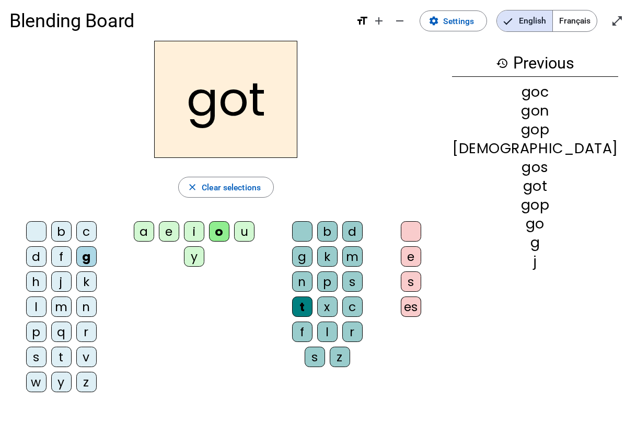
click at [421, 271] on div "s" at bounding box center [411, 281] width 20 height 20
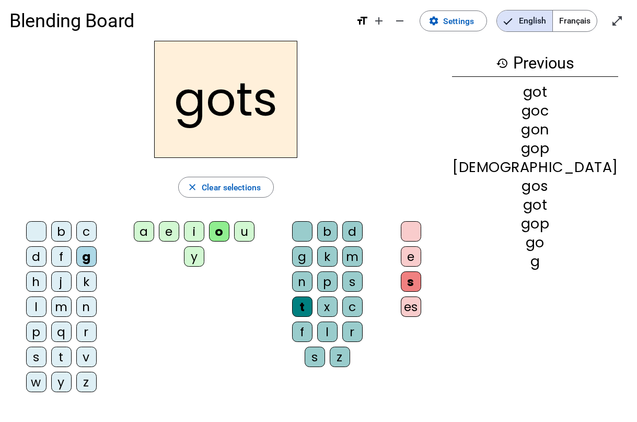
click at [421, 246] on div "e" at bounding box center [411, 256] width 20 height 20
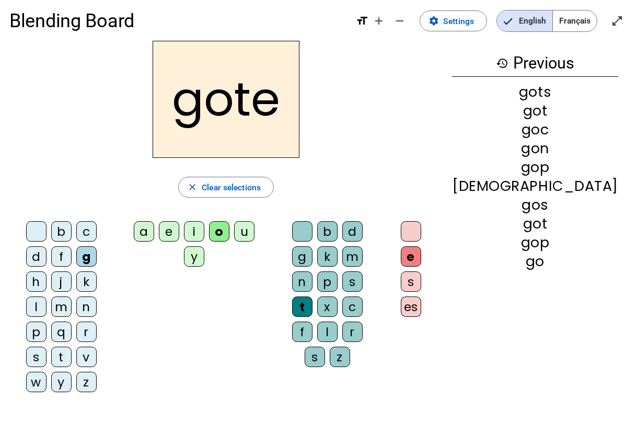
click at [421, 296] on div "es" at bounding box center [411, 306] width 20 height 20
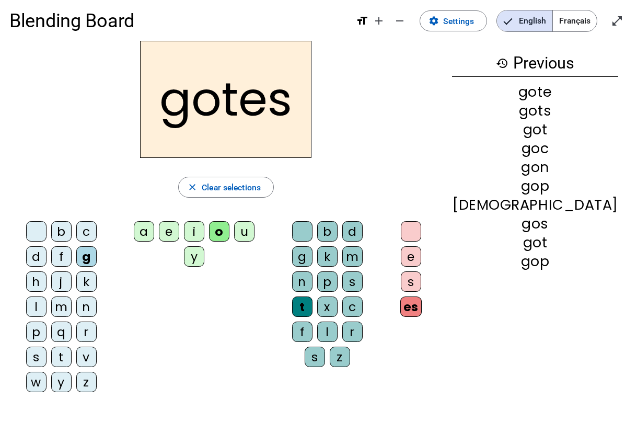
drag, startPoint x: 498, startPoint y: 260, endPoint x: 482, endPoint y: 257, distance: 16.1
click at [438, 260] on div "e s es" at bounding box center [414, 271] width 50 height 100
click at [421, 236] on div at bounding box center [411, 231] width 20 height 20
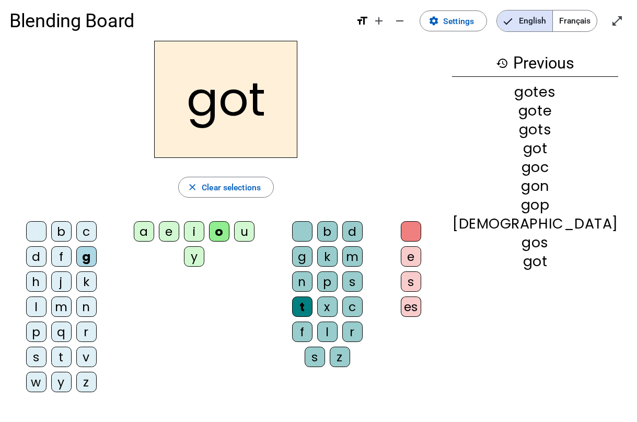
drag, startPoint x: 443, startPoint y: 258, endPoint x: 340, endPoint y: 247, distance: 104.1
click at [379, 258] on div "b d g k m n p s t x c f l r s z" at bounding box center [329, 296] width 99 height 151
click at [342, 246] on letter-bubble "m" at bounding box center [354, 258] width 25 height 25
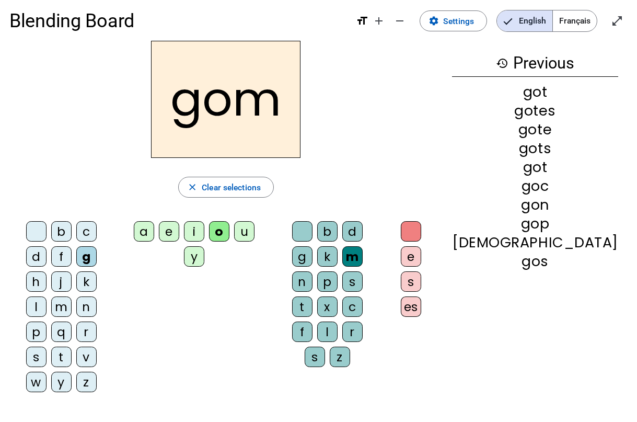
drag, startPoint x: 334, startPoint y: 233, endPoint x: 339, endPoint y: 229, distance: 7.0
click at [339, 229] on div "b d g k m n p s t x c f l r s z" at bounding box center [329, 296] width 99 height 151
click at [313, 238] on div at bounding box center [302, 231] width 20 height 20
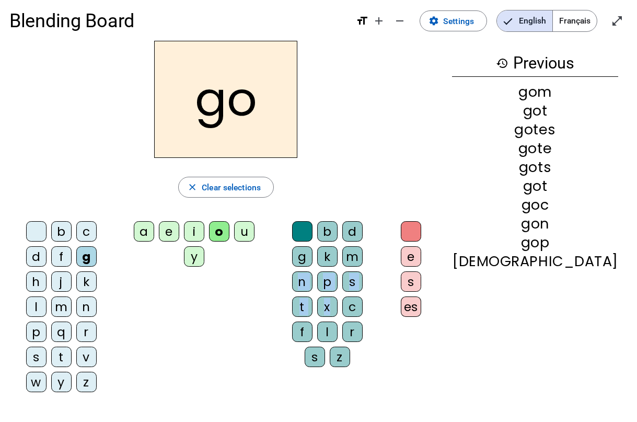
drag, startPoint x: 353, startPoint y: 270, endPoint x: 357, endPoint y: 273, distance: 5.6
click at [353, 273] on div "b d g k m n p s t x c f l r s z" at bounding box center [329, 296] width 99 height 151
drag, startPoint x: 363, startPoint y: 224, endPoint x: 360, endPoint y: 252, distance: 27.4
click at [358, 239] on div "b d g k m n p s t x c f l r s z" at bounding box center [329, 296] width 99 height 151
click at [313, 271] on div "n" at bounding box center [302, 281] width 20 height 20
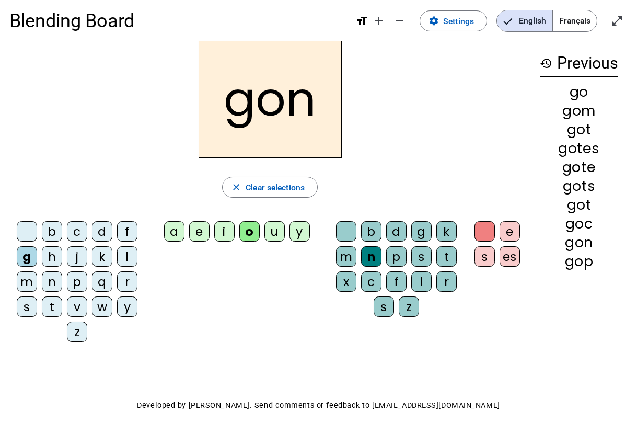
click at [367, 254] on div "n" at bounding box center [371, 256] width 20 height 20
click at [416, 285] on div "b d g k m n p s t x c f l r s z" at bounding box center [399, 271] width 131 height 100
click at [430, 254] on div "s" at bounding box center [422, 256] width 20 height 20
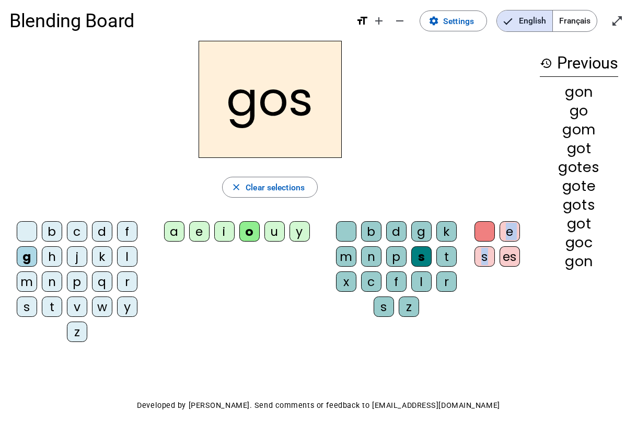
drag, startPoint x: 482, startPoint y: 244, endPoint x: 484, endPoint y: 249, distance: 5.8
click at [484, 249] on div "e s es" at bounding box center [500, 246] width 52 height 50
click at [484, 249] on div "s" at bounding box center [485, 256] width 20 height 20
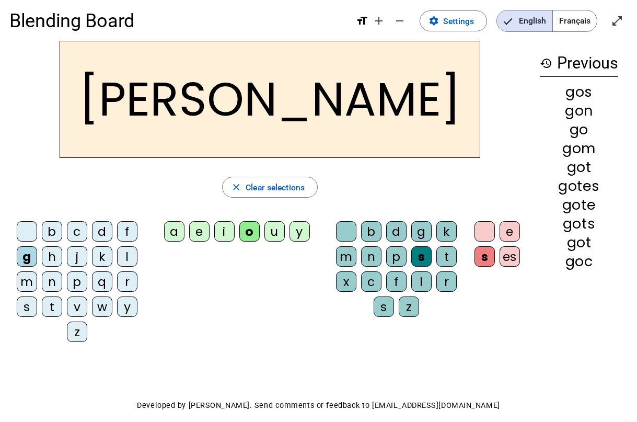
click at [525, 256] on div "e s es" at bounding box center [500, 246] width 52 height 50
click at [513, 254] on div "es" at bounding box center [510, 256] width 20 height 20
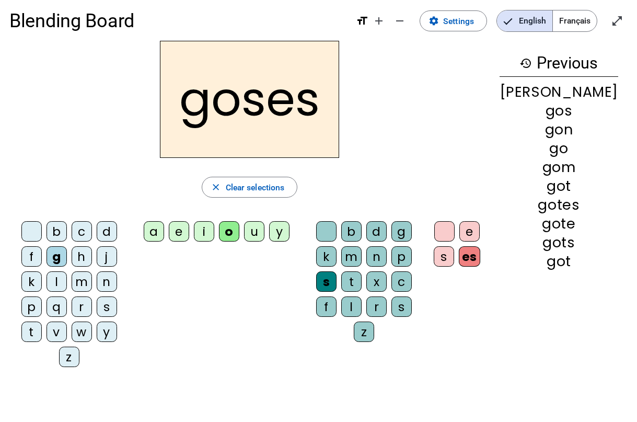
click at [357, 255] on letter-bubble "m" at bounding box center [353, 258] width 25 height 25
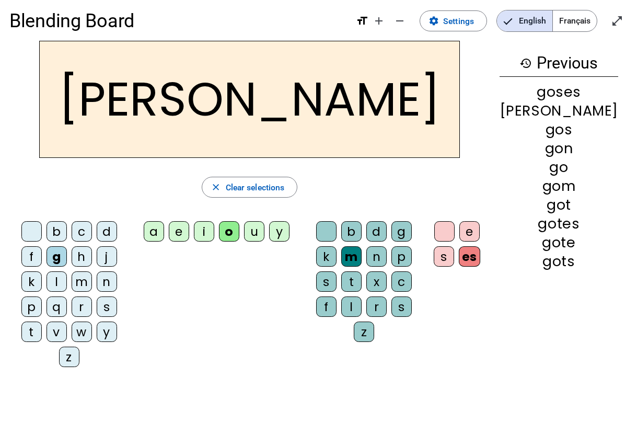
click at [357, 258] on letter-bubble "m" at bounding box center [353, 258] width 25 height 25
click at [392, 274] on letter-bubble "c" at bounding box center [404, 283] width 25 height 25
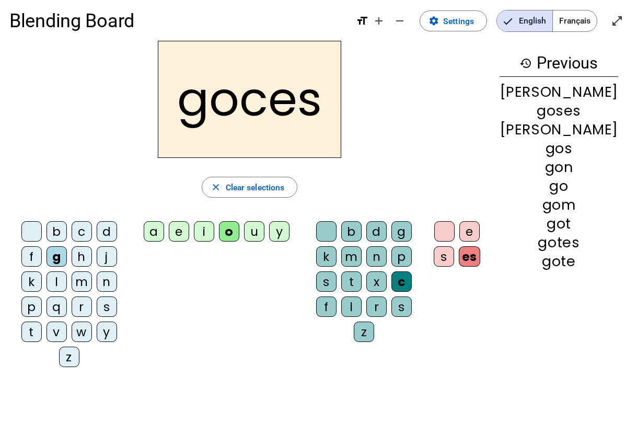
click at [385, 242] on letter-bubble "d" at bounding box center [379, 233] width 25 height 25
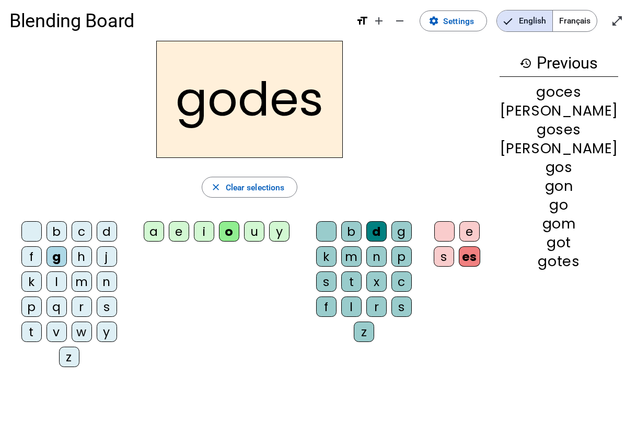
drag, startPoint x: 370, startPoint y: 241, endPoint x: 286, endPoint y: 234, distance: 84.5
click at [349, 241] on div "b d g k m n p s t x c f l r s z" at bounding box center [367, 283] width 115 height 125
click at [269, 234] on letter-bubble "u" at bounding box center [256, 233] width 25 height 25
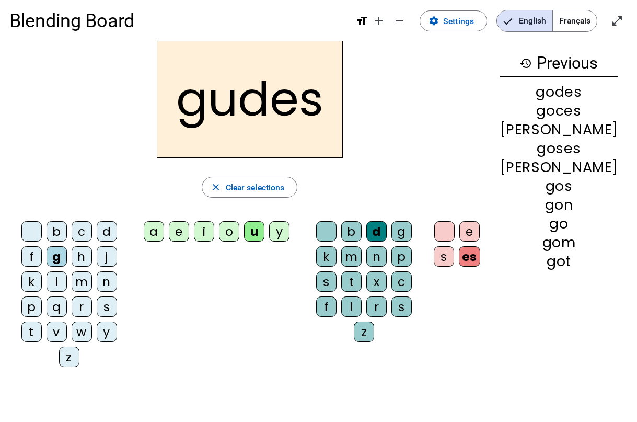
drag, startPoint x: 286, startPoint y: 234, endPoint x: 218, endPoint y: 235, distance: 68.0
click at [252, 239] on div "a e i o u y" at bounding box center [219, 233] width 162 height 25
click at [214, 235] on div "i" at bounding box center [204, 231] width 20 height 20
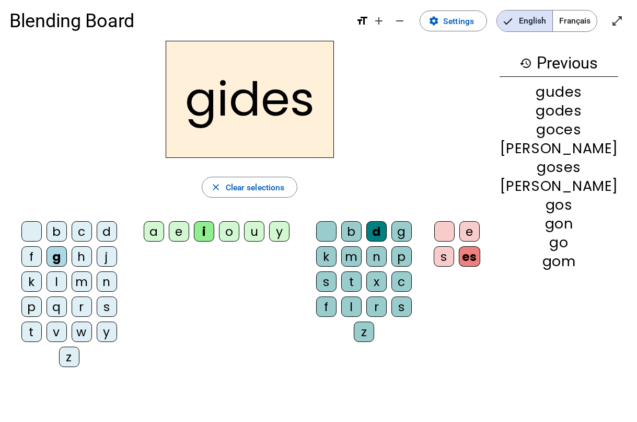
click at [164, 229] on div "a" at bounding box center [154, 231] width 20 height 20
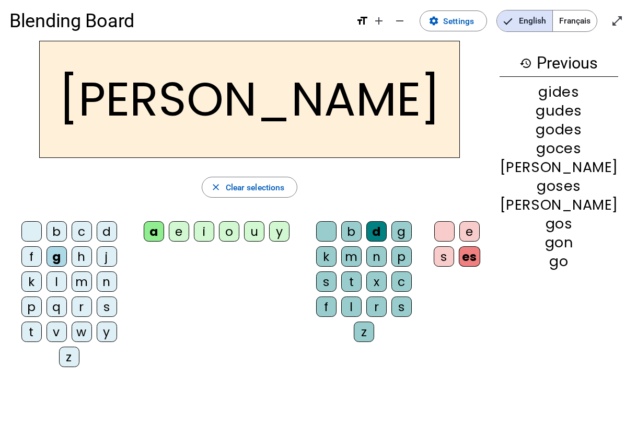
click at [139, 249] on div "b c d f g h j k l m n p q r s t v w y z a e i o u y b d g k m n p s t x c f l r…" at bounding box center [249, 296] width 481 height 160
click at [97, 265] on letter-bubble "j" at bounding box center [109, 258] width 25 height 25
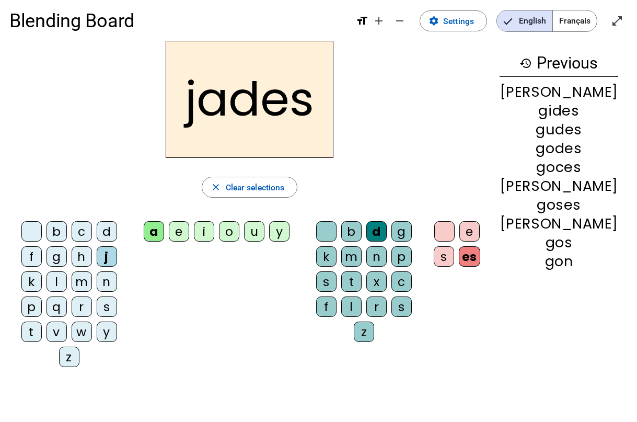
click at [42, 296] on div "p" at bounding box center [31, 306] width 20 height 20
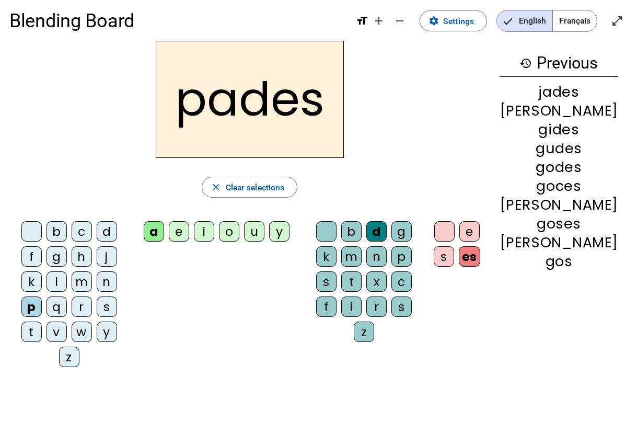
click at [42, 296] on div "p" at bounding box center [31, 306] width 20 height 20
drag, startPoint x: 68, startPoint y: 280, endPoint x: 77, endPoint y: 274, distance: 11.0
click at [42, 296] on div "p" at bounding box center [31, 306] width 20 height 20
click at [85, 229] on div "c" at bounding box center [82, 231] width 20 height 20
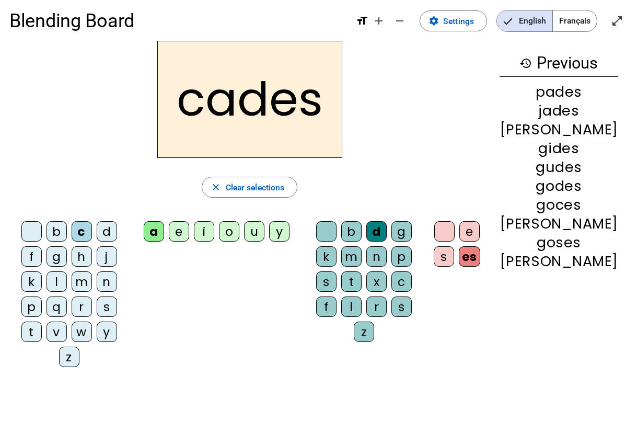
click at [67, 313] on div "v" at bounding box center [57, 332] width 20 height 20
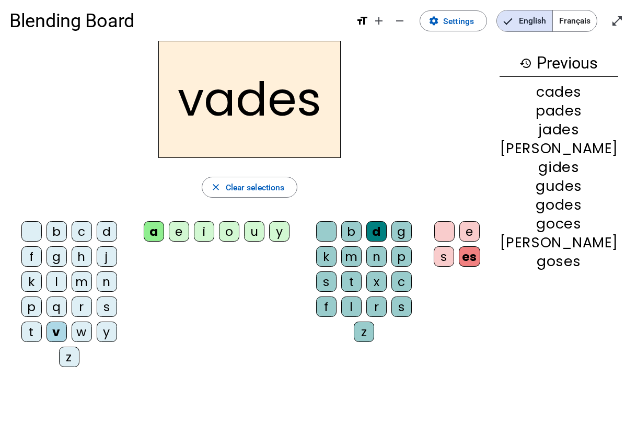
click at [47, 296] on letter-bubble "p" at bounding box center [33, 308] width 25 height 25
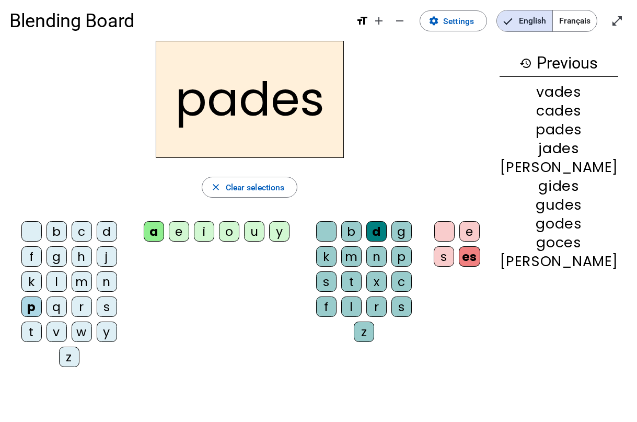
click at [67, 296] on div "q" at bounding box center [57, 306] width 20 height 20
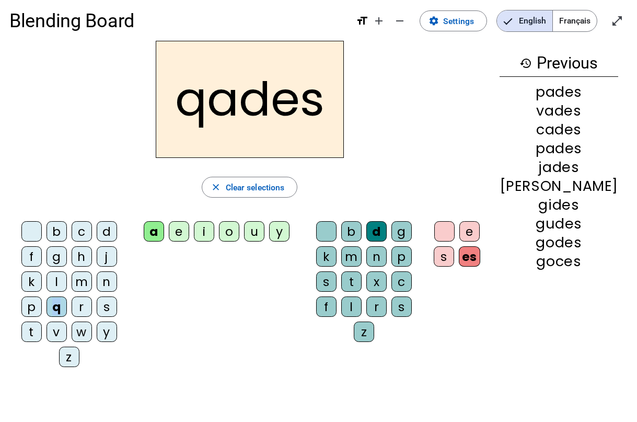
click at [67, 296] on div "q" at bounding box center [57, 306] width 20 height 20
click at [49, 237] on div "b" at bounding box center [57, 231] width 20 height 20
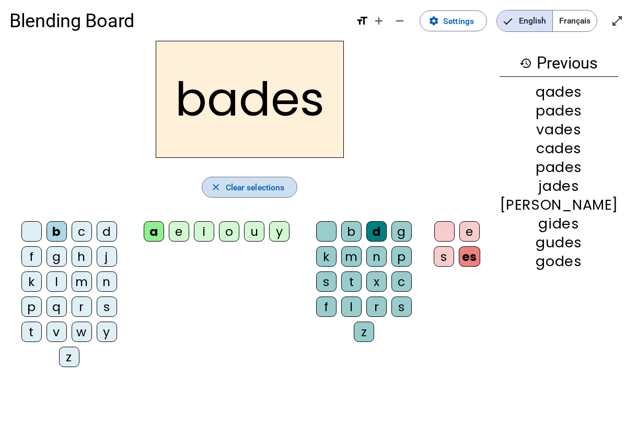
click at [289, 198] on span "button" at bounding box center [249, 187] width 95 height 25
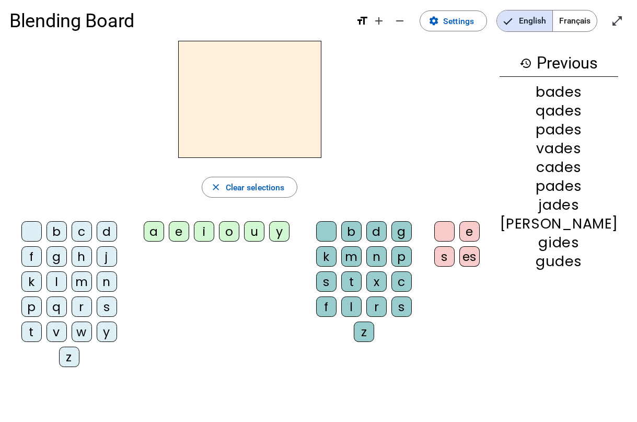
click at [47, 255] on div "g" at bounding box center [57, 256] width 20 height 20
click at [189, 235] on div "e" at bounding box center [179, 231] width 20 height 20
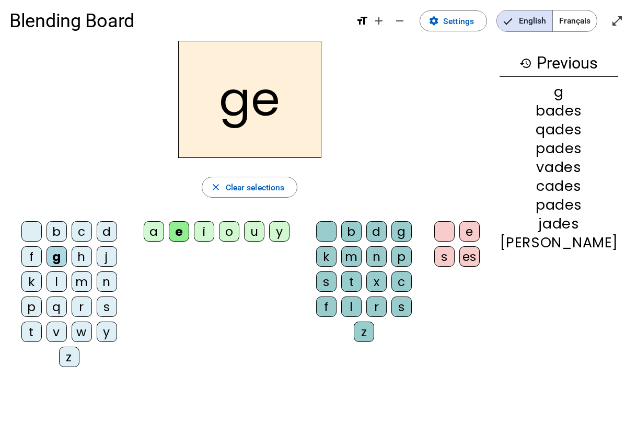
click at [362, 229] on div "b" at bounding box center [351, 231] width 20 height 20
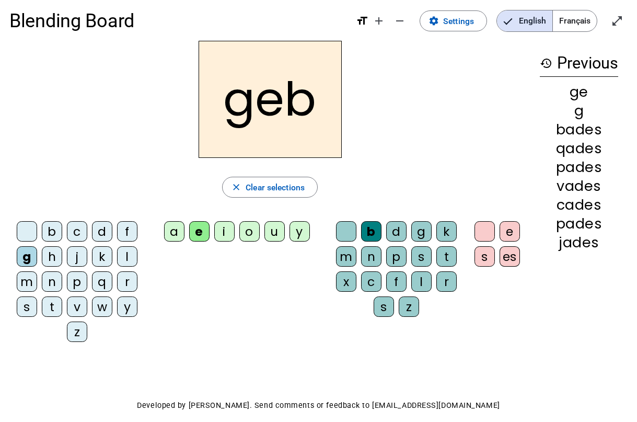
click at [513, 226] on div "e" at bounding box center [510, 231] width 20 height 20
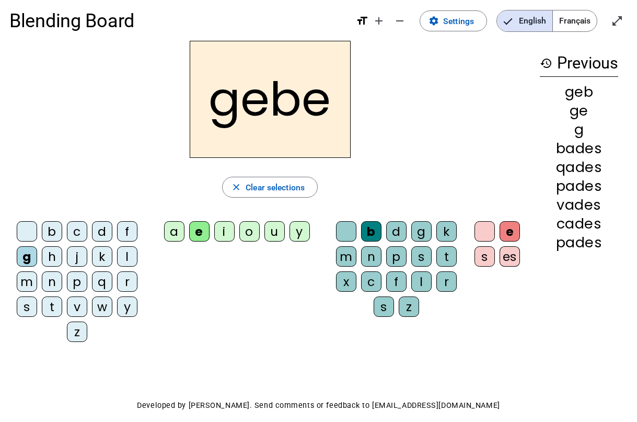
click at [502, 264] on div "es" at bounding box center [510, 256] width 20 height 20
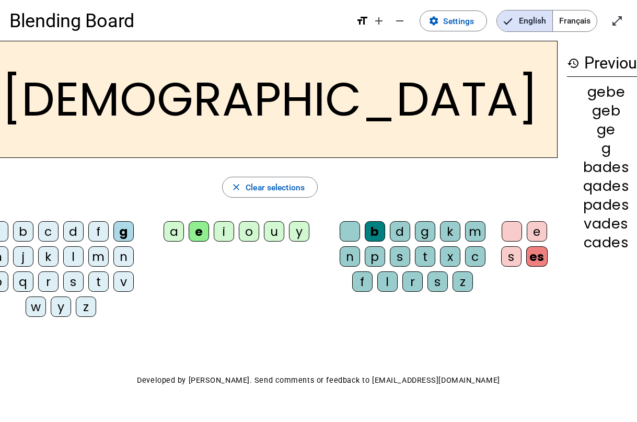
click at [46, 302] on div "w" at bounding box center [36, 306] width 20 height 20
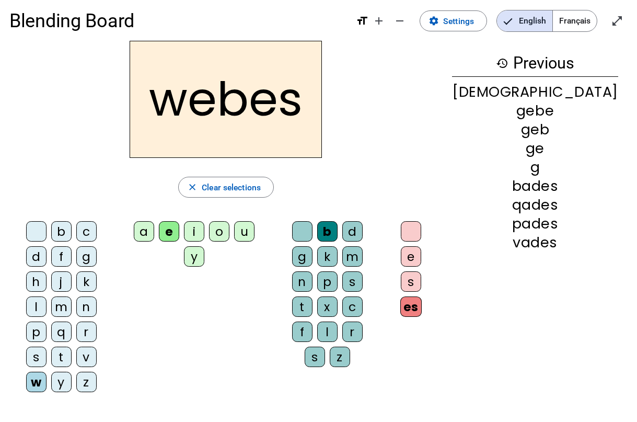
click at [360, 254] on letter-bubble "m" at bounding box center [354, 258] width 25 height 25
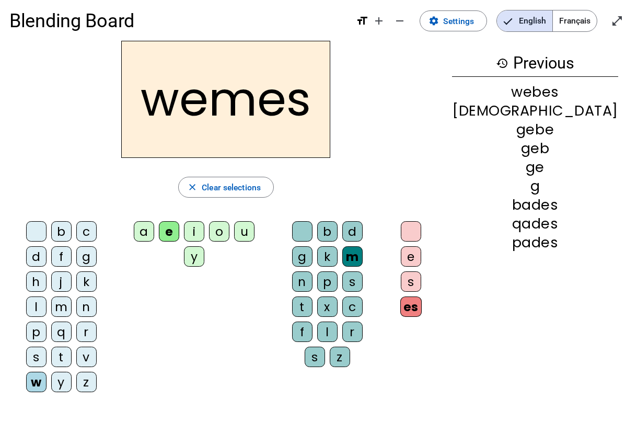
click at [51, 296] on div "m" at bounding box center [61, 306] width 20 height 20
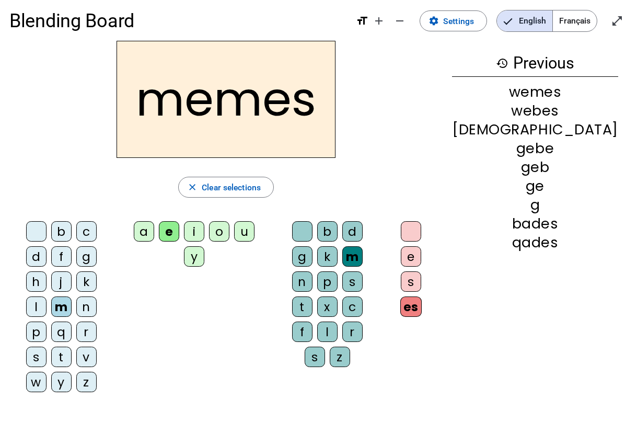
click at [338, 313] on div "l" at bounding box center [327, 332] width 20 height 20
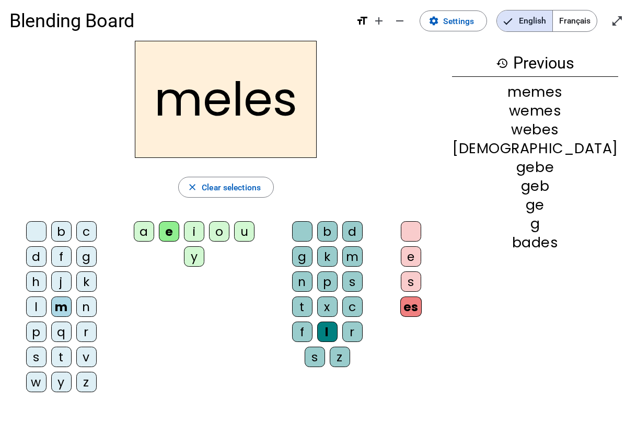
click at [421, 271] on div "s" at bounding box center [411, 281] width 20 height 20
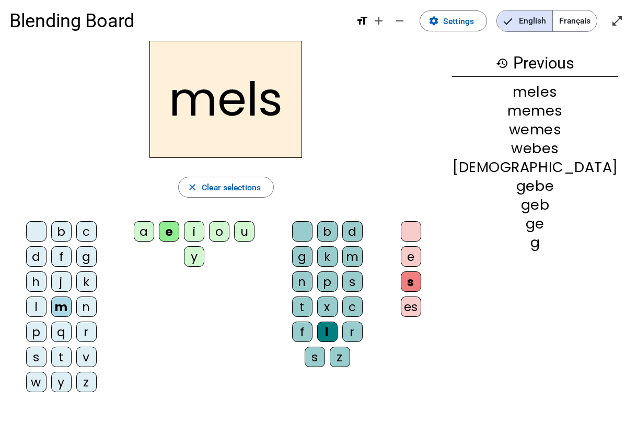
click at [421, 246] on div "e" at bounding box center [411, 256] width 20 height 20
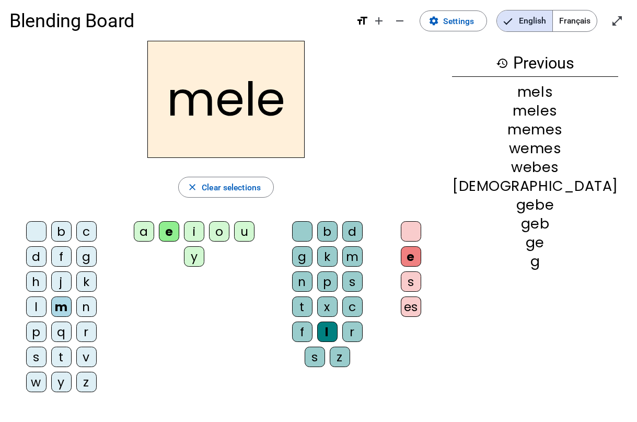
click at [230, 227] on div "o" at bounding box center [219, 231] width 20 height 20
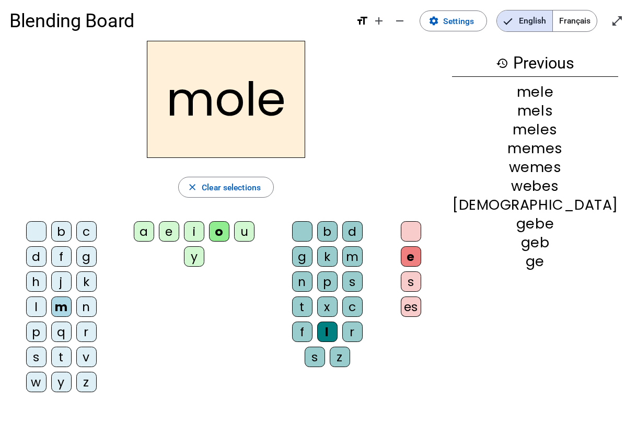
click at [204, 227] on div "i" at bounding box center [194, 231] width 20 height 20
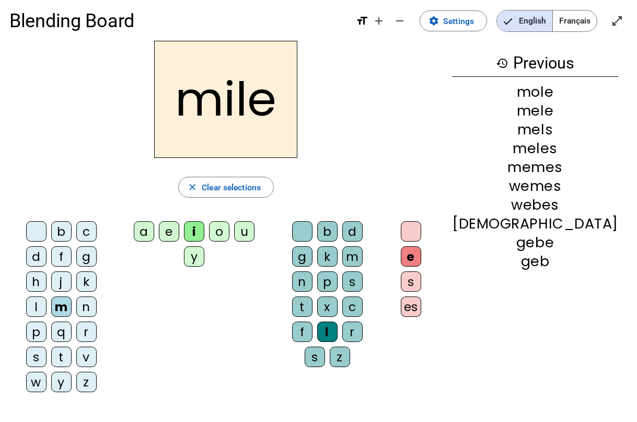
click at [204, 227] on div "i" at bounding box center [194, 231] width 20 height 20
click at [47, 296] on div "l" at bounding box center [36, 306] width 20 height 20
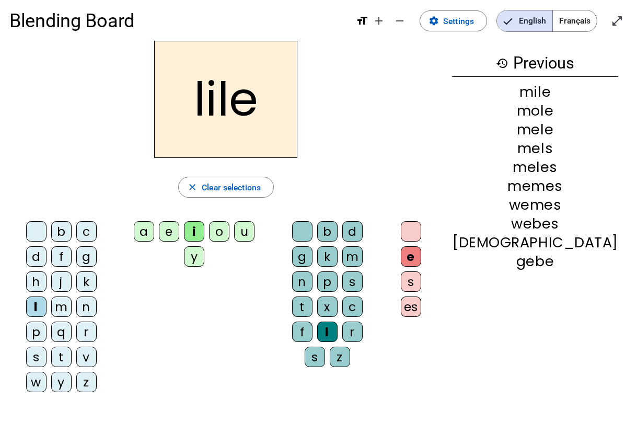
click at [426, 235] on letter-bubble at bounding box center [413, 233] width 25 height 25
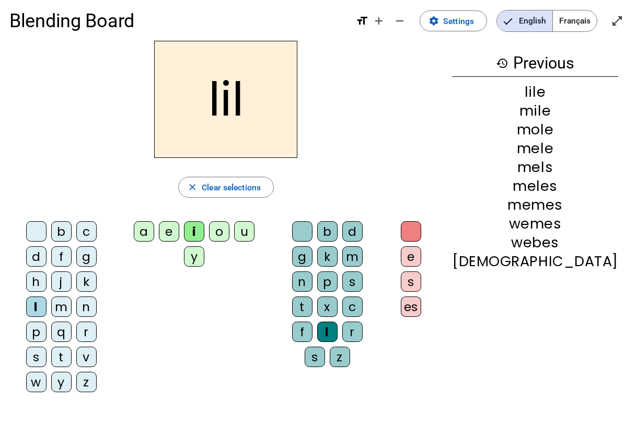
click at [421, 236] on div at bounding box center [411, 231] width 20 height 20
click at [363, 313] on div "r" at bounding box center [352, 332] width 20 height 20
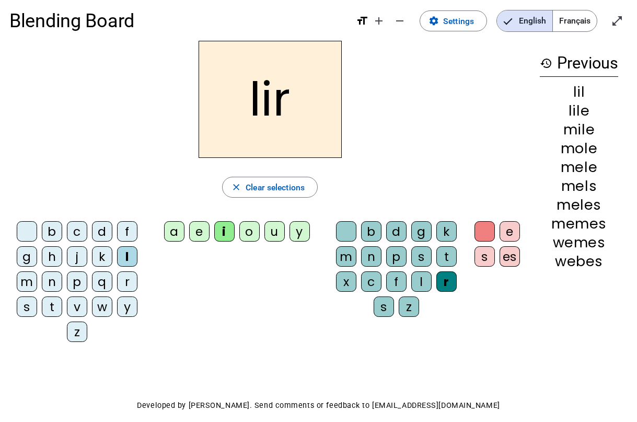
click at [73, 256] on div "j" at bounding box center [77, 256] width 20 height 20
click at [29, 282] on div "m" at bounding box center [27, 281] width 20 height 20
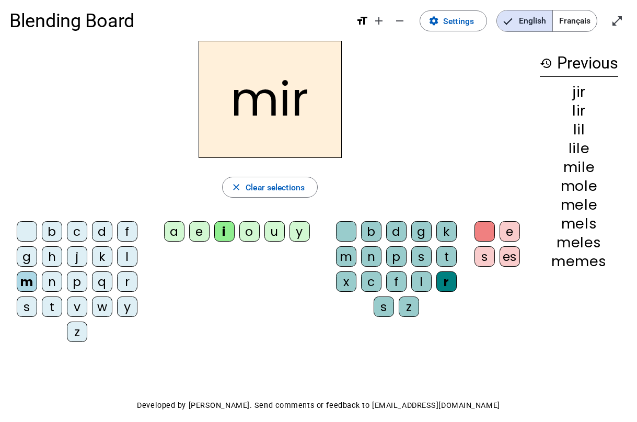
click at [176, 230] on div "a" at bounding box center [174, 231] width 20 height 20
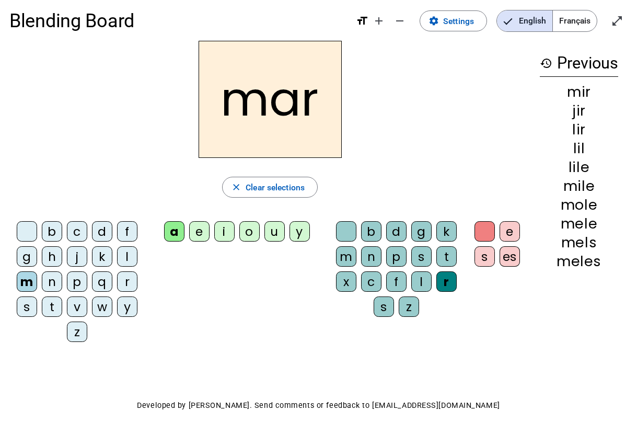
drag, startPoint x: 352, startPoint y: 260, endPoint x: 375, endPoint y: 258, distance: 22.6
click at [353, 259] on div "m" at bounding box center [346, 256] width 20 height 20
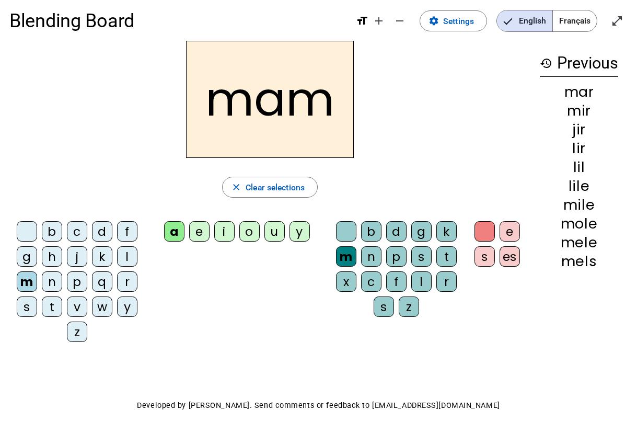
click at [511, 252] on div "es" at bounding box center [510, 256] width 20 height 20
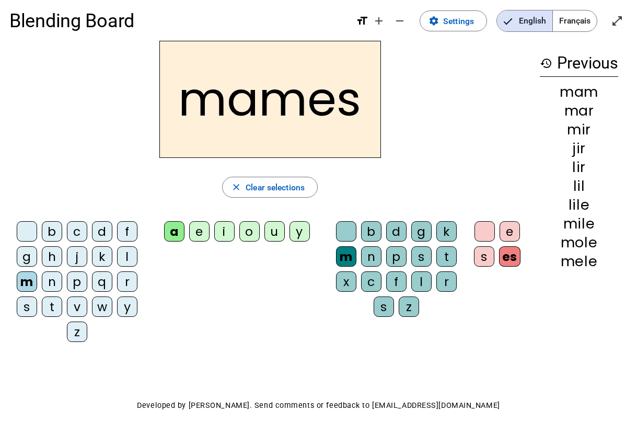
click at [414, 255] on div "s" at bounding box center [422, 256] width 20 height 20
